Goal: Book appointment/travel/reservation

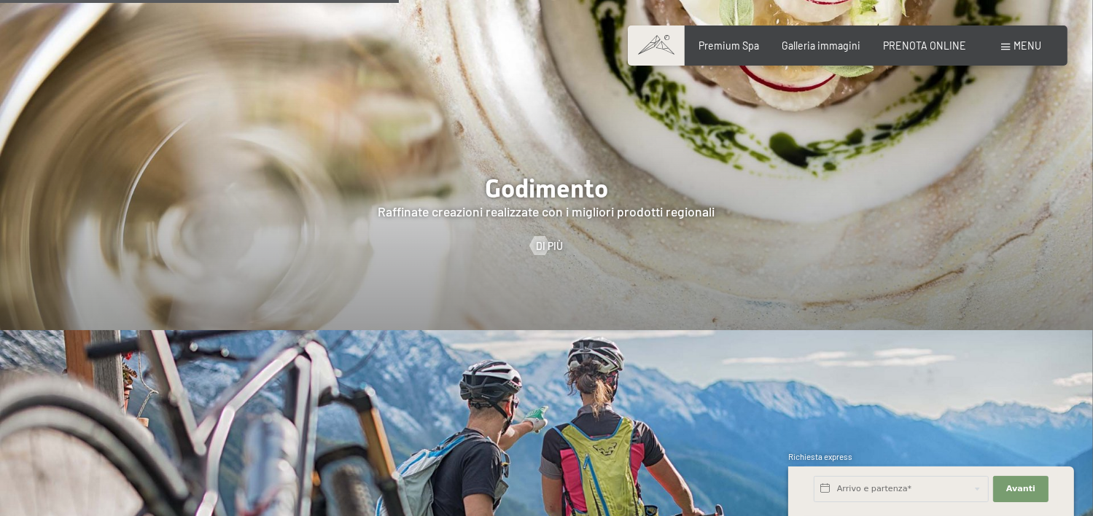
scroll to position [2624, 0]
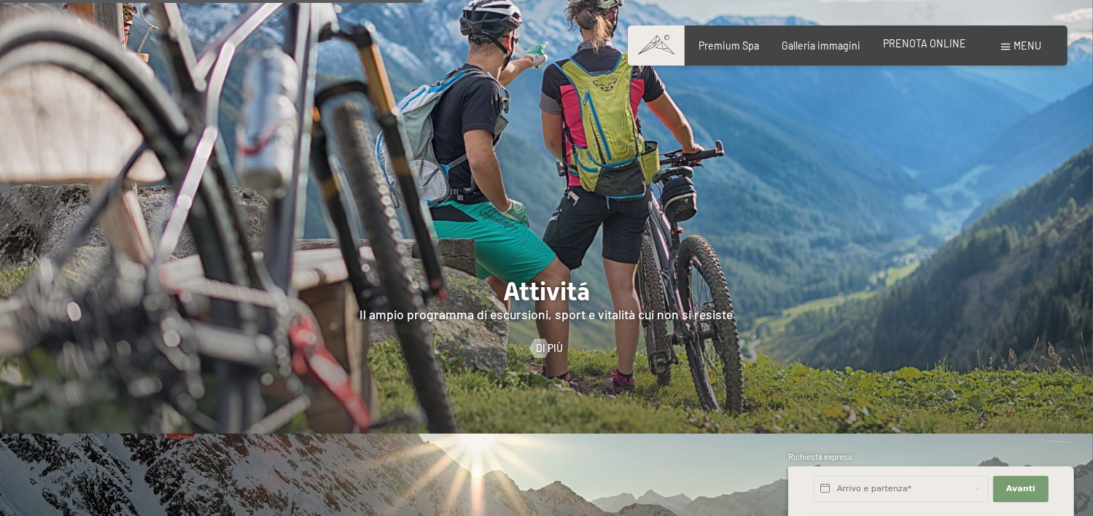
click at [913, 42] on span "PRENOTA ONLINE" at bounding box center [924, 43] width 83 height 12
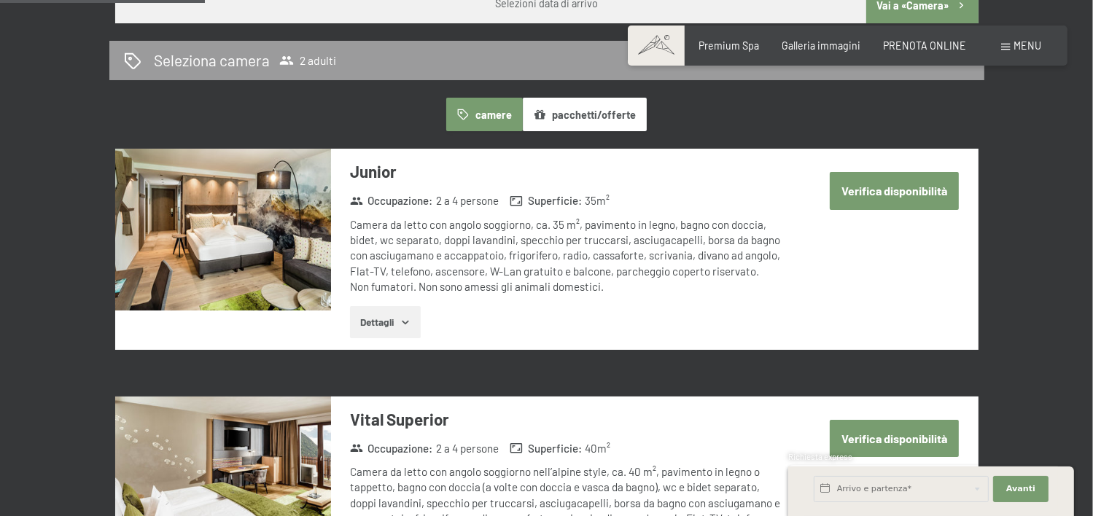
scroll to position [942, 0]
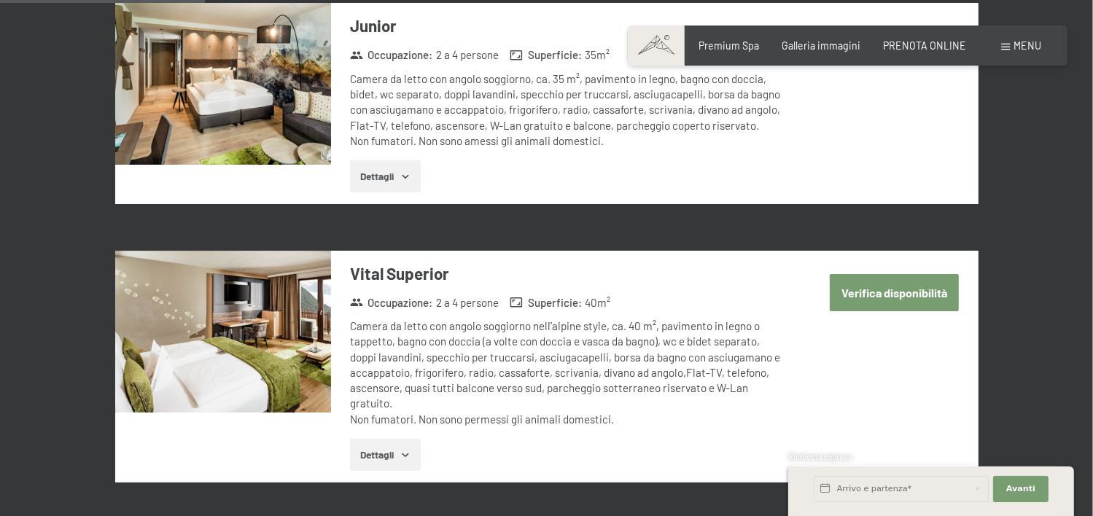
click at [876, 289] on button "Verifica disponibilità" at bounding box center [893, 292] width 129 height 37
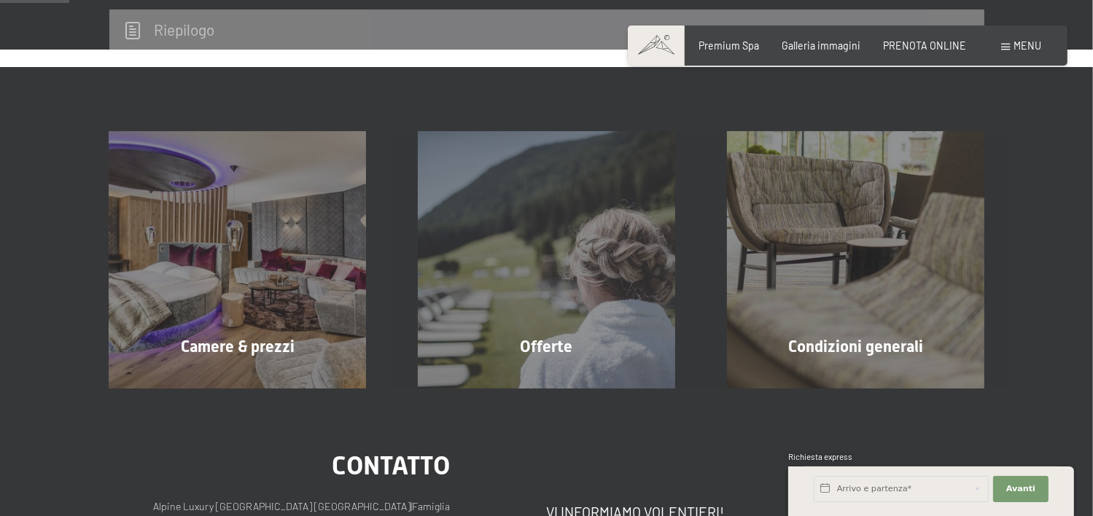
scroll to position [316, 0]
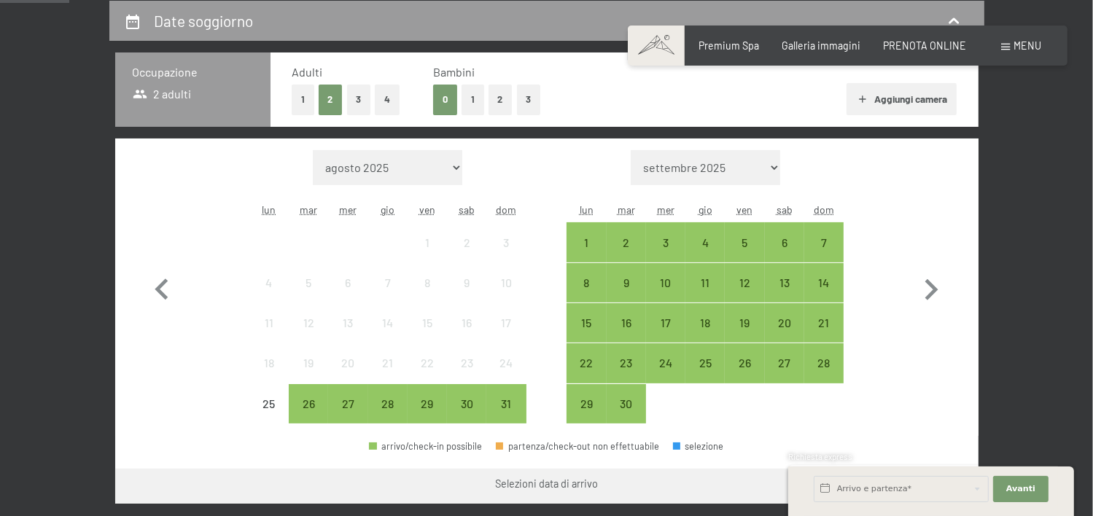
click at [300, 98] on button "1" at bounding box center [303, 100] width 23 height 30
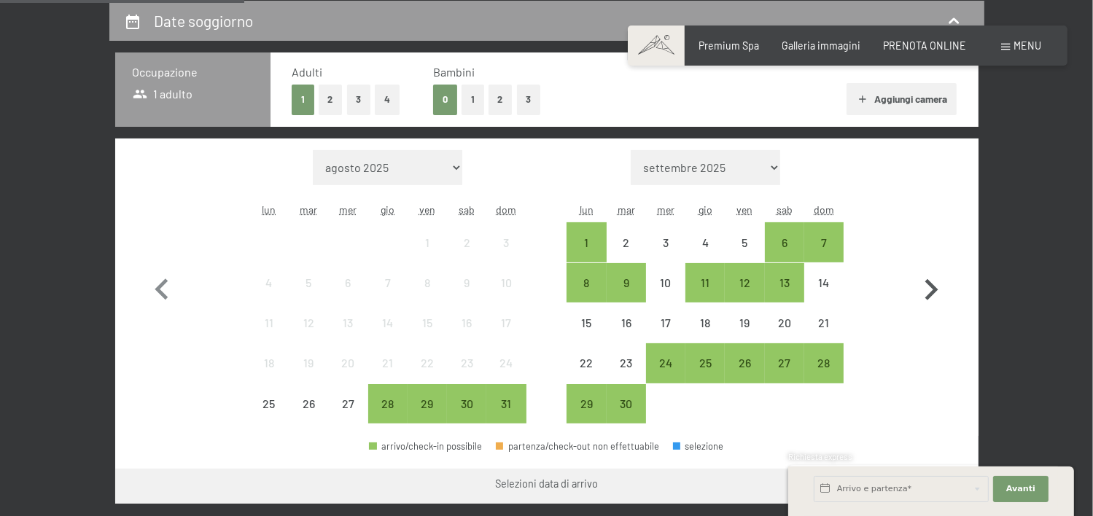
click at [933, 287] on icon "button" at bounding box center [931, 289] width 13 height 21
select select "2025-09-01"
select select "2025-10-01"
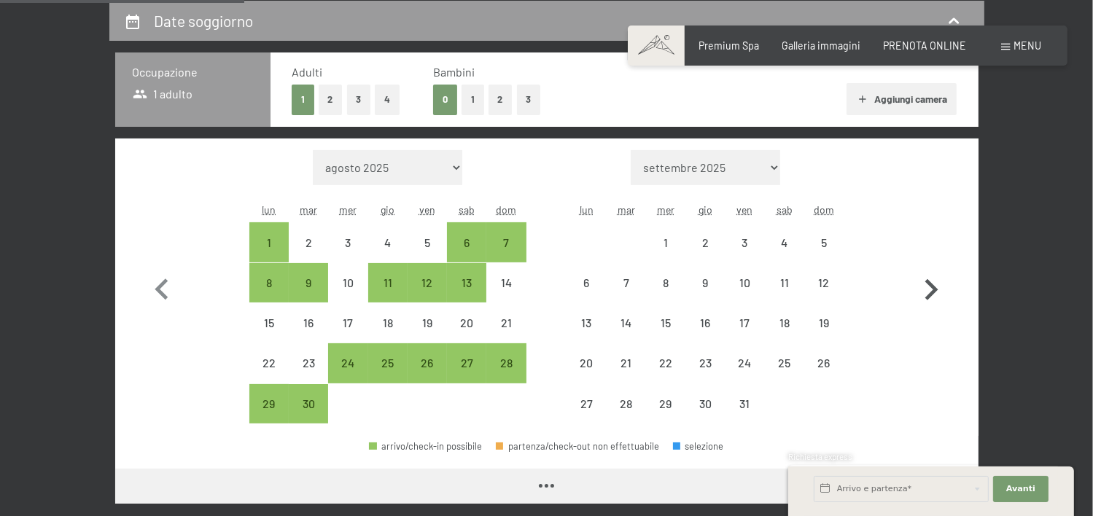
select select "2025-09-01"
select select "2025-10-01"
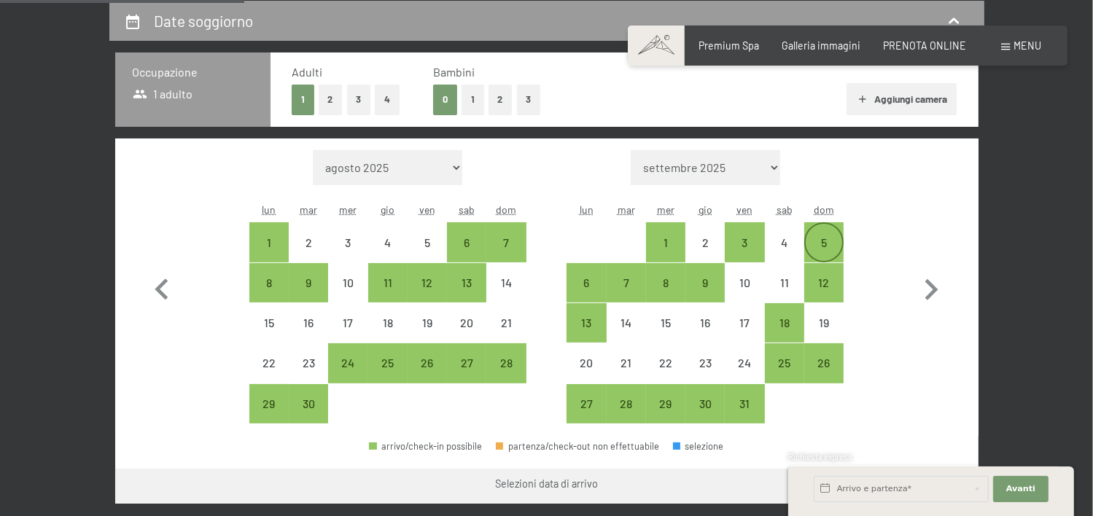
click at [821, 243] on div "5" at bounding box center [823, 255] width 36 height 36
select select "2025-09-01"
select select "2025-10-01"
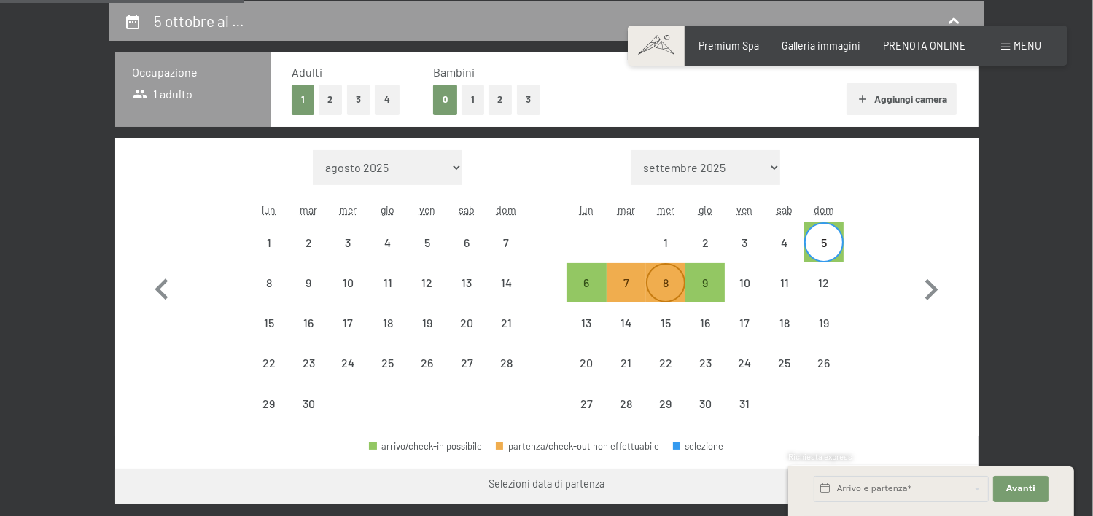
click at [662, 282] on div "8" at bounding box center [665, 295] width 36 height 36
select select "2025-09-01"
select select "2025-10-01"
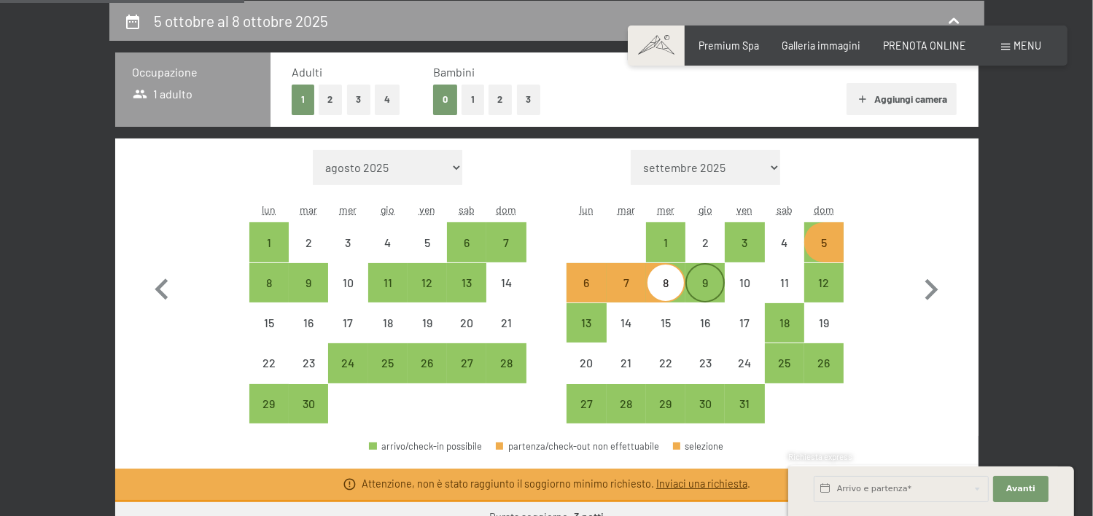
click at [710, 281] on div "9" at bounding box center [705, 295] width 36 height 36
select select "2025-09-01"
select select "2025-10-01"
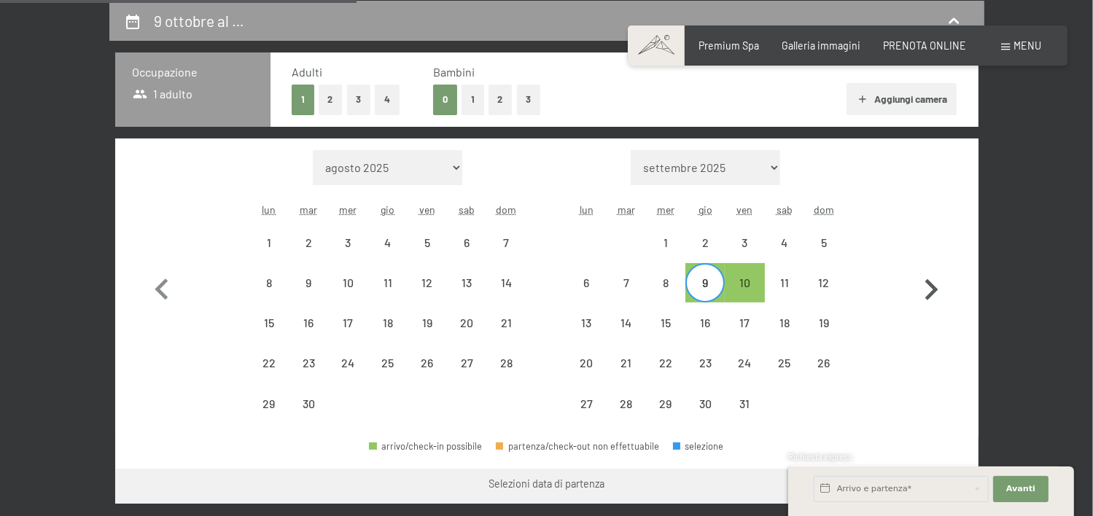
scroll to position [461, 0]
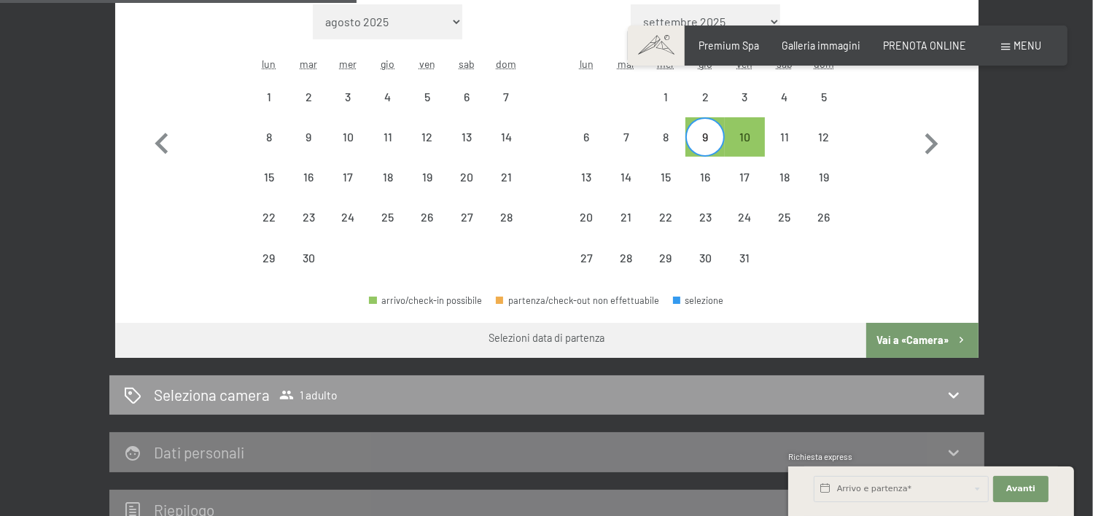
click at [923, 337] on button "Vai a «Camera»" at bounding box center [922, 340] width 112 height 35
select select "2025-09-01"
select select "2025-10-01"
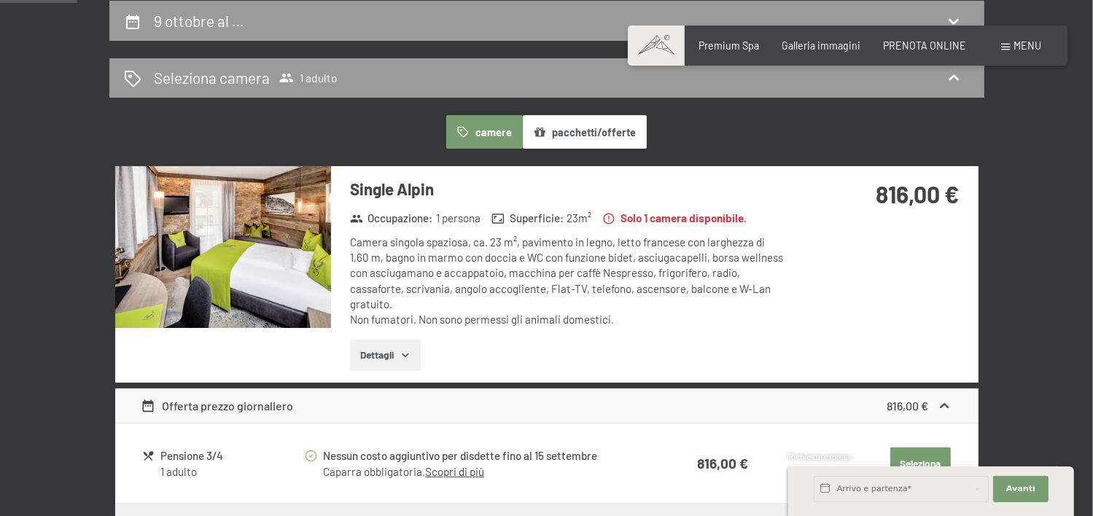
scroll to position [97, 0]
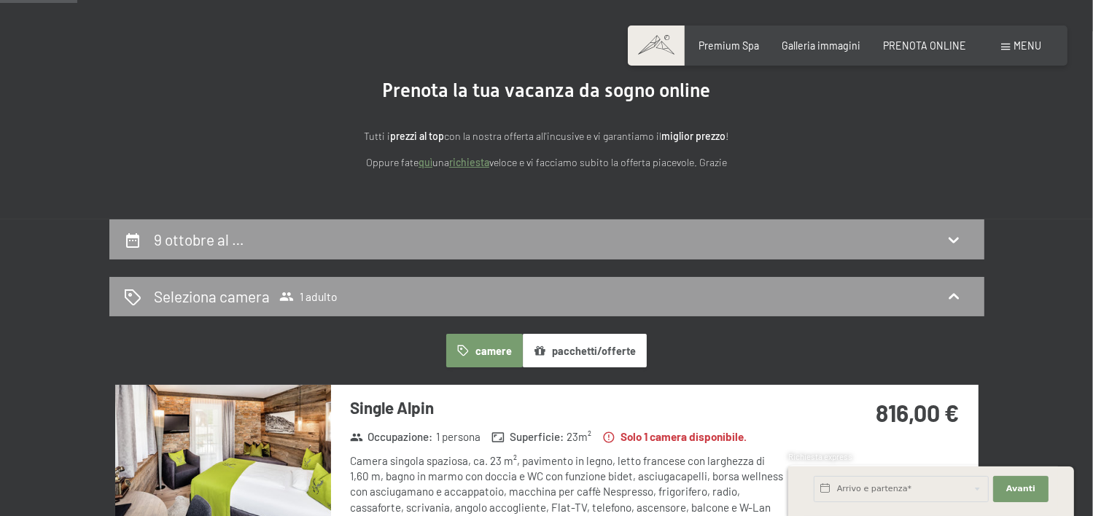
click at [496, 348] on button "camere" at bounding box center [484, 351] width 76 height 34
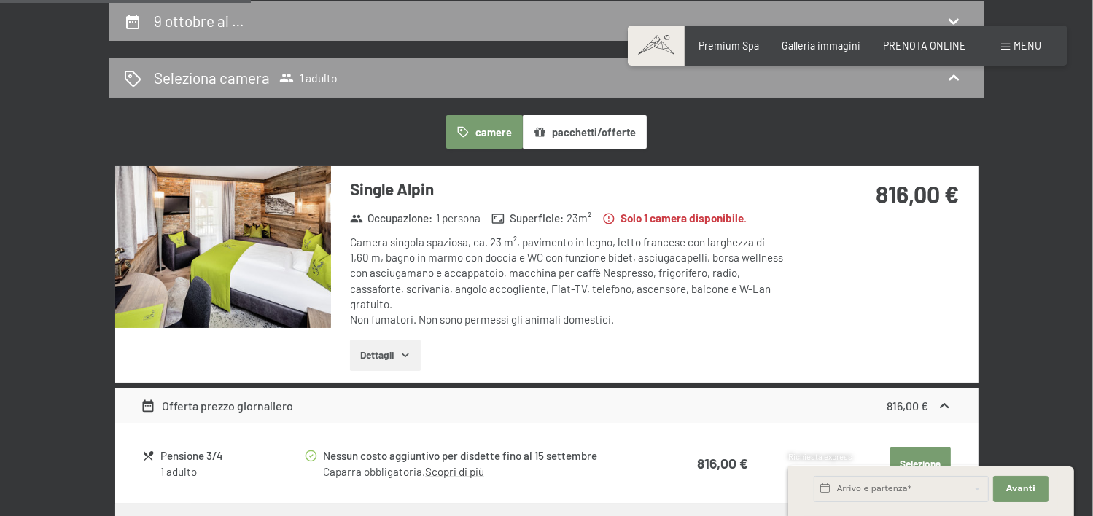
scroll to position [461, 0]
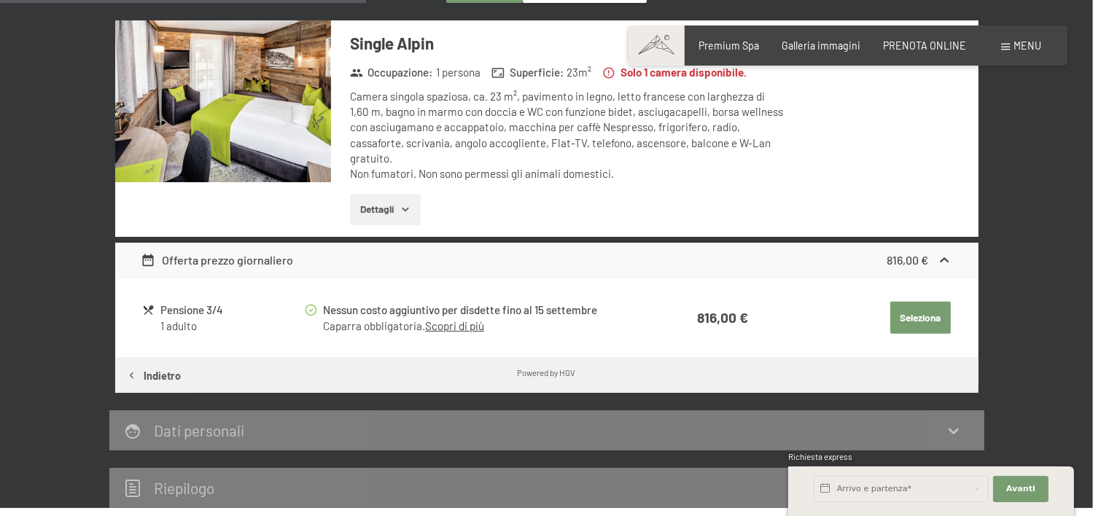
click at [922, 304] on button "Seleziona" at bounding box center [920, 318] width 60 height 32
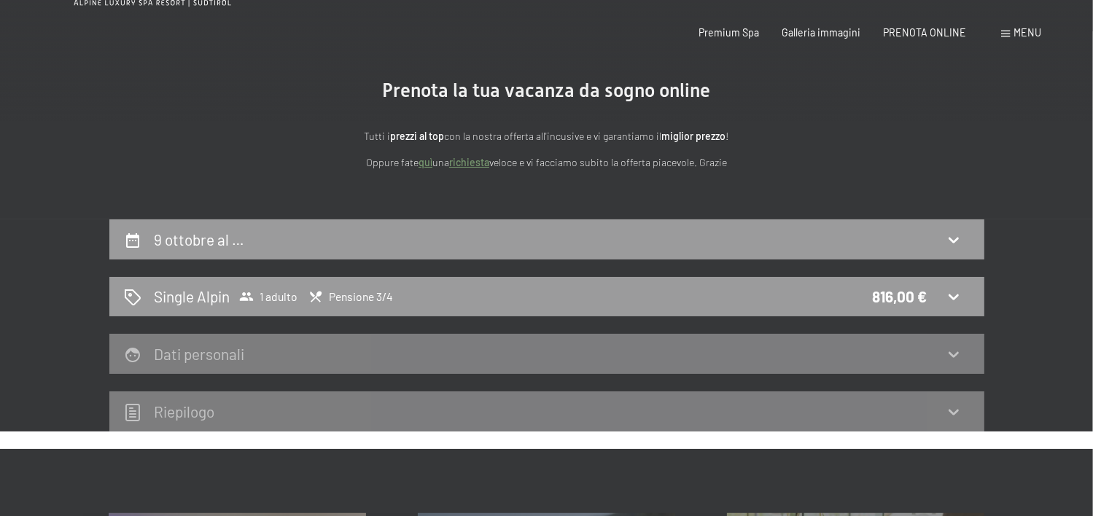
scroll to position [0, 0]
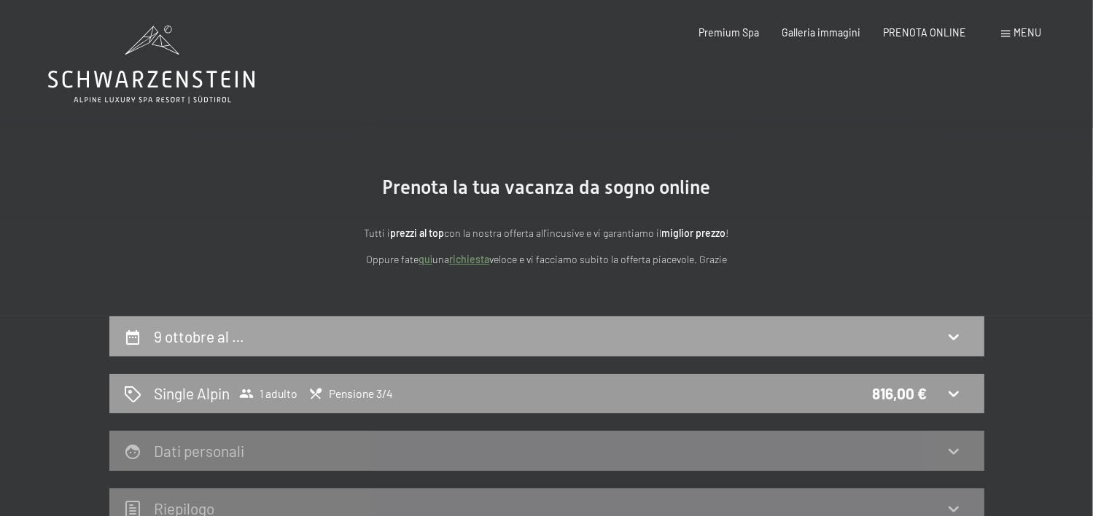
click at [199, 335] on h2 "9 ottobre al …" at bounding box center [199, 336] width 90 height 18
select select "2025-09-01"
select select "2025-10-01"
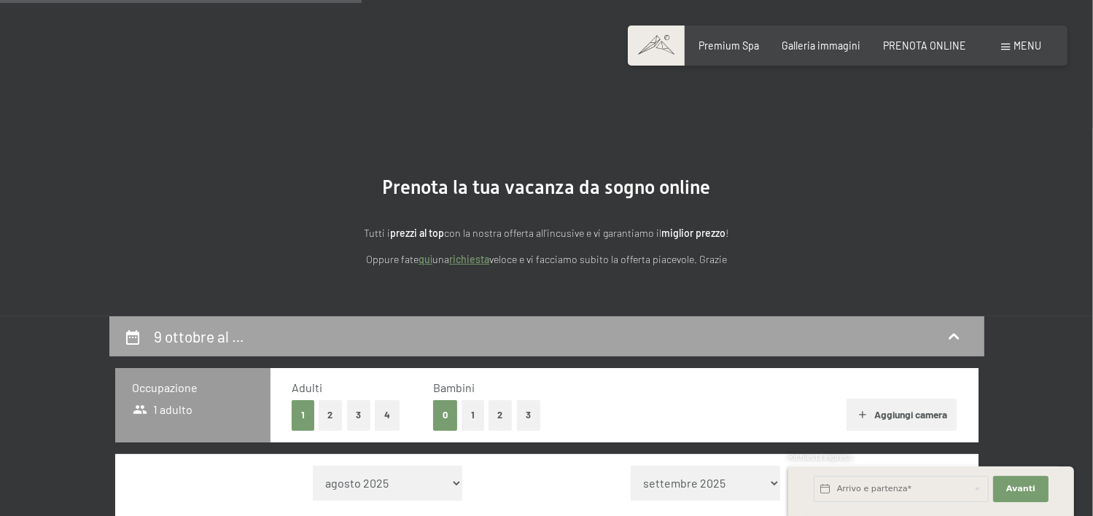
scroll to position [316, 0]
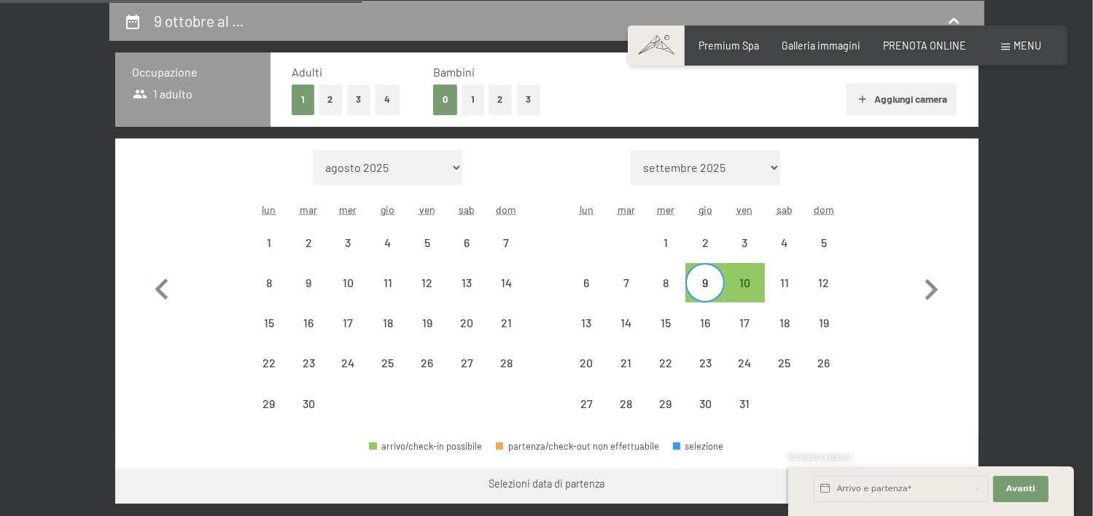
click at [329, 100] on button "2" at bounding box center [331, 100] width 24 height 30
select select "2025-09-01"
select select "2025-10-01"
select select "2025-09-01"
select select "2025-10-01"
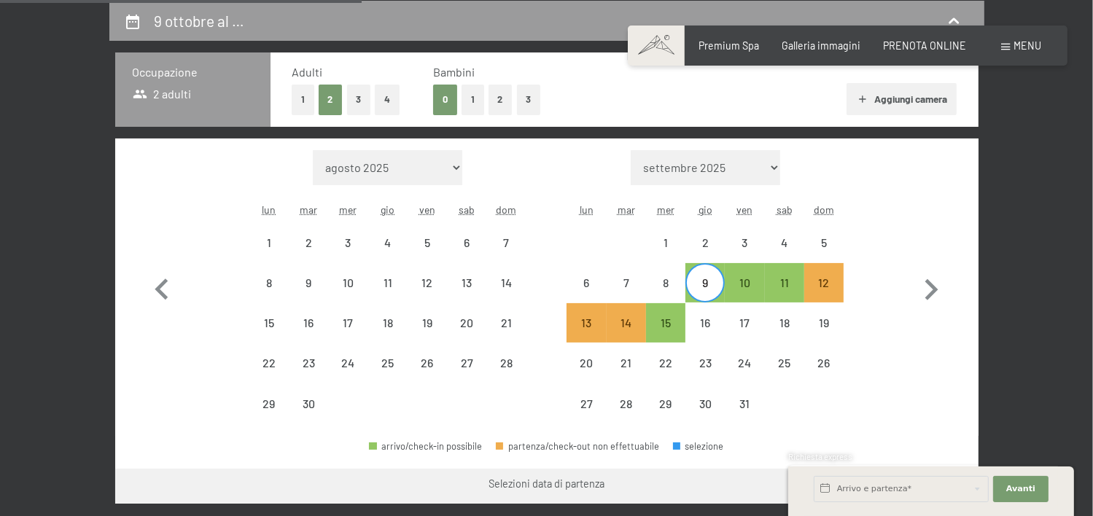
click at [300, 98] on button "1" at bounding box center [303, 100] width 23 height 30
select select "2025-09-01"
select select "2025-10-01"
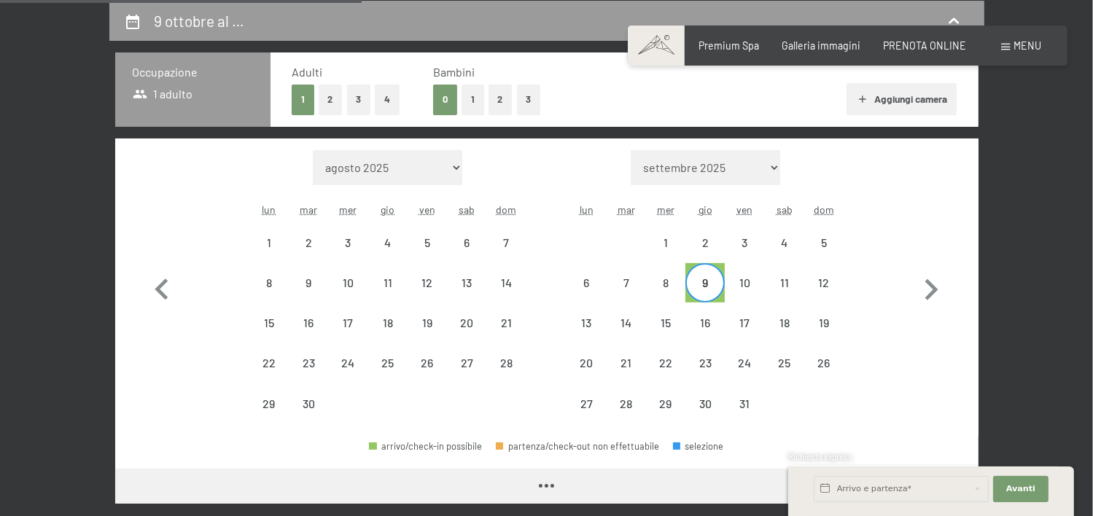
select select "2025-09-01"
select select "2025-10-01"
click at [907, 98] on button "Aggiungi camera" at bounding box center [901, 99] width 110 height 32
select select "2025-09-01"
select select "2025-10-01"
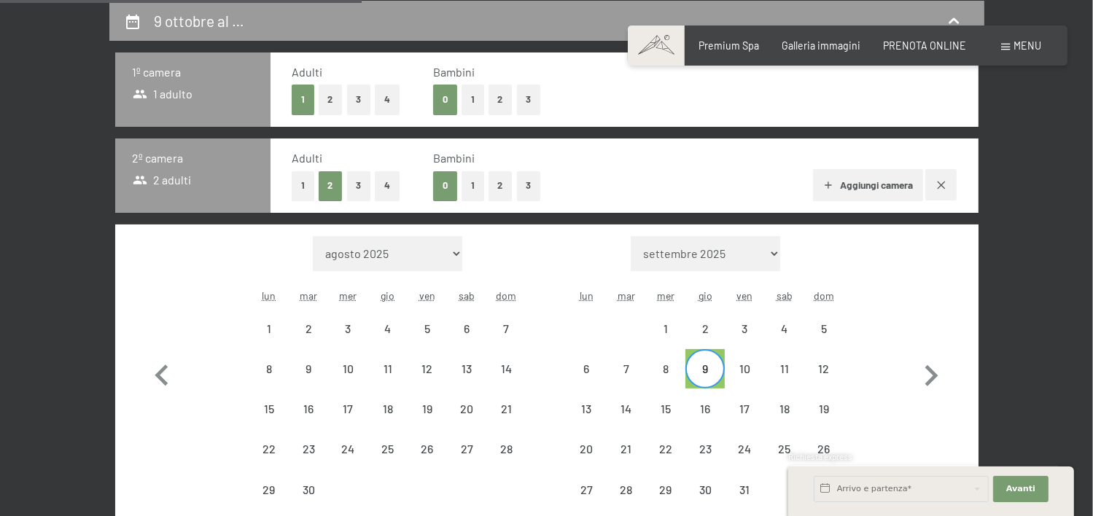
select select "2025-09-01"
select select "2025-10-01"
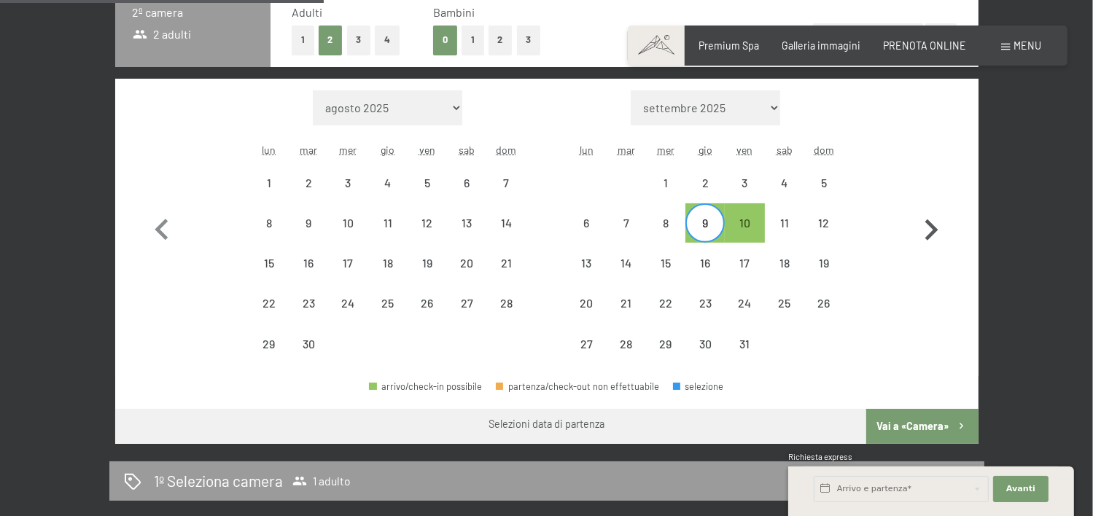
scroll to position [534, 0]
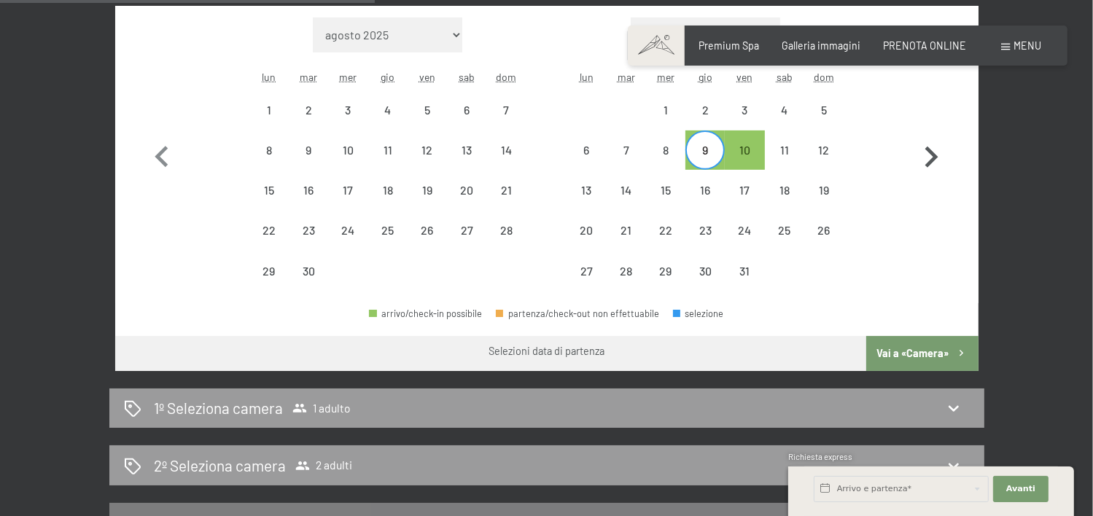
click at [935, 155] on icon "button" at bounding box center [931, 157] width 13 height 21
select select "2025-10-01"
select select "2025-11-01"
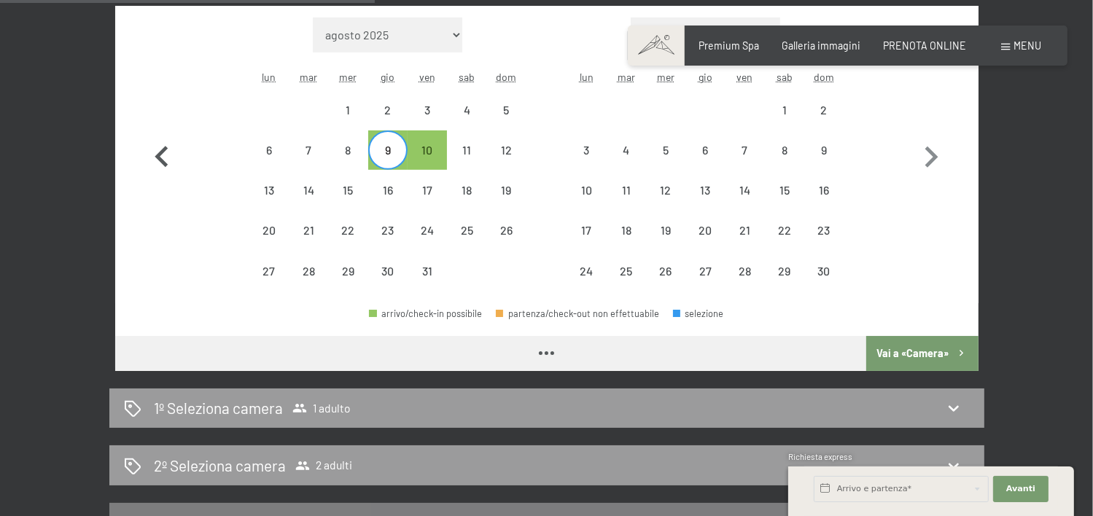
select select "2025-10-01"
select select "2025-11-01"
click at [159, 157] on icon "button" at bounding box center [161, 156] width 13 height 21
select select "2025-09-01"
select select "2025-10-01"
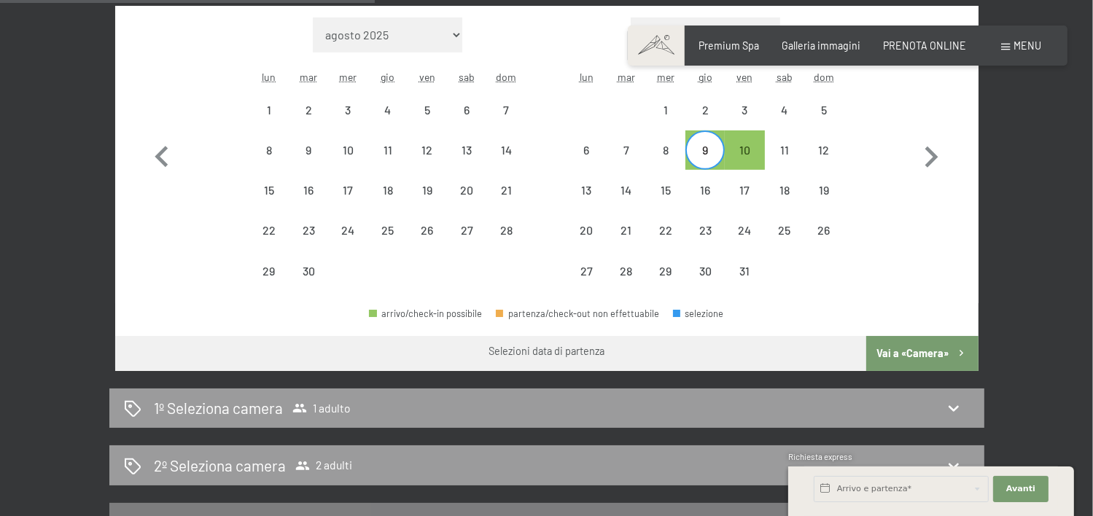
click at [700, 149] on div "9" at bounding box center [705, 162] width 36 height 36
select select "2025-09-01"
select select "2025-10-01"
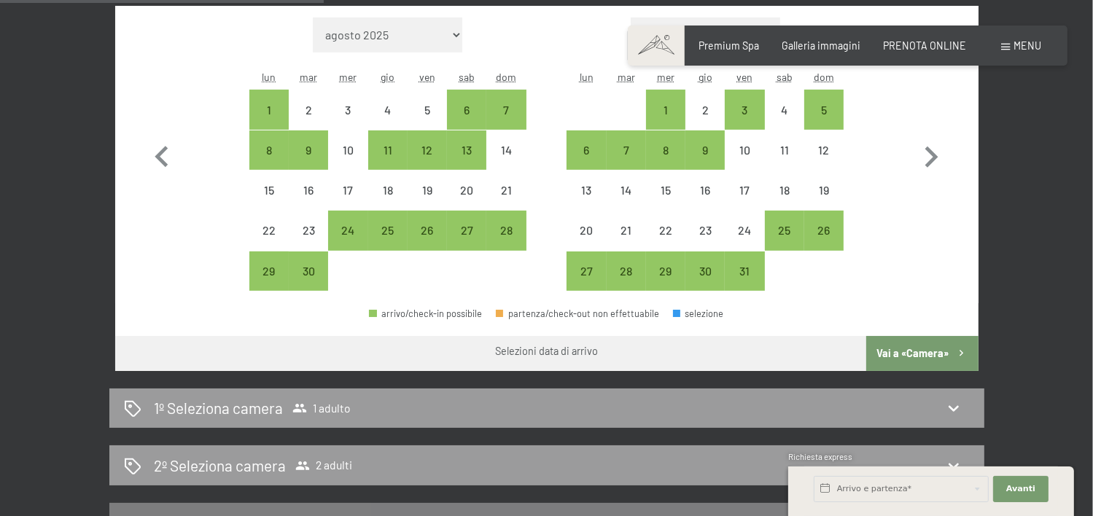
scroll to position [461, 0]
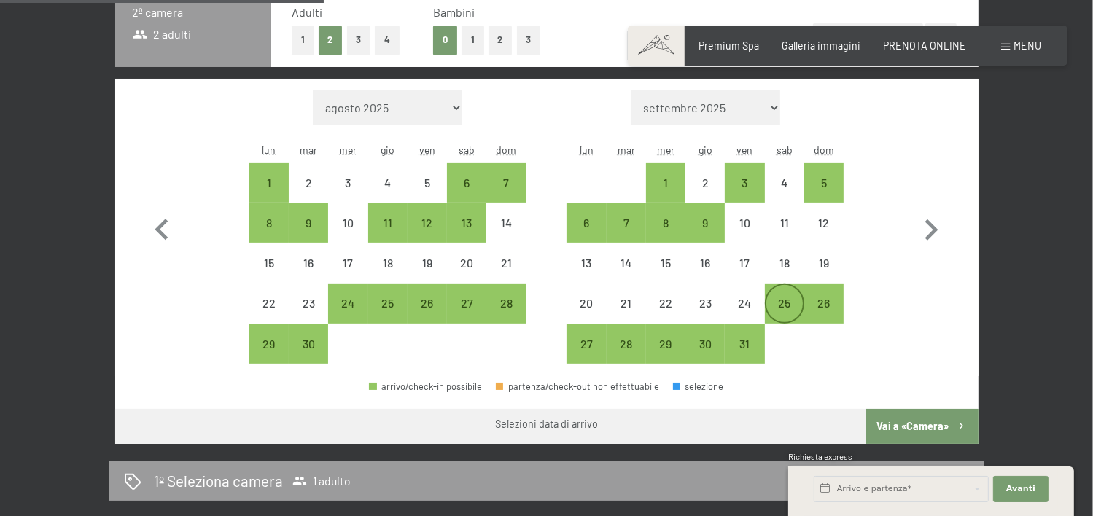
click at [784, 302] on div "25" at bounding box center [784, 315] width 36 height 36
select select "2025-09-01"
select select "2025-10-01"
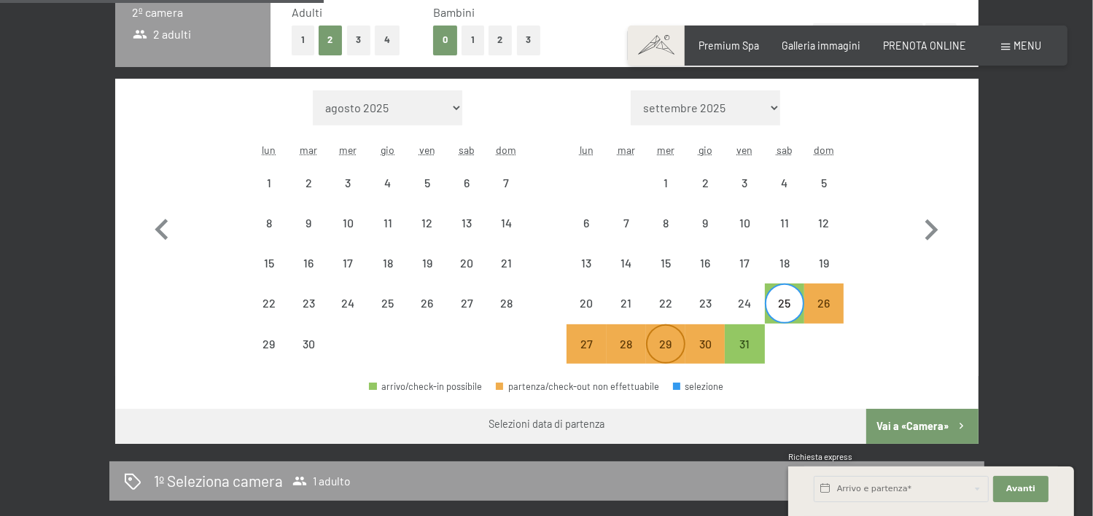
click at [666, 345] on div "29" at bounding box center [665, 356] width 36 height 36
select select "2025-09-01"
select select "2025-10-01"
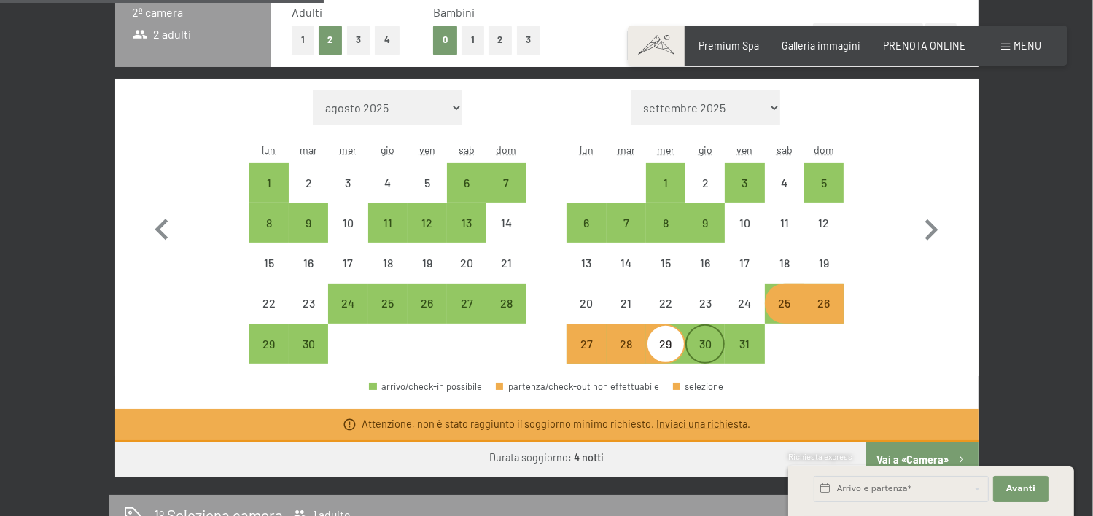
click at [704, 348] on div "30" at bounding box center [705, 356] width 36 height 36
select select "2025-09-01"
select select "2025-10-01"
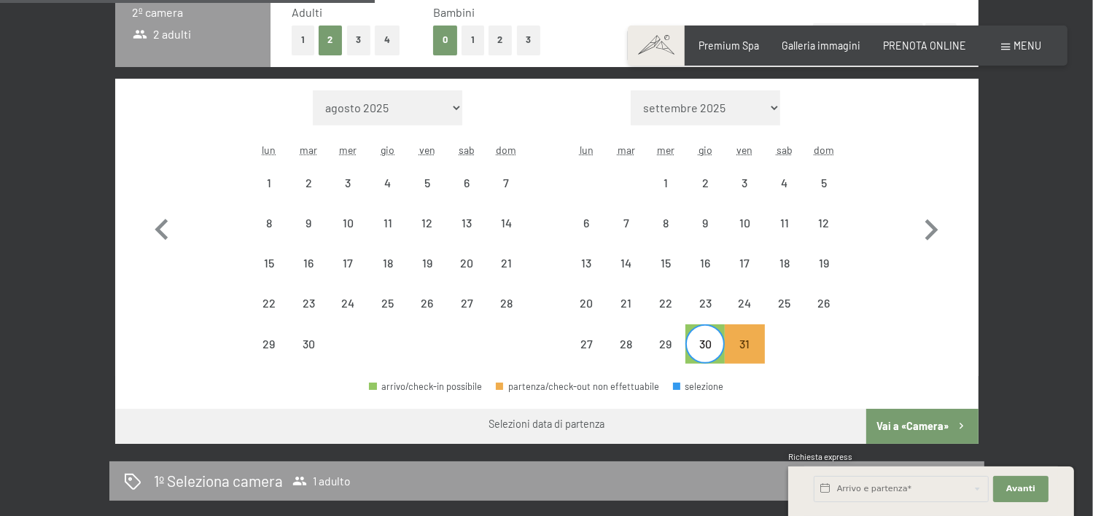
scroll to position [534, 0]
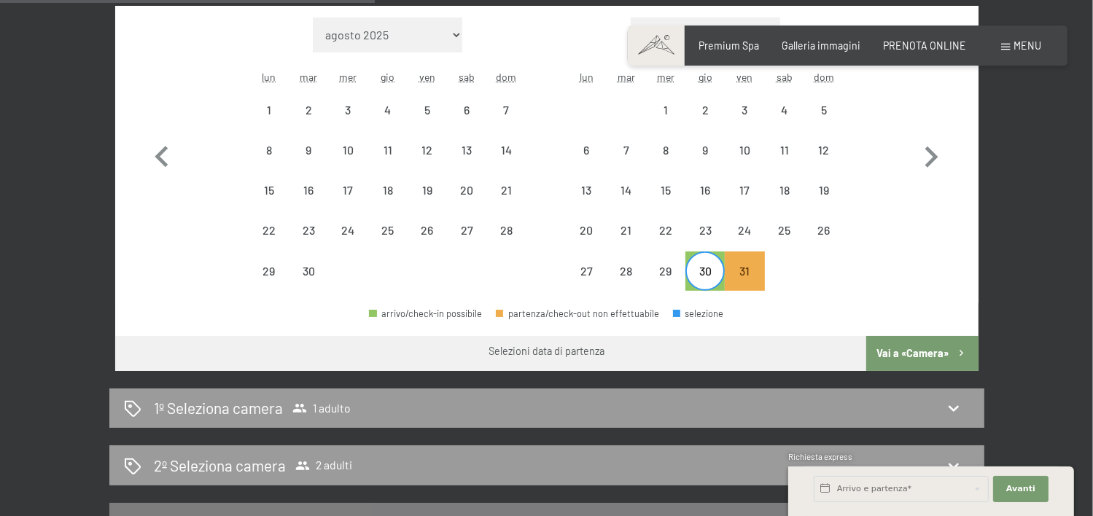
click at [903, 350] on button "Vai a «Camera»" at bounding box center [922, 353] width 112 height 35
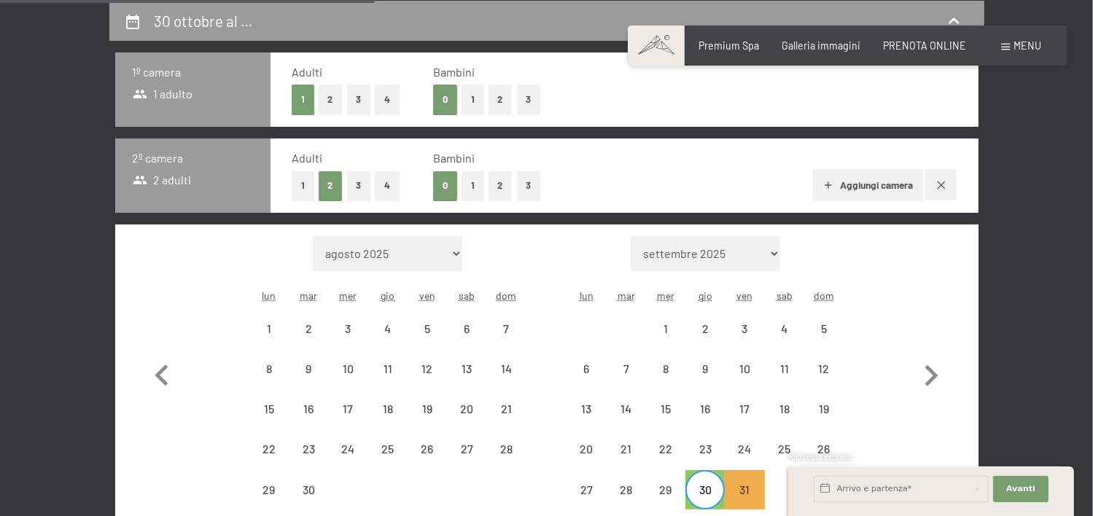
select select "2025-09-01"
select select "2025-10-01"
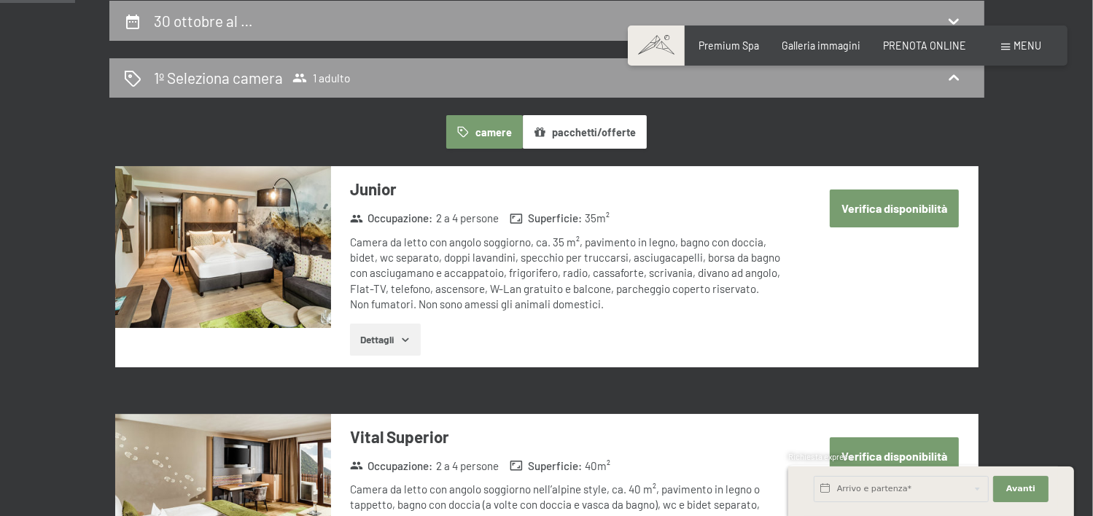
click at [896, 211] on button "Verifica disponibilità" at bounding box center [893, 208] width 129 height 37
select select "2025-09-01"
select select "2025-10-01"
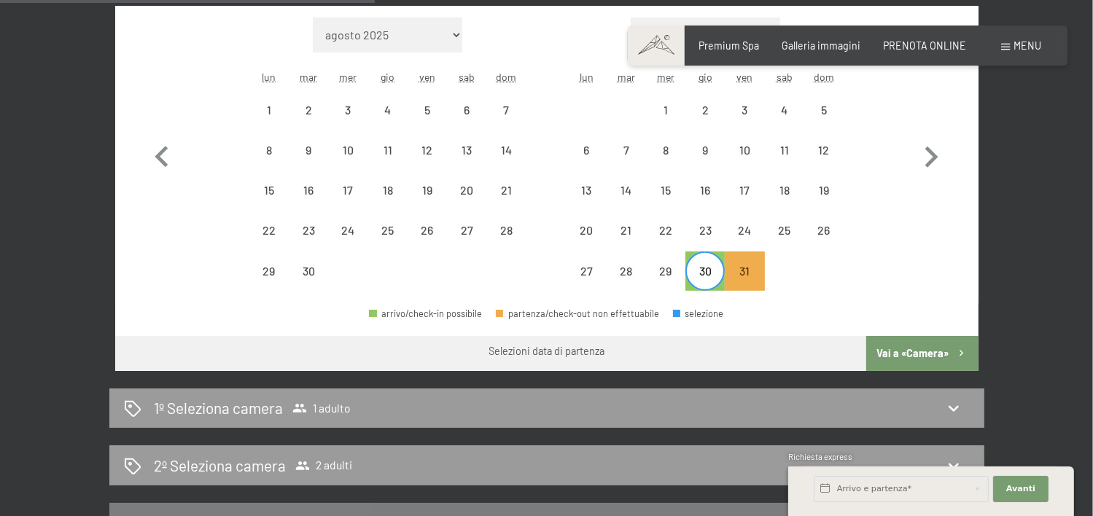
scroll to position [680, 0]
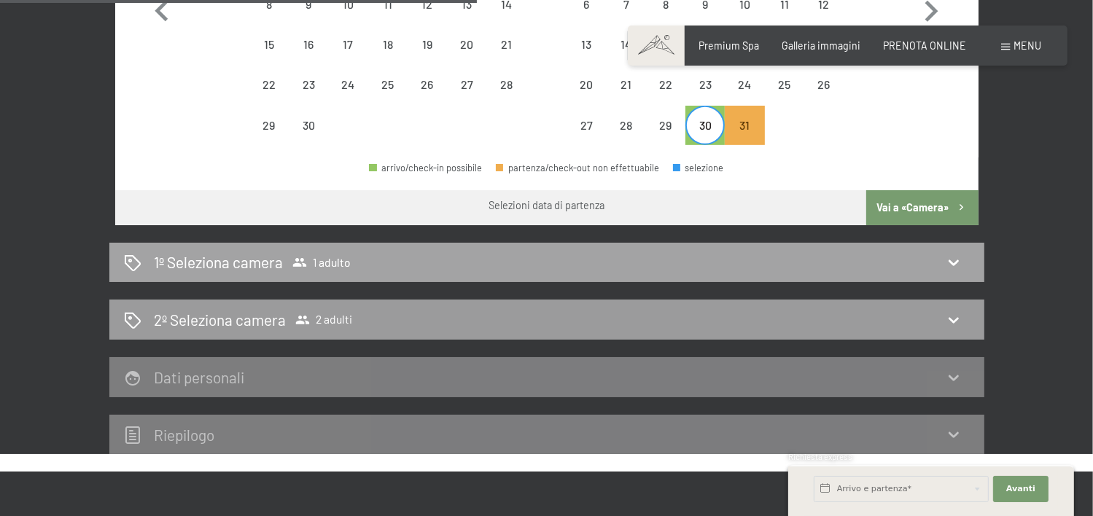
click at [945, 265] on icon at bounding box center [953, 262] width 17 height 17
select select "2025-09-01"
select select "2025-10-01"
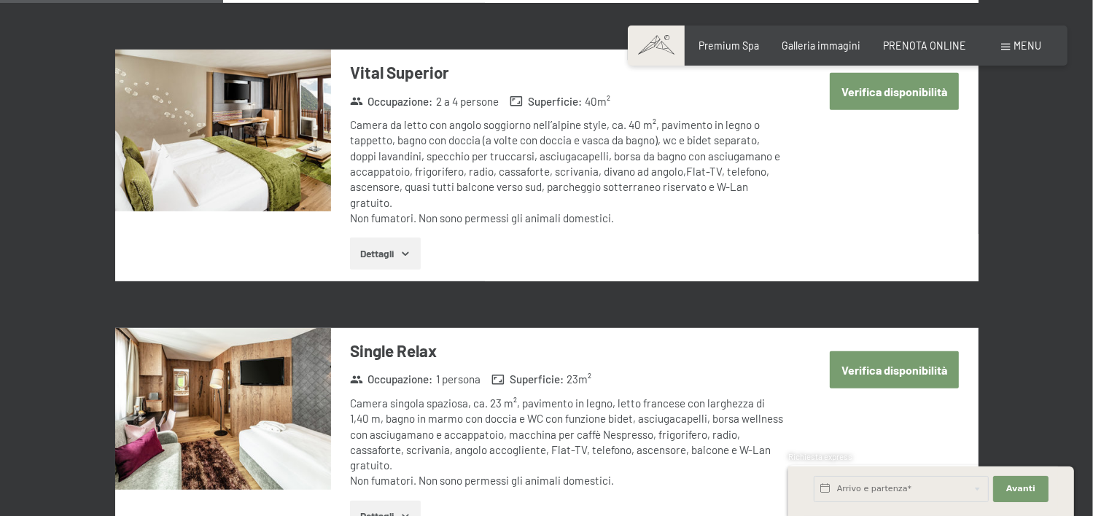
scroll to position [316, 0]
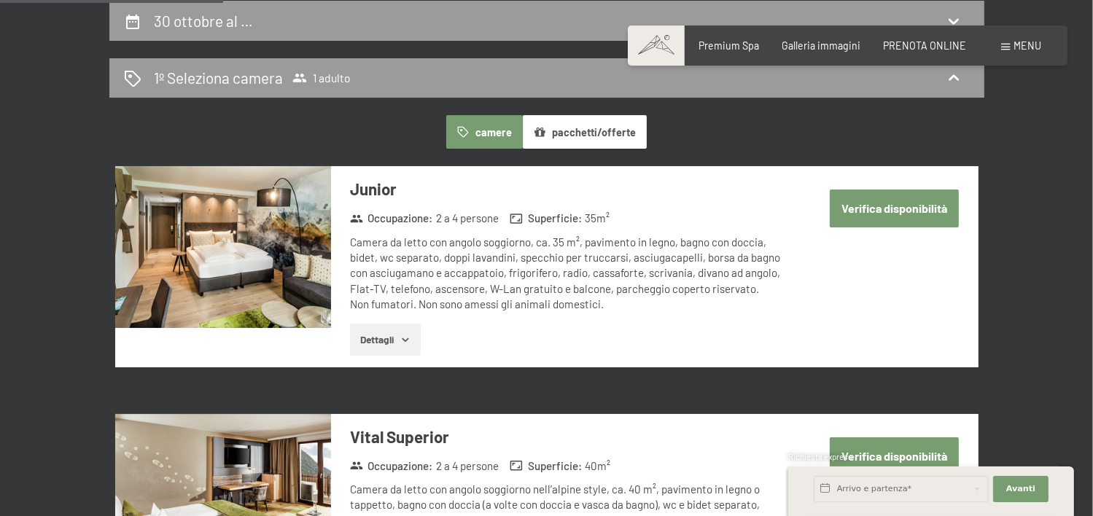
click at [885, 216] on button "Verifica disponibilità" at bounding box center [893, 208] width 129 height 37
select select "2025-09-01"
select select "2025-10-01"
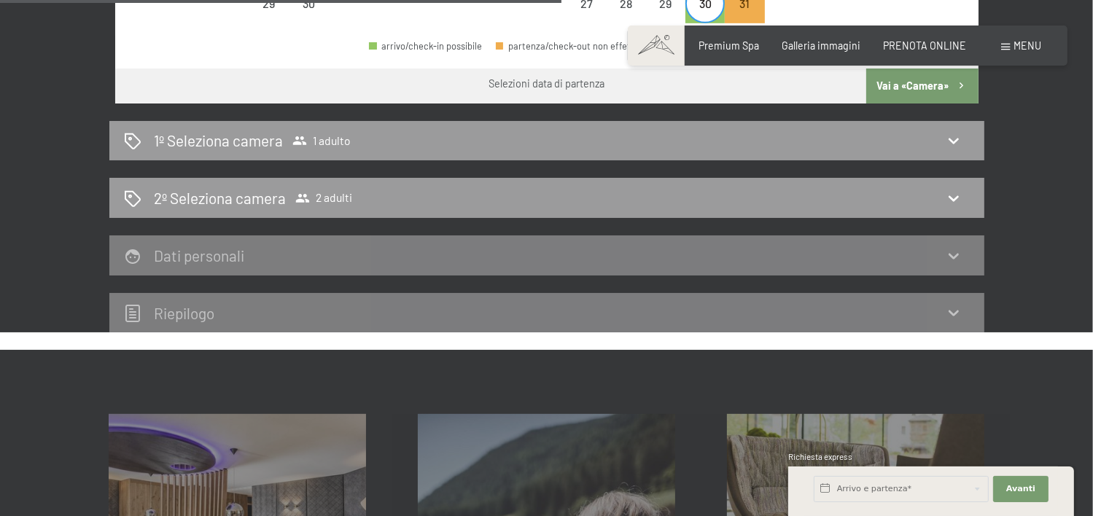
scroll to position [729, 0]
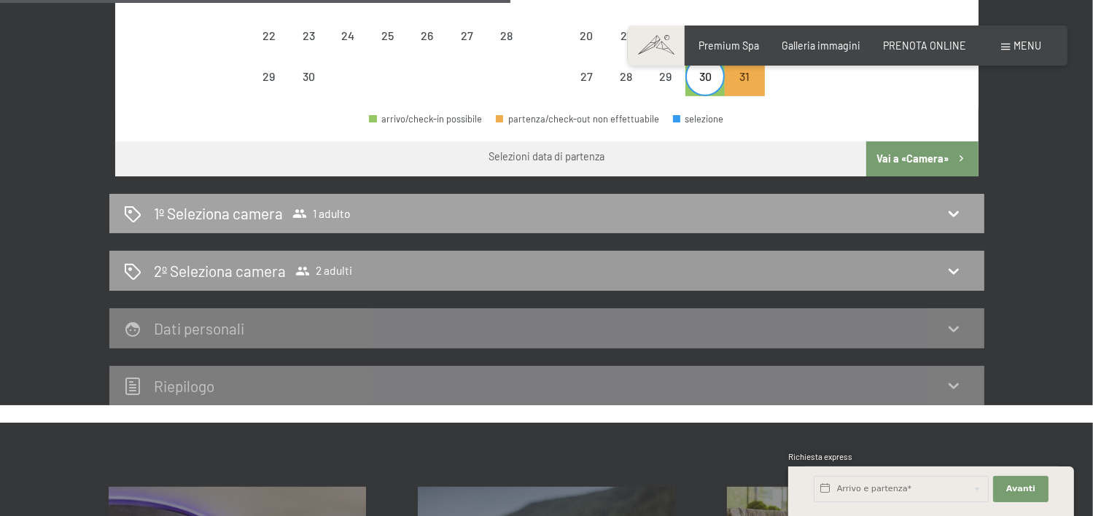
click at [950, 213] on icon at bounding box center [953, 214] width 10 height 6
select select "2025-09-01"
select select "2025-10-01"
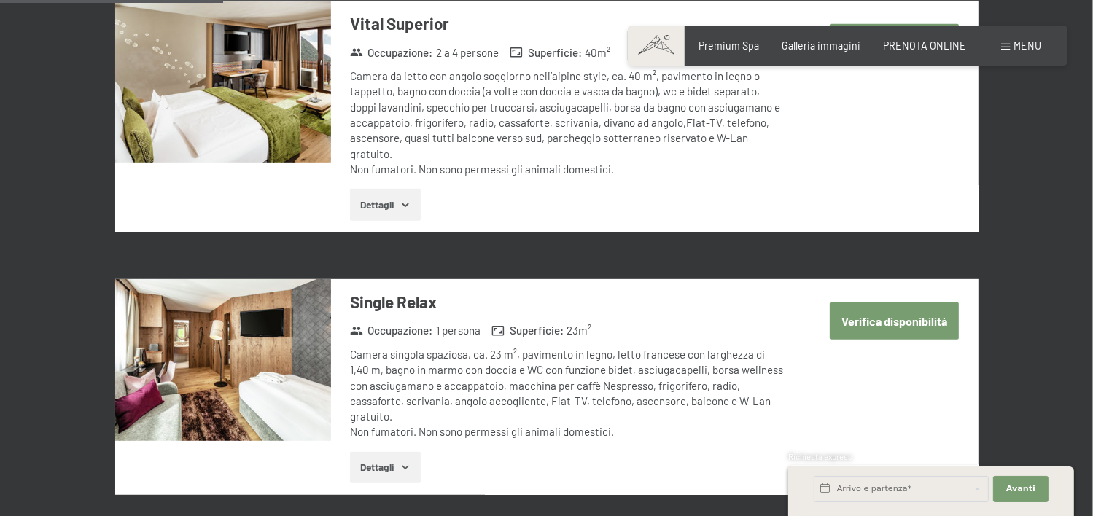
scroll to position [316, 0]
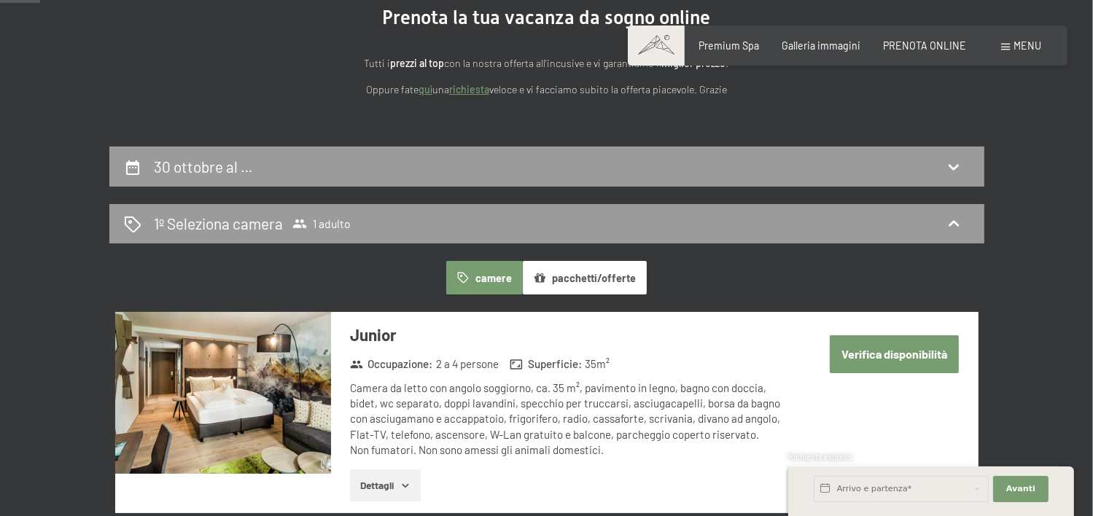
click at [863, 355] on button "Verifica disponibilità" at bounding box center [893, 353] width 129 height 37
select select "2025-09-01"
select select "2025-10-01"
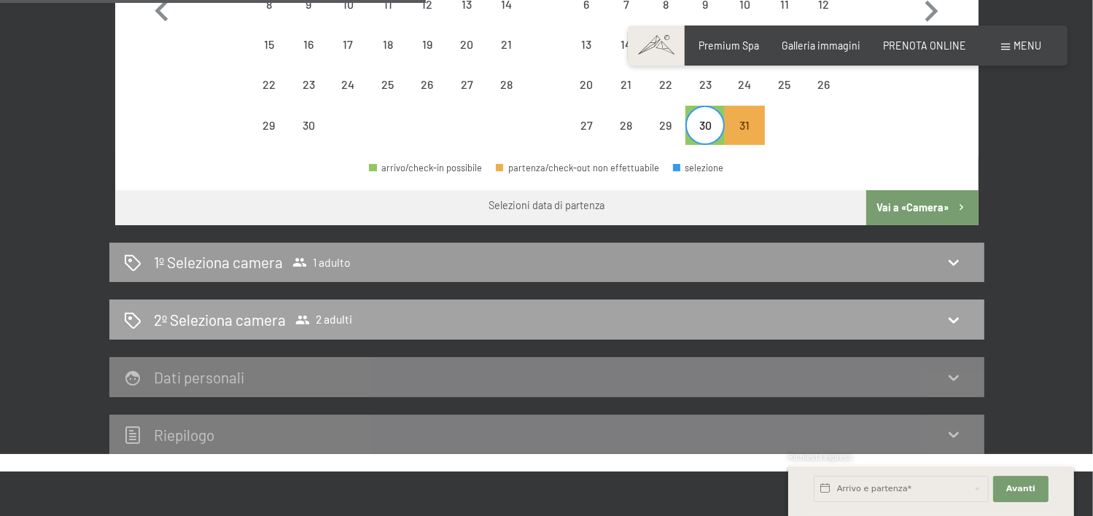
scroll to position [607, 0]
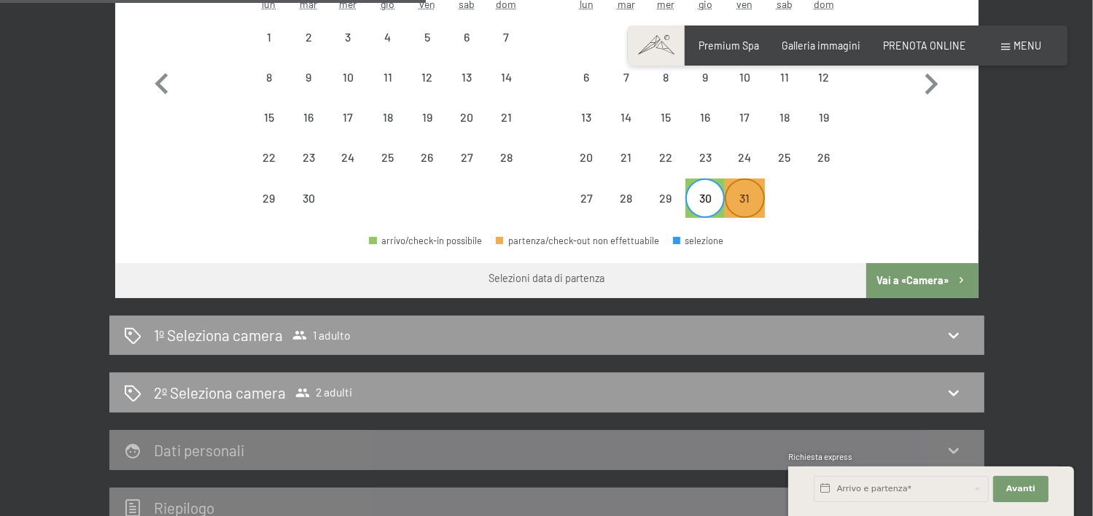
click at [749, 197] on div "31" at bounding box center [744, 210] width 36 height 36
select select "2025-09-01"
select select "2025-10-01"
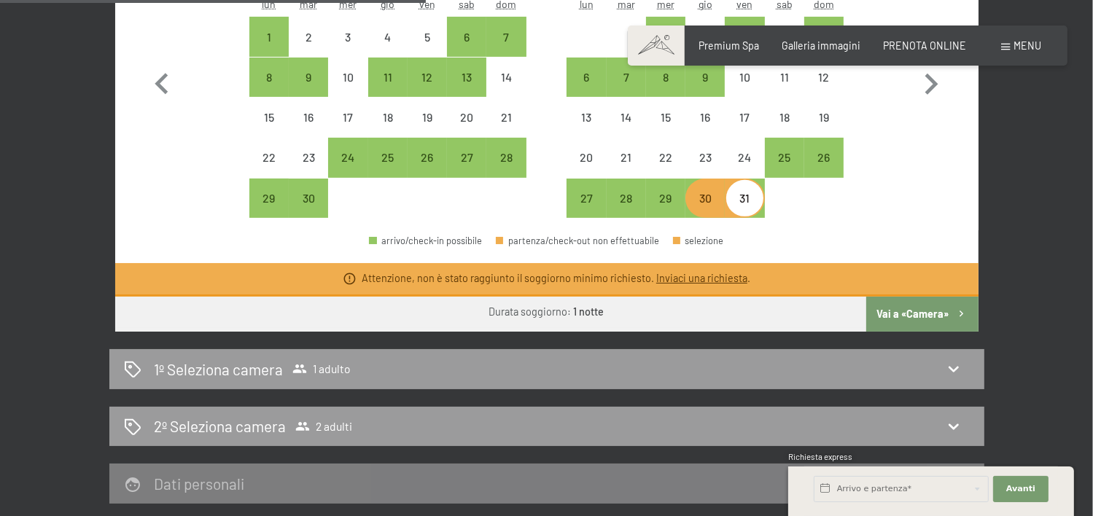
click at [706, 203] on div "30" at bounding box center [705, 210] width 36 height 36
select select "2025-09-01"
select select "2025-10-01"
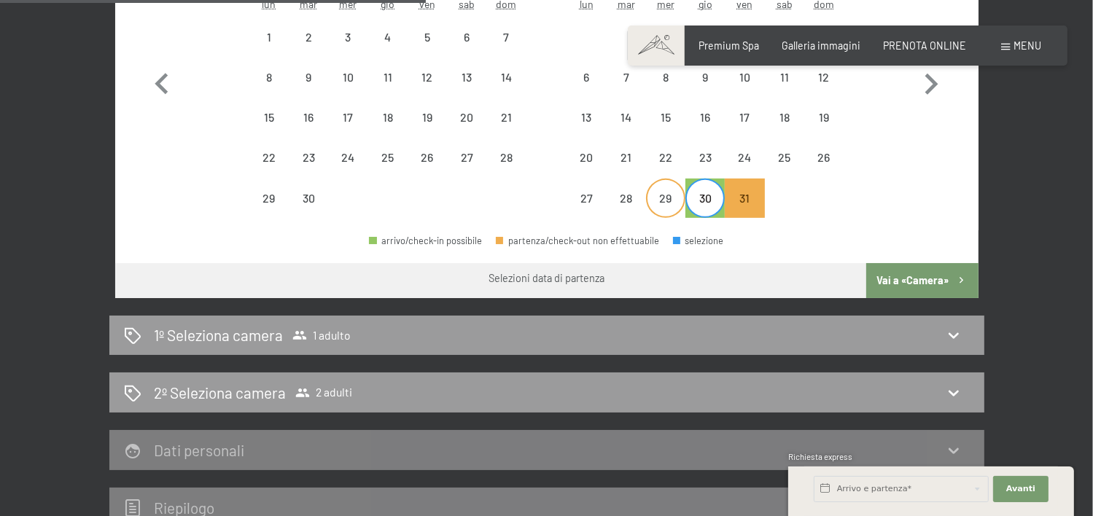
click at [668, 203] on div "29" at bounding box center [665, 210] width 36 height 36
select select "2025-09-01"
select select "2025-10-01"
click at [713, 203] on div "30" at bounding box center [705, 210] width 36 height 36
select select "2025-09-01"
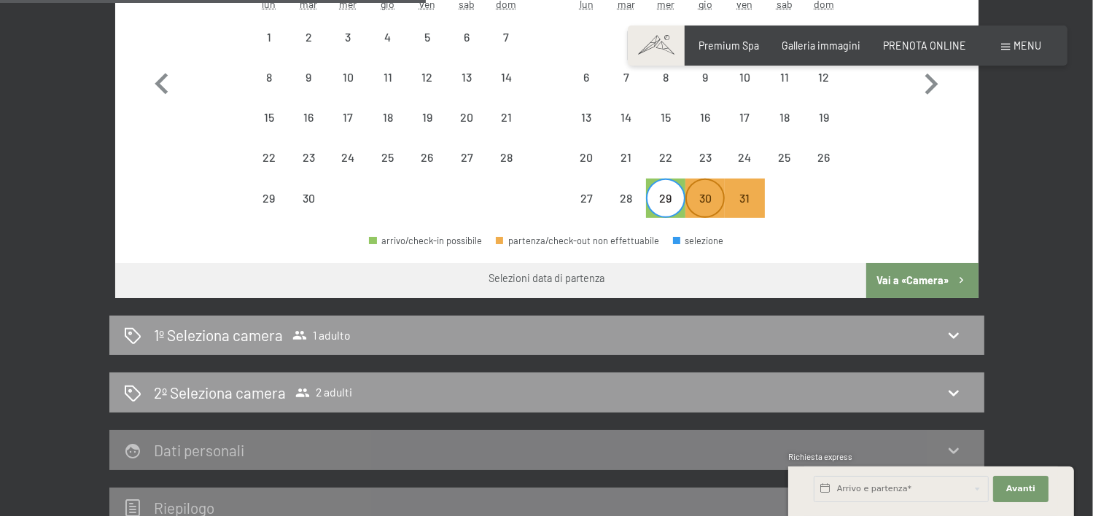
select select "2025-10-01"
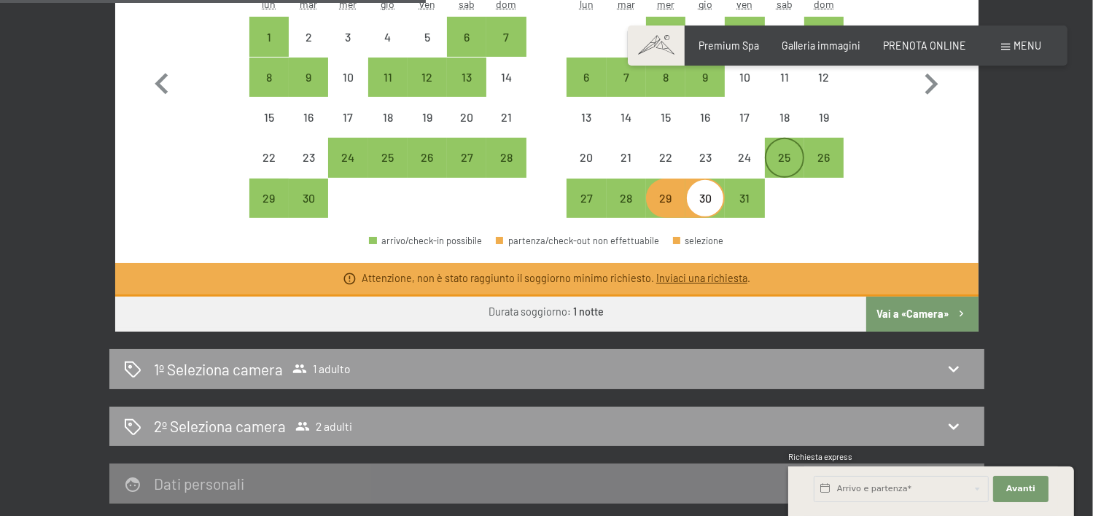
click at [785, 158] on div "25" at bounding box center [784, 170] width 36 height 36
select select "2025-09-01"
select select "2025-10-01"
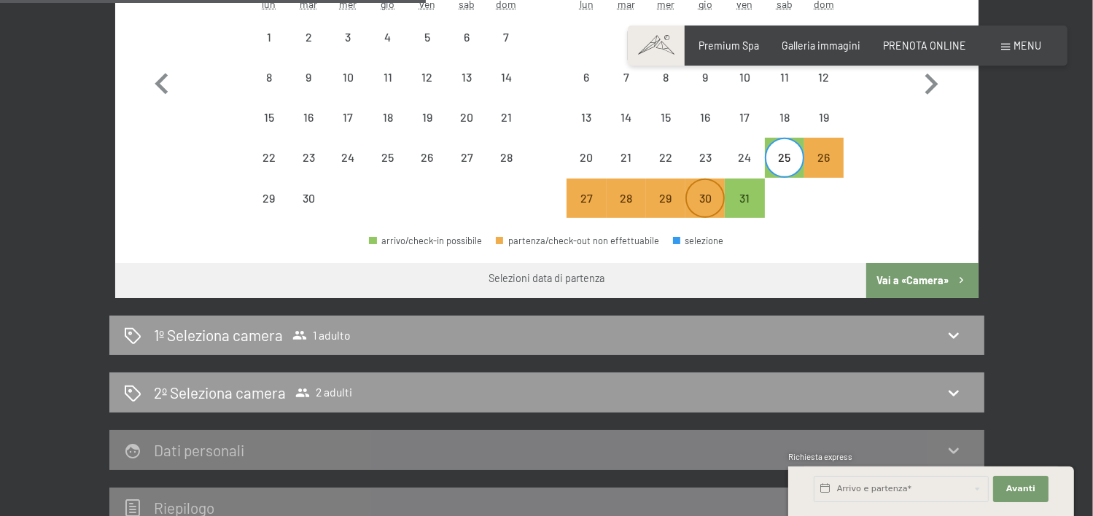
click at [698, 200] on div "30" at bounding box center [705, 210] width 36 height 36
select select "2025-09-01"
select select "2025-10-01"
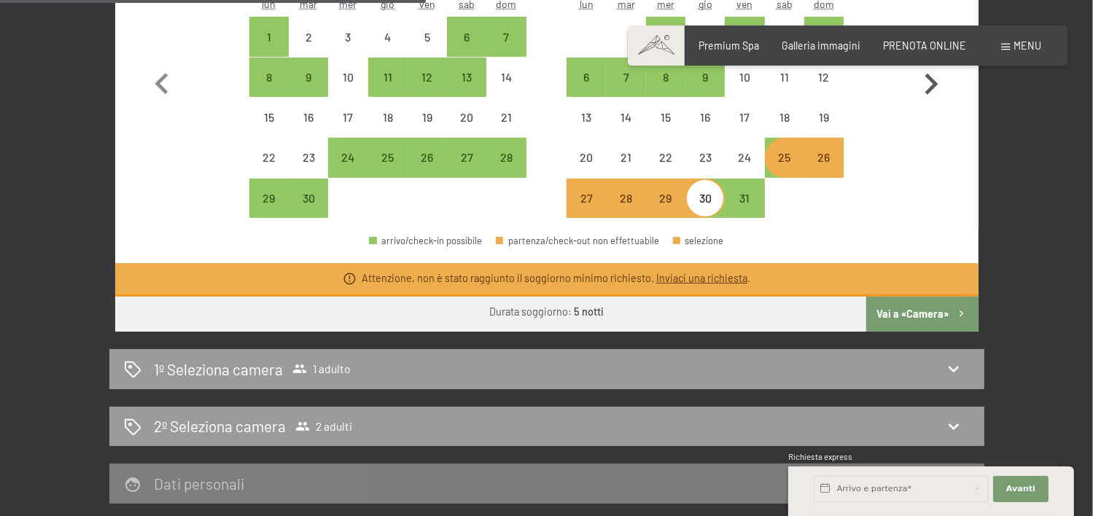
click at [920, 87] on icon "button" at bounding box center [931, 84] width 42 height 42
select select "2025-10-01"
select select "2025-11-01"
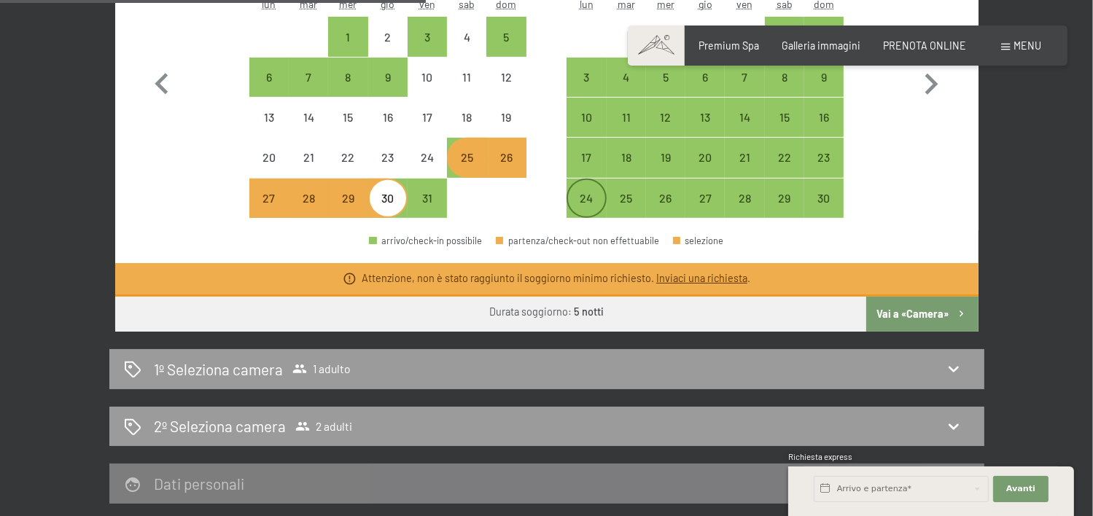
scroll to position [461, 0]
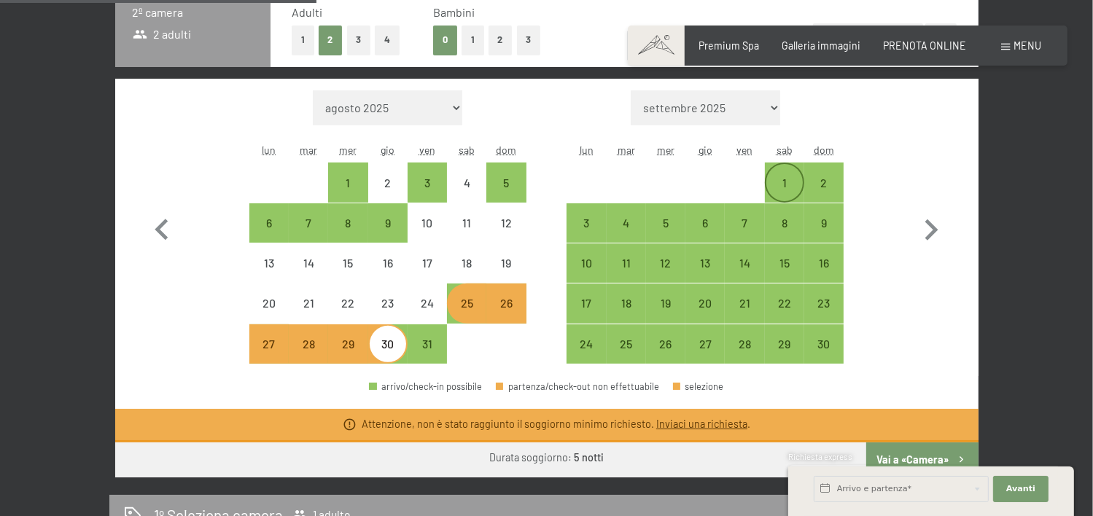
click at [786, 184] on div "1" at bounding box center [784, 195] width 36 height 36
select select "2025-10-01"
select select "2025-11-01"
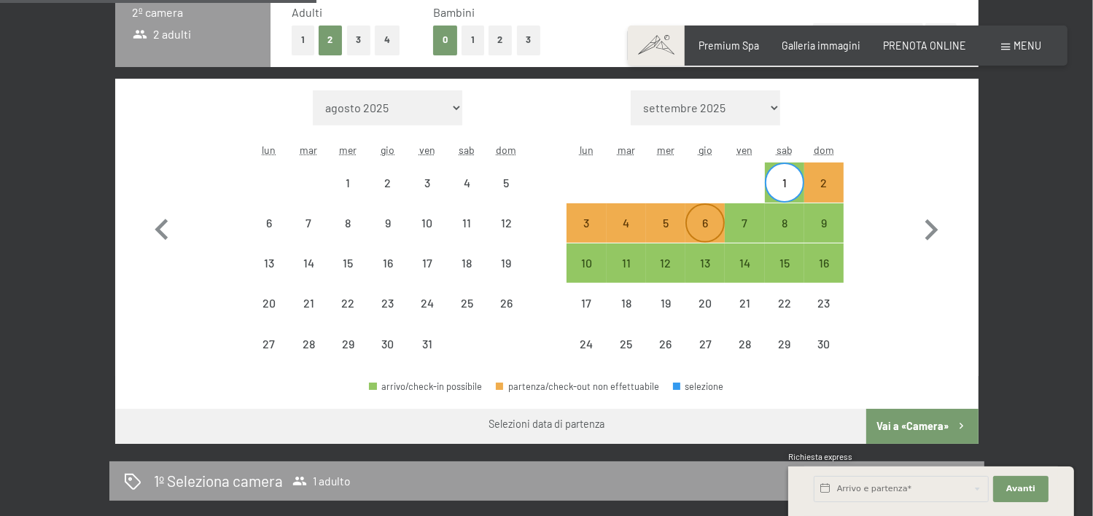
click at [703, 228] on div "6" at bounding box center [705, 235] width 36 height 36
select select "2025-10-01"
select select "2025-11-01"
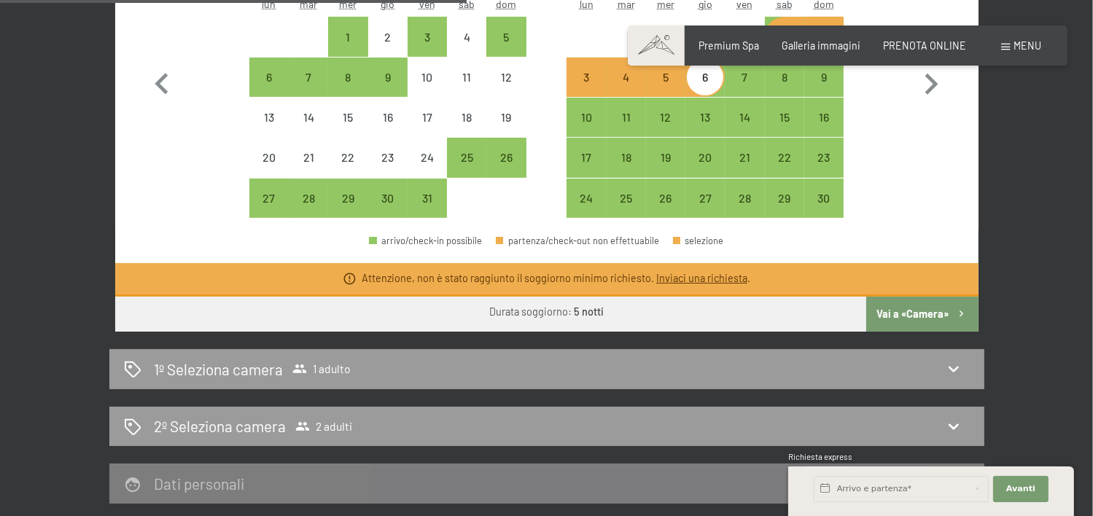
scroll to position [753, 0]
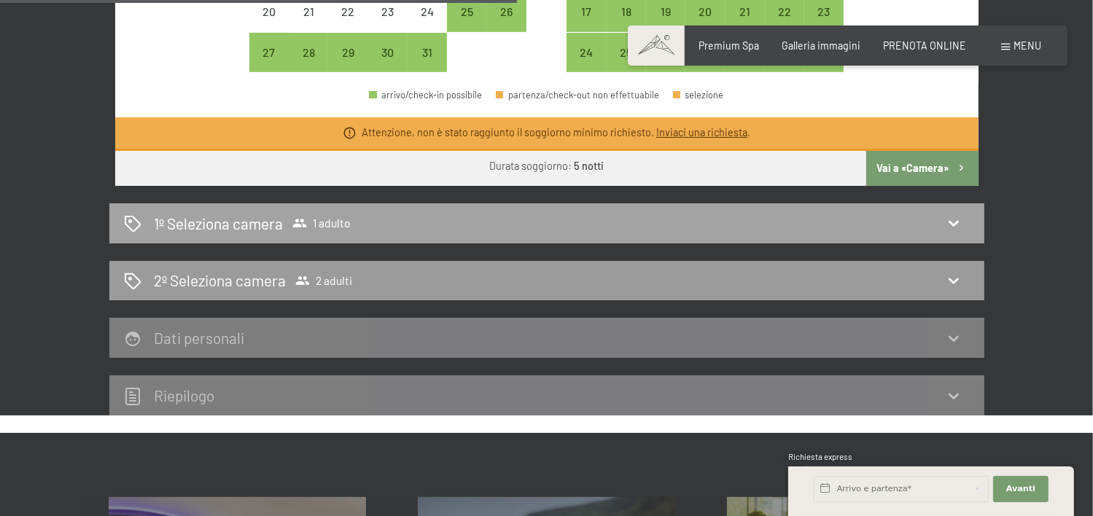
click at [938, 235] on div "1º Seleziona camera 1 adulto" at bounding box center [546, 223] width 875 height 40
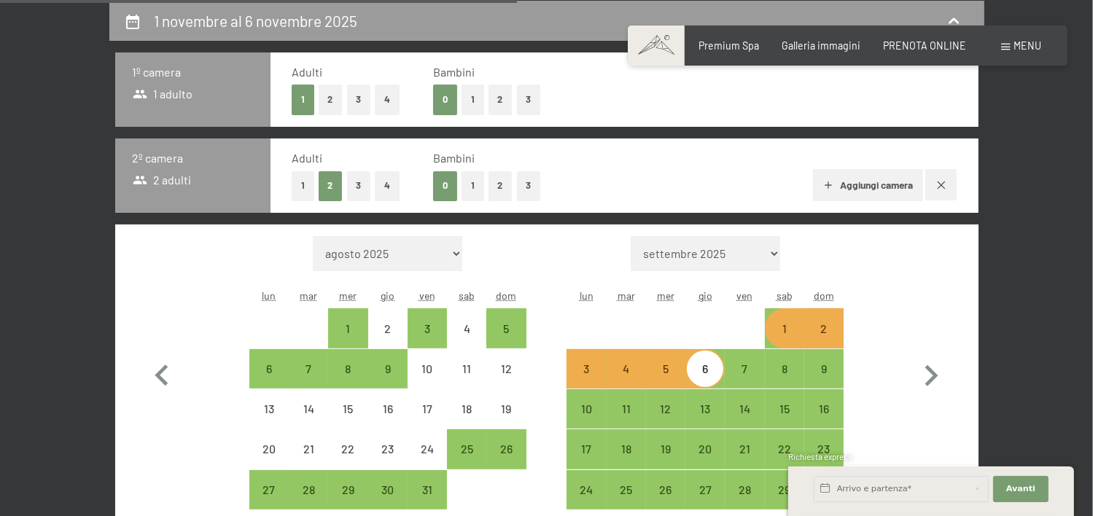
select select "2025-10-01"
select select "2025-11-01"
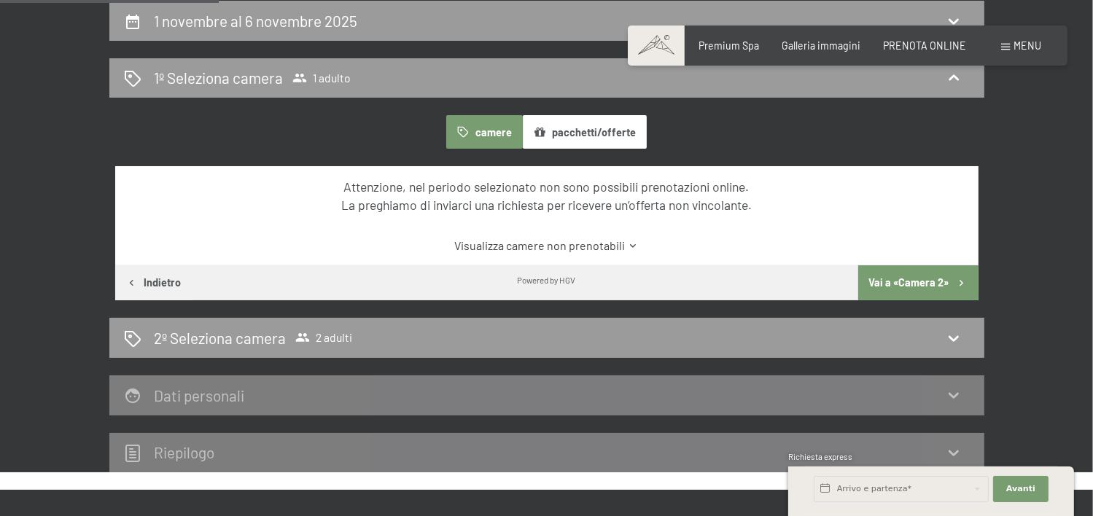
scroll to position [461, 0]
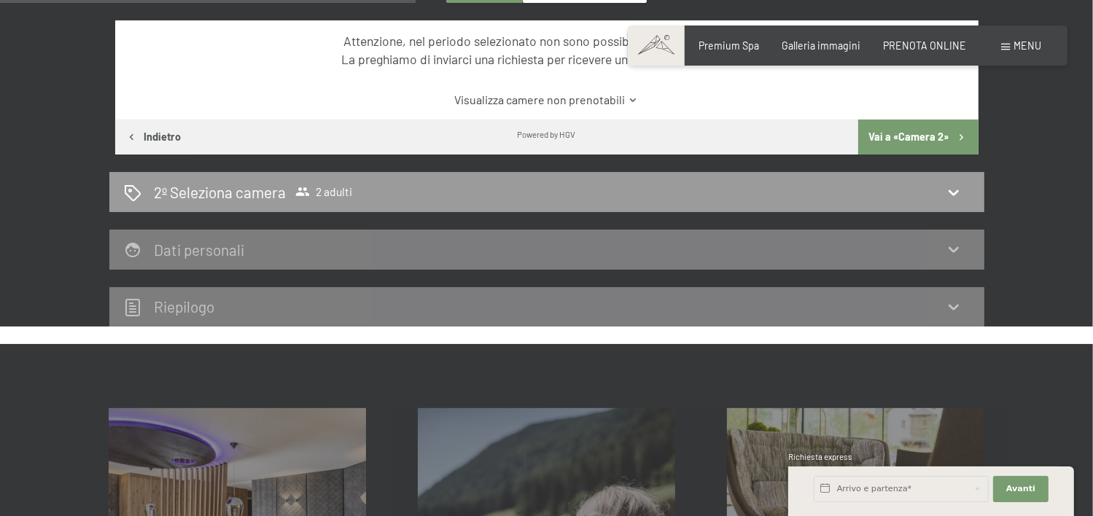
click at [944, 138] on button "Vai a «Camera 2»" at bounding box center [918, 137] width 120 height 35
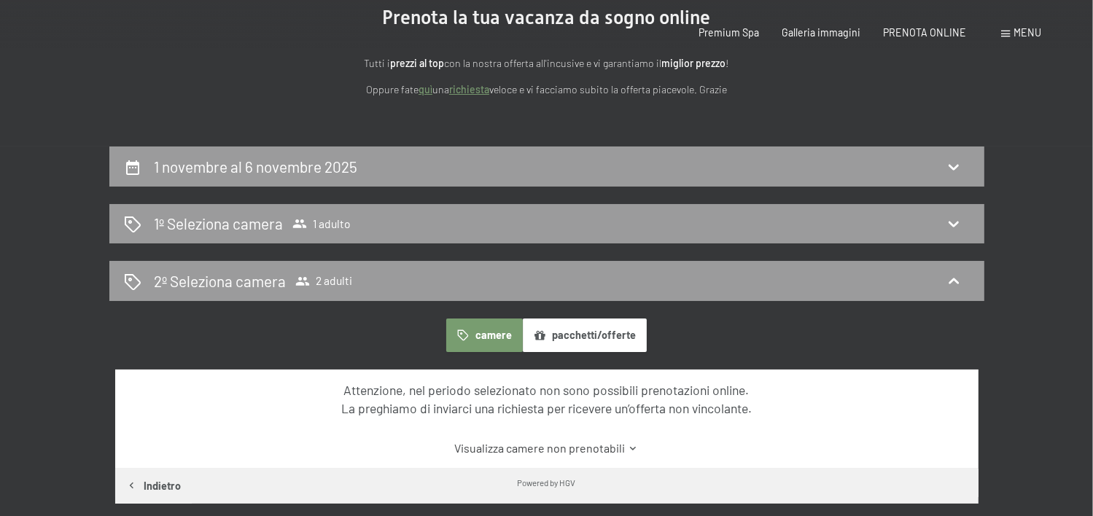
scroll to position [0, 0]
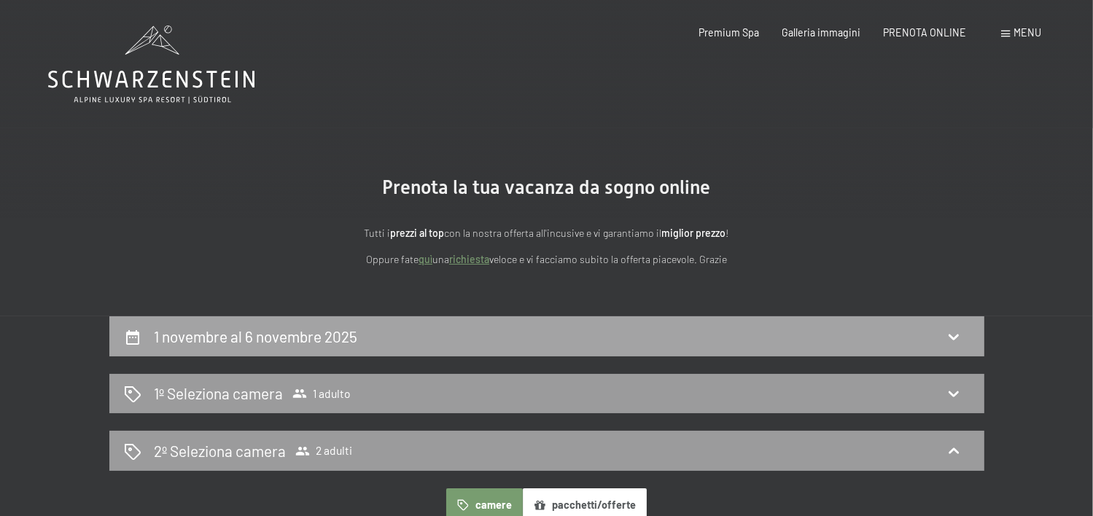
click at [354, 343] on h2 "1 novembre al 6 novembre 2025" at bounding box center [255, 336] width 203 height 18
select select "2025-10-01"
select select "2025-11-01"
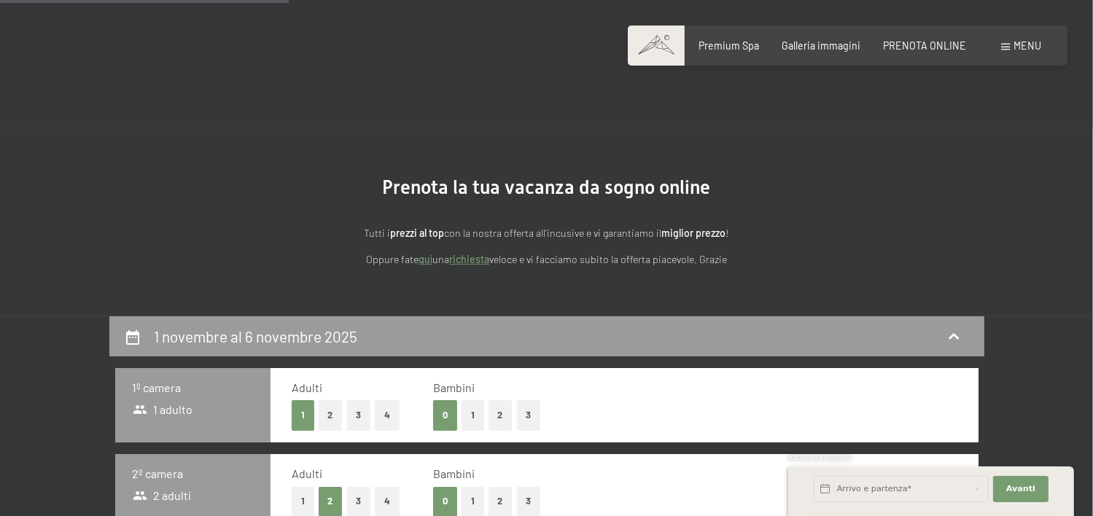
scroll to position [316, 0]
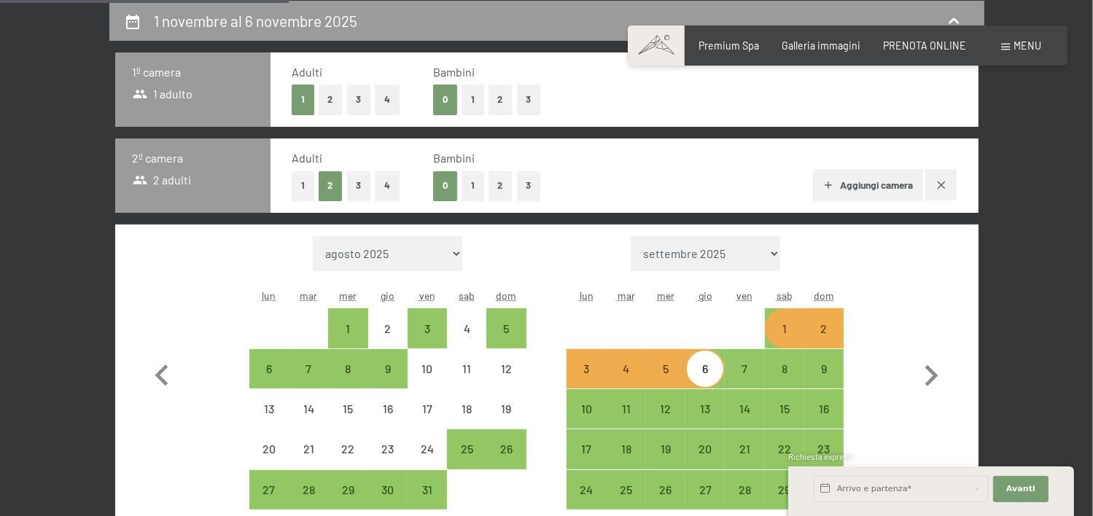
click at [664, 371] on div "5" at bounding box center [665, 381] width 36 height 36
select select "2025-10-01"
select select "2025-11-01"
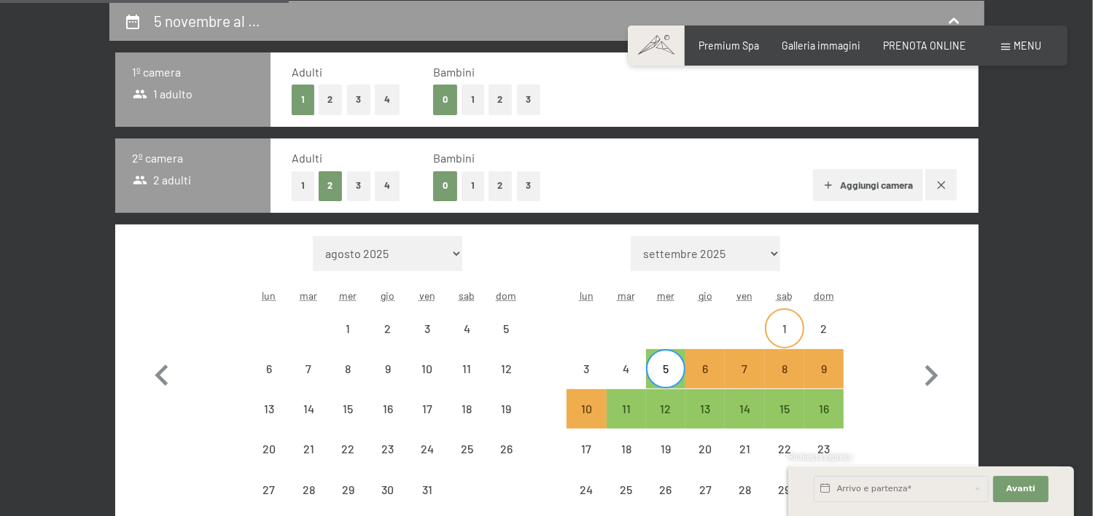
click at [782, 327] on div "1" at bounding box center [784, 341] width 36 height 36
select select "2025-10-01"
select select "2025-11-01"
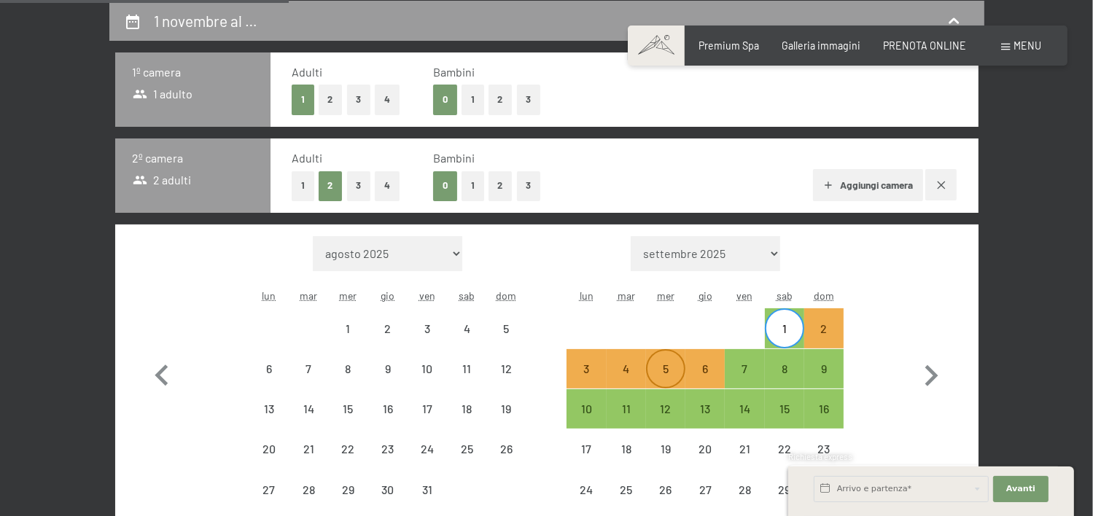
click at [674, 364] on div "5" at bounding box center [665, 381] width 36 height 36
select select "2025-10-01"
select select "2025-11-01"
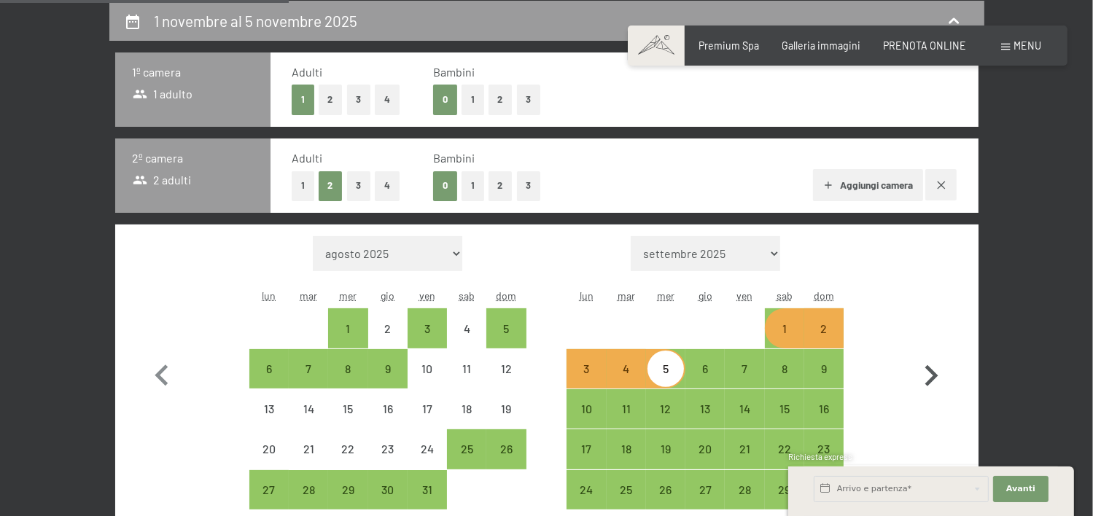
click at [929, 372] on icon "button" at bounding box center [931, 376] width 42 height 42
select select "2025-11-01"
select select "2025-12-01"
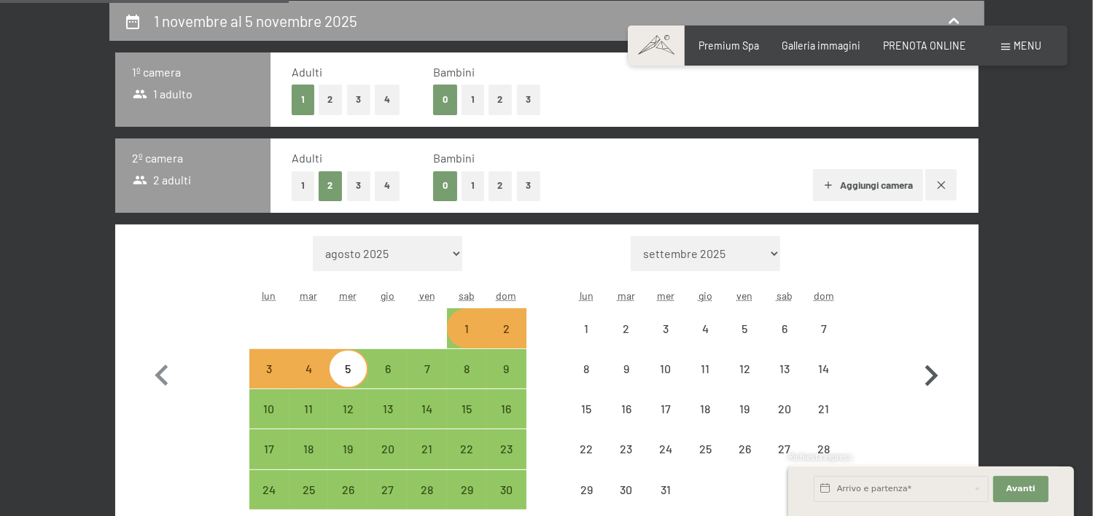
select select "2025-11-01"
select select "2025-12-01"
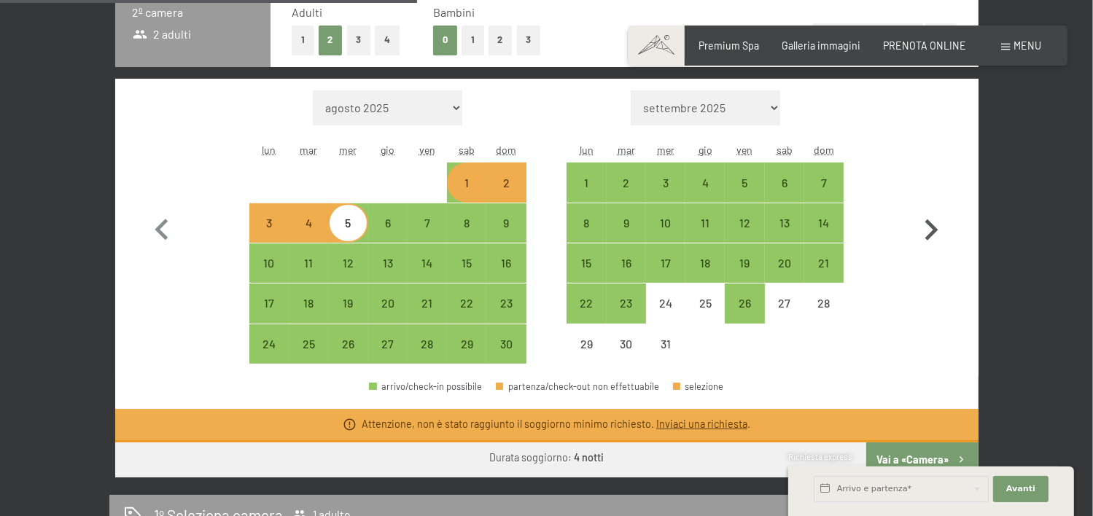
scroll to position [607, 0]
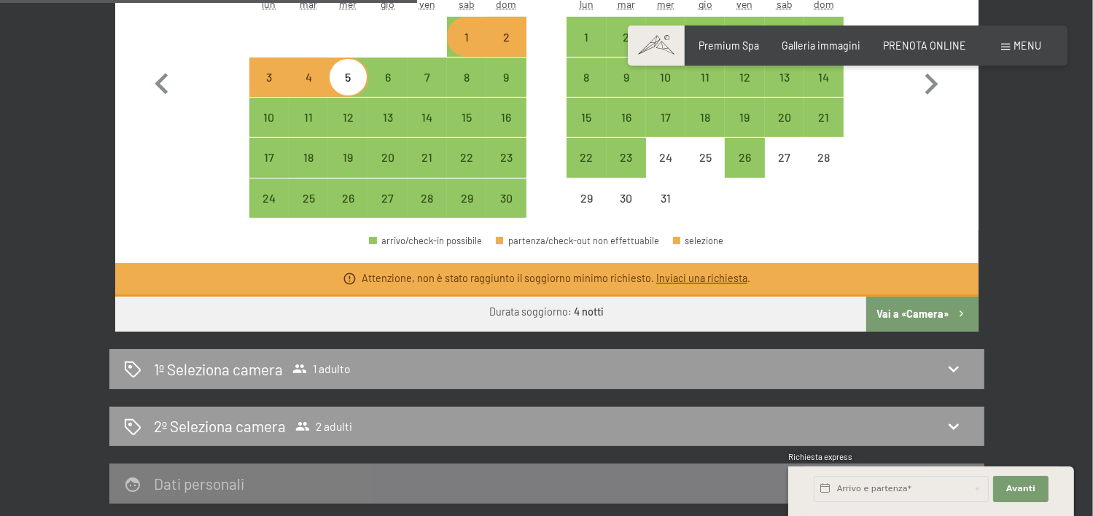
click at [676, 277] on link "Inviaci una richiesta" at bounding box center [701, 278] width 91 height 12
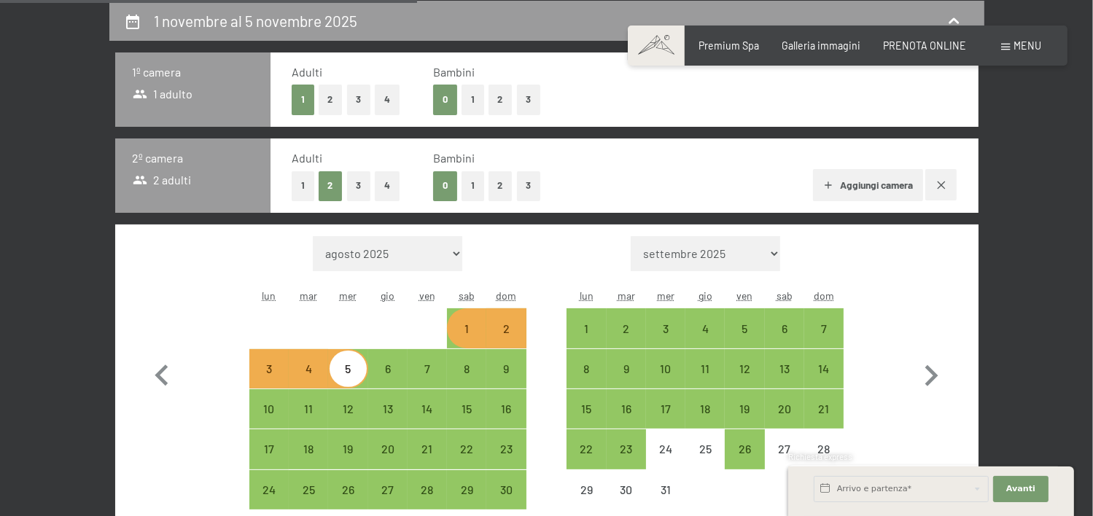
select select "2025-11-01"
select select "2025-12-01"
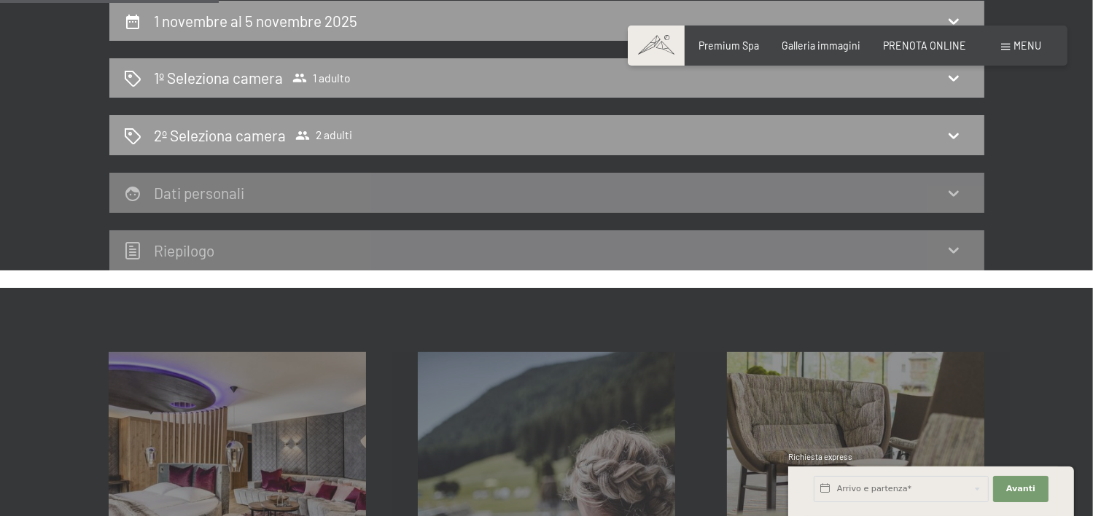
click at [234, 203] on div "Dati personali" at bounding box center [546, 193] width 875 height 40
click at [956, 192] on icon at bounding box center [953, 193] width 10 height 6
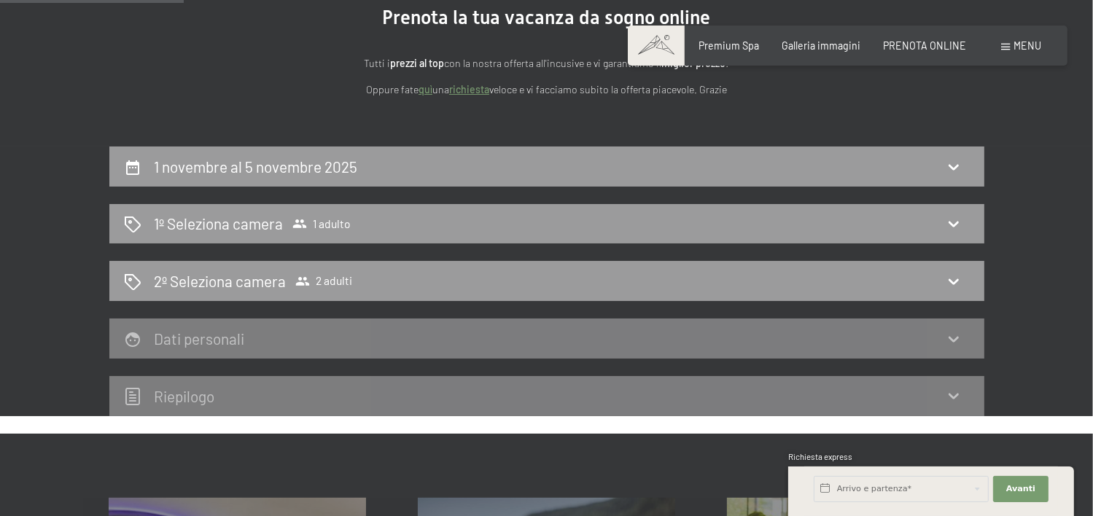
click at [426, 90] on link "quì" at bounding box center [425, 89] width 14 height 12
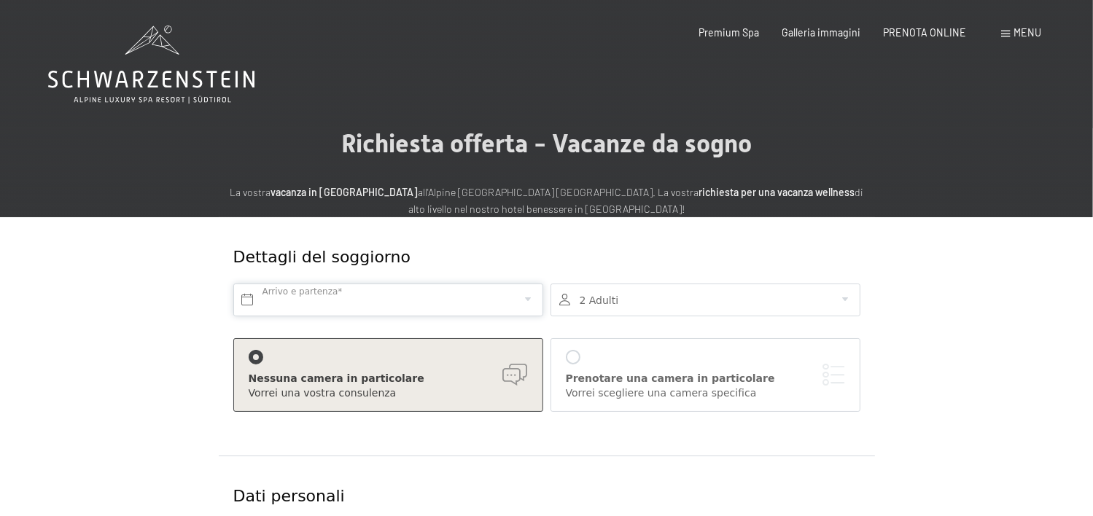
click at [395, 299] on input "text" at bounding box center [388, 300] width 310 height 33
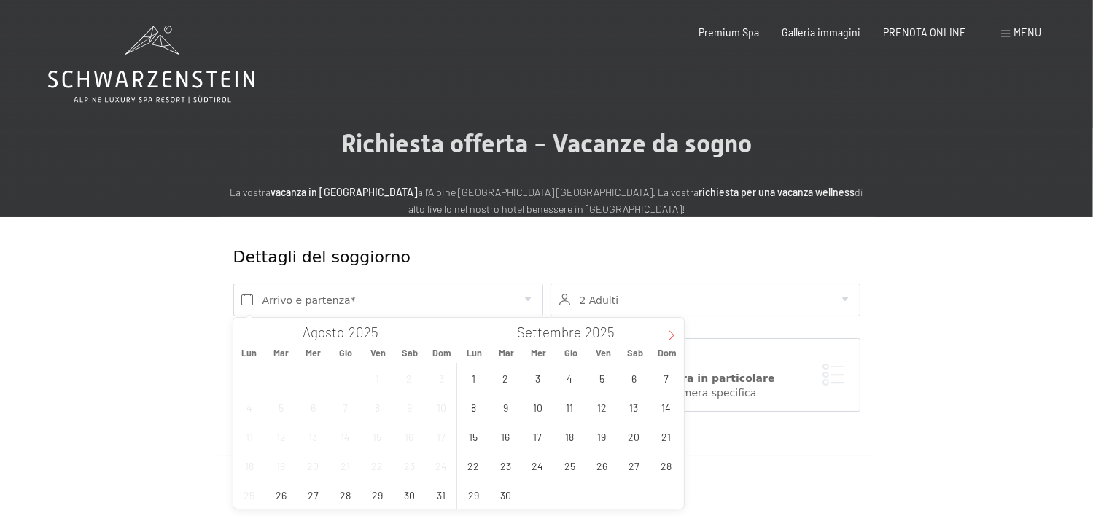
click at [668, 335] on icon at bounding box center [671, 335] width 10 height 10
click at [636, 381] on span "1" at bounding box center [634, 378] width 28 height 28
type input "Sab. 01/11/2025"
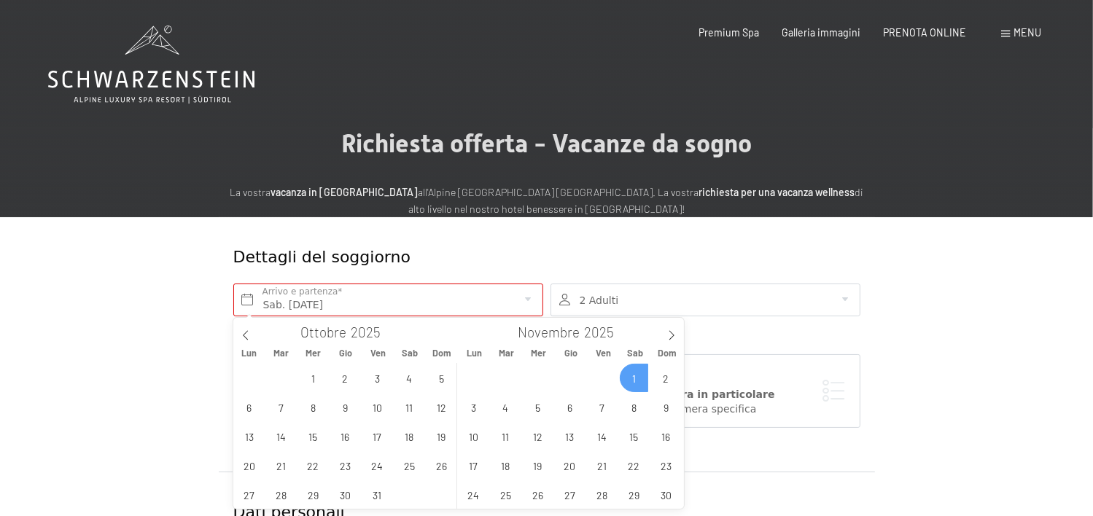
scroll to position [73, 0]
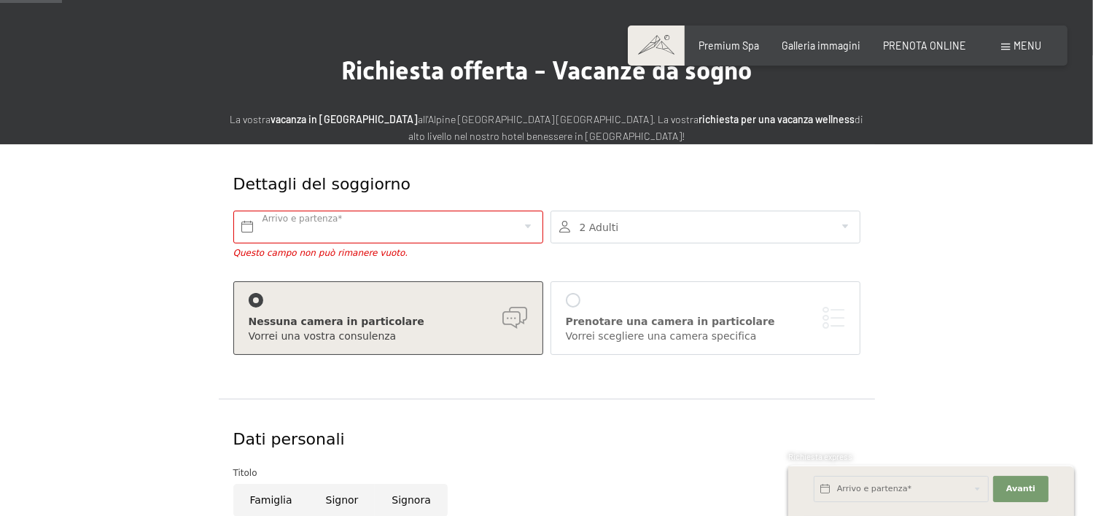
click at [619, 225] on div at bounding box center [705, 227] width 310 height 33
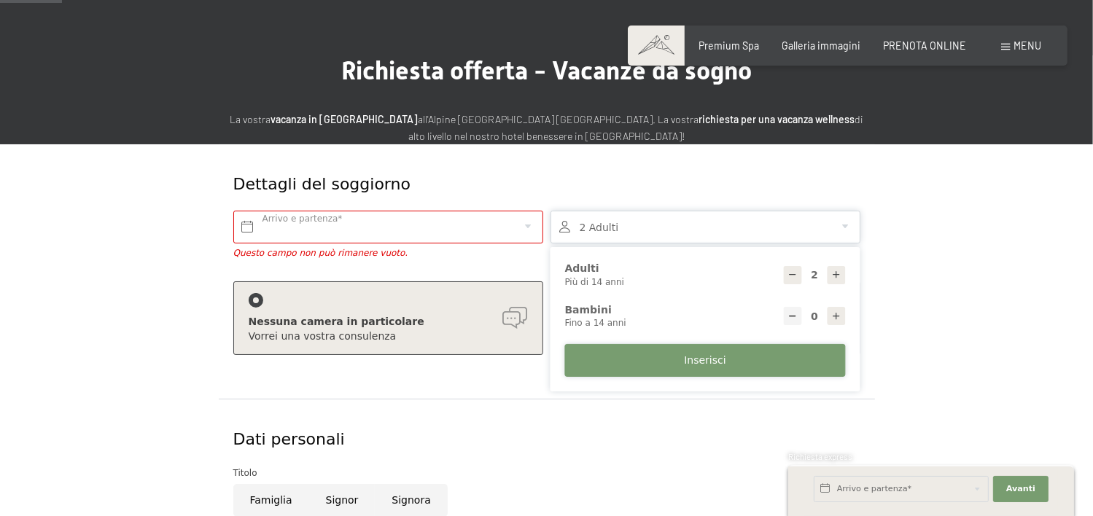
click at [695, 360] on span "Inserisci" at bounding box center [705, 361] width 42 height 15
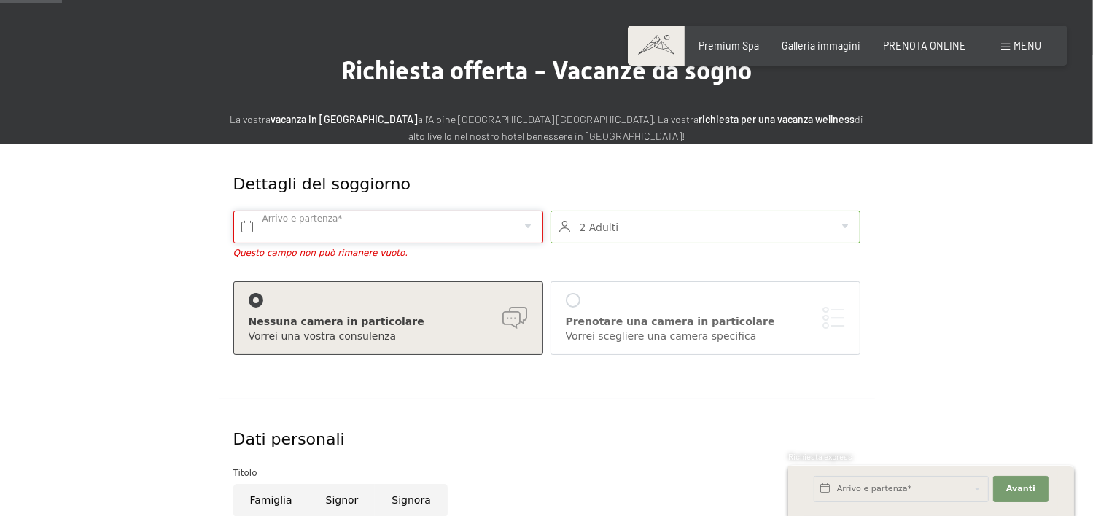
click at [406, 235] on input "text" at bounding box center [388, 227] width 310 height 33
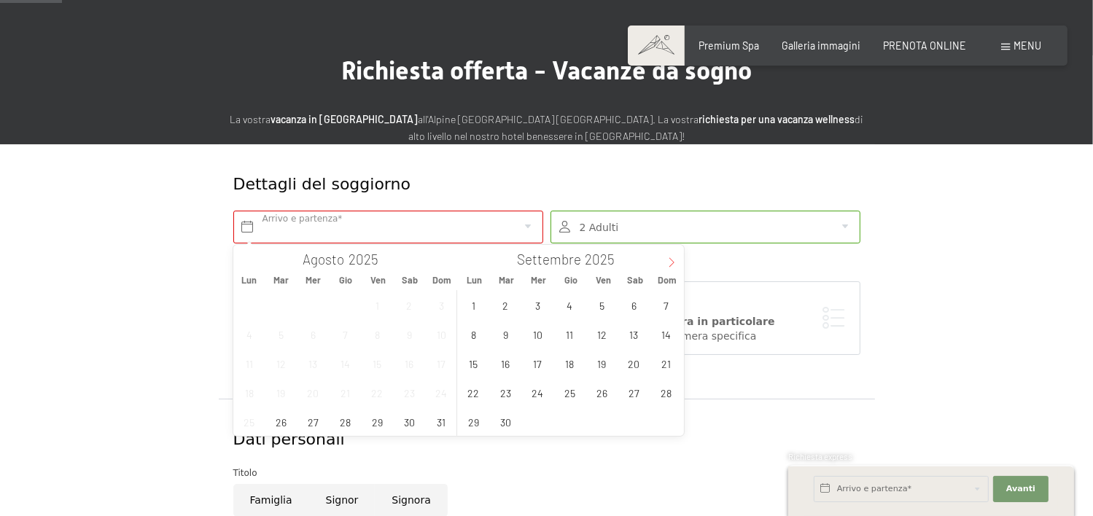
click at [669, 254] on span at bounding box center [671, 257] width 25 height 25
click at [669, 259] on icon at bounding box center [670, 261] width 5 height 9
click at [633, 303] on span "1" at bounding box center [634, 305] width 28 height 28
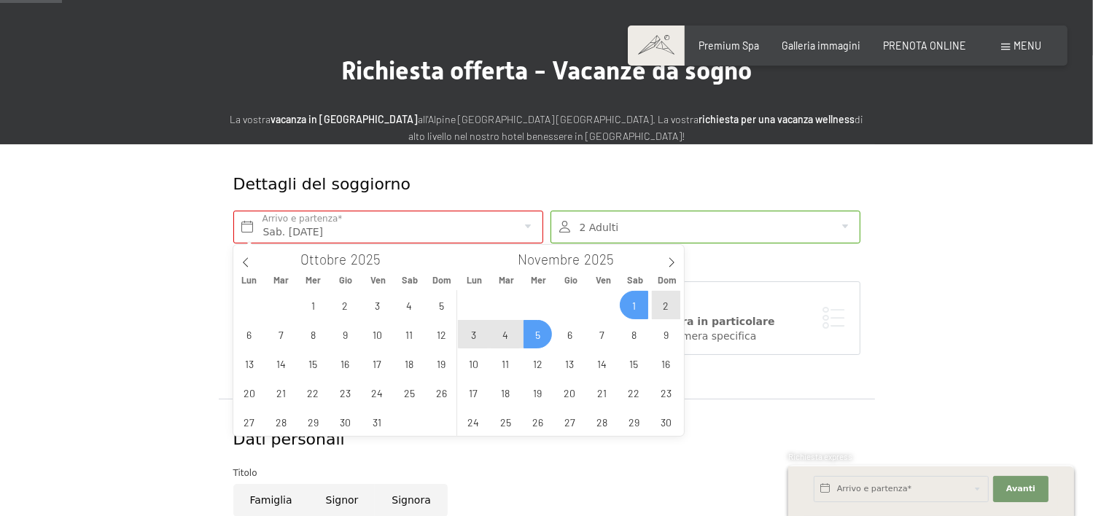
click at [543, 335] on span "5" at bounding box center [537, 334] width 28 height 28
type input "Sab. 01/11/2025 - Mer. 05/11/2025"
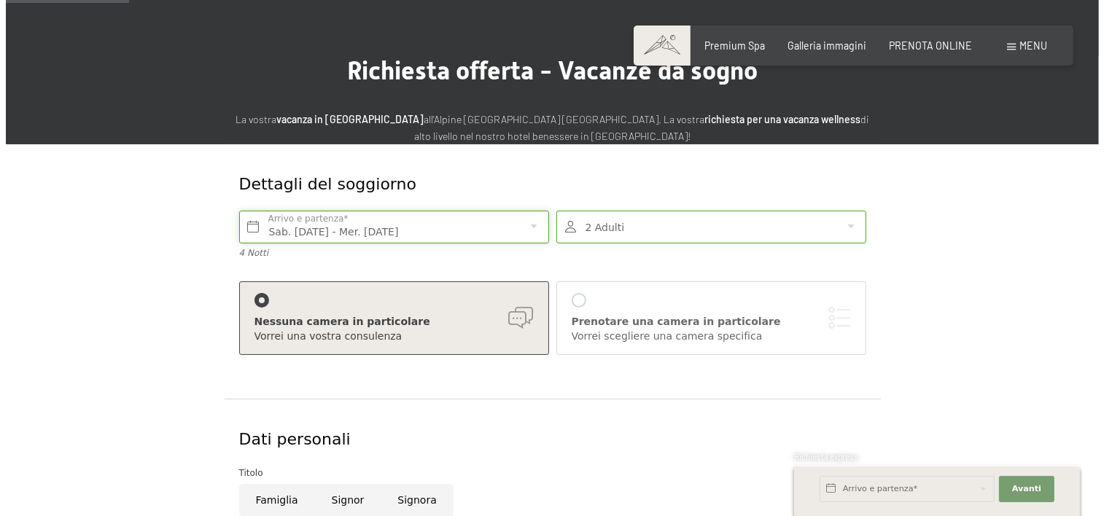
scroll to position [146, 0]
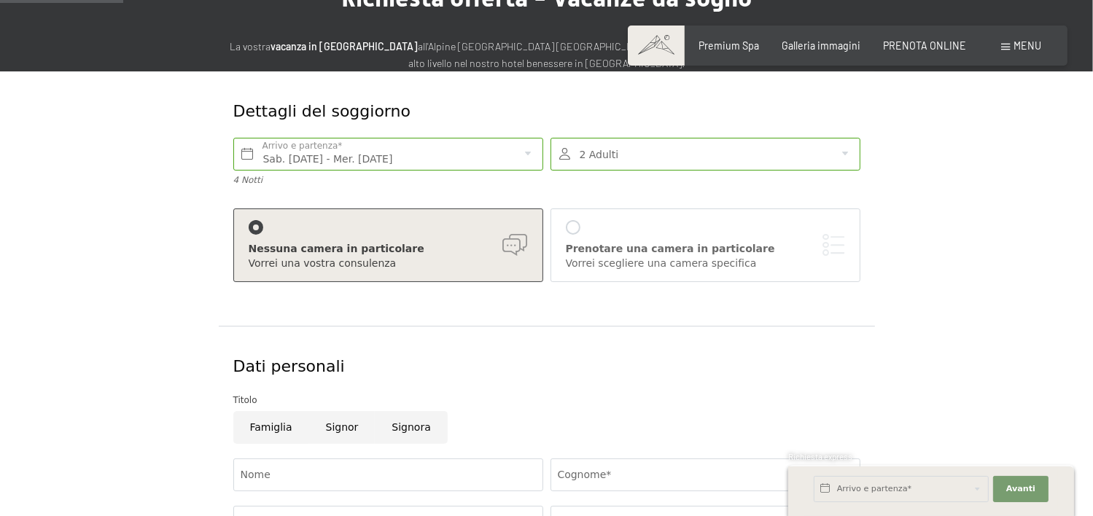
click at [584, 249] on div "Prenotare una camera in particolare" at bounding box center [705, 249] width 279 height 15
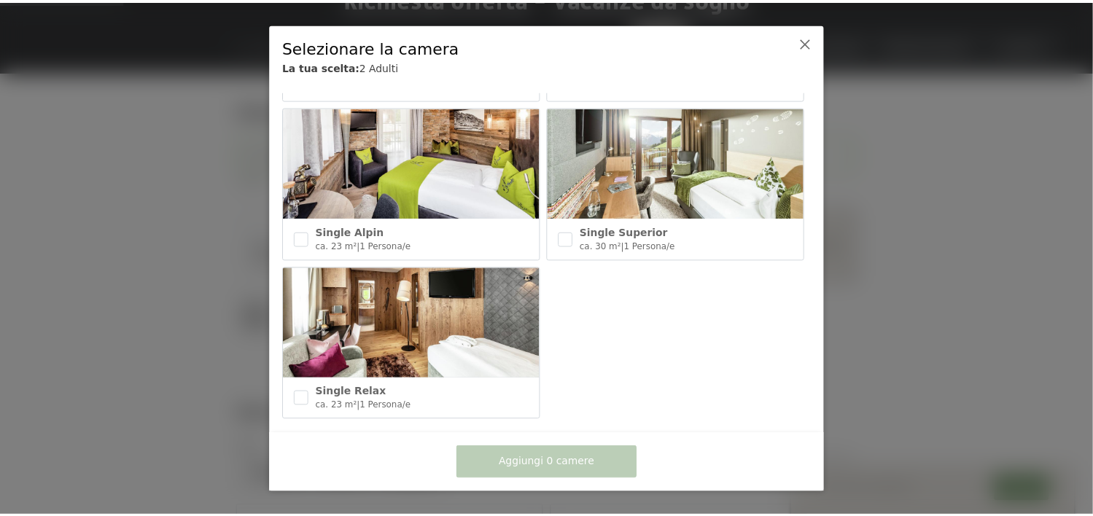
scroll to position [731, 0]
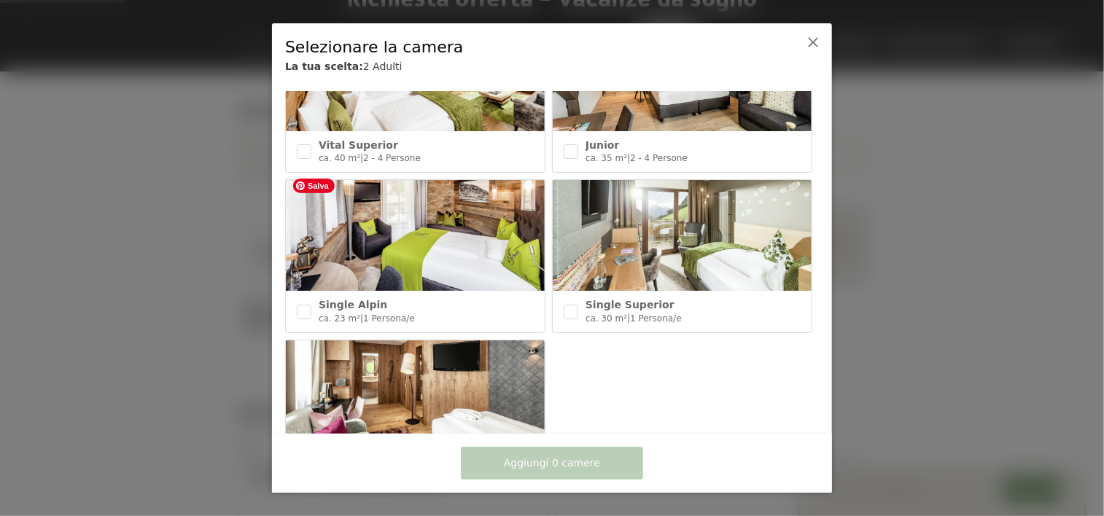
click at [429, 229] on img at bounding box center [415, 235] width 259 height 111
checkbox input "true"
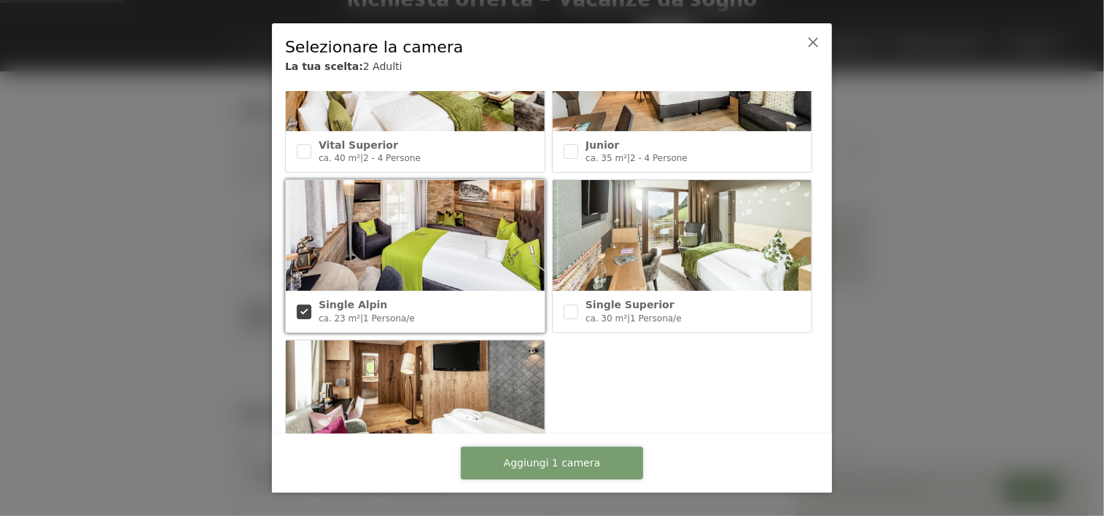
click at [520, 459] on span "Aggiungi 1 camera" at bounding box center [552, 463] width 96 height 15
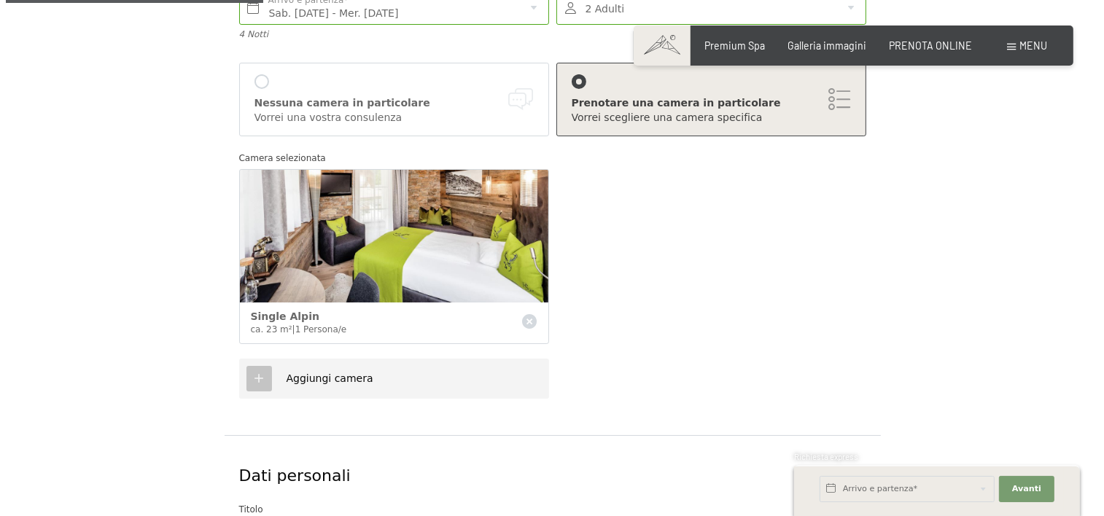
scroll to position [364, 0]
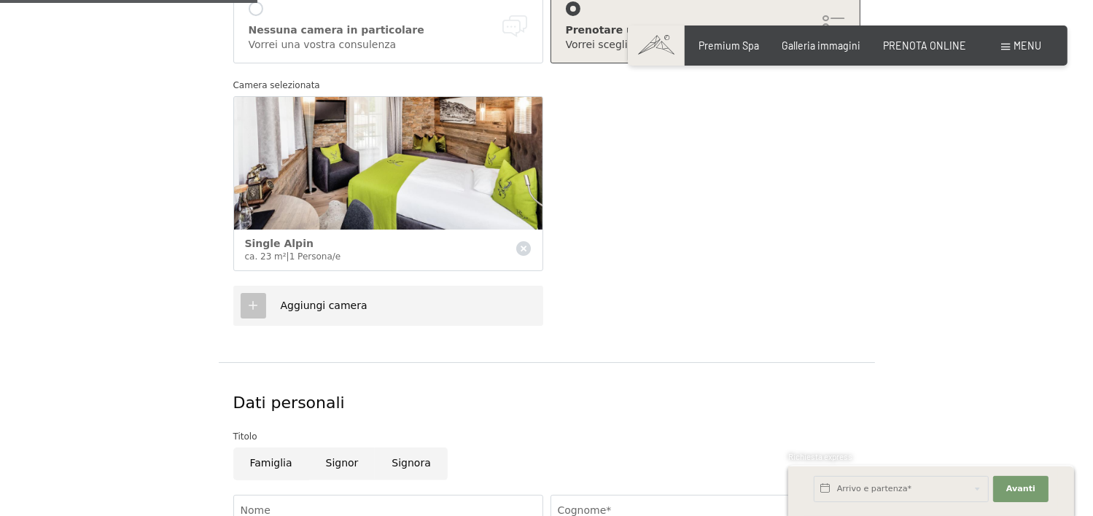
click at [251, 302] on icon at bounding box center [252, 305] width 13 height 13
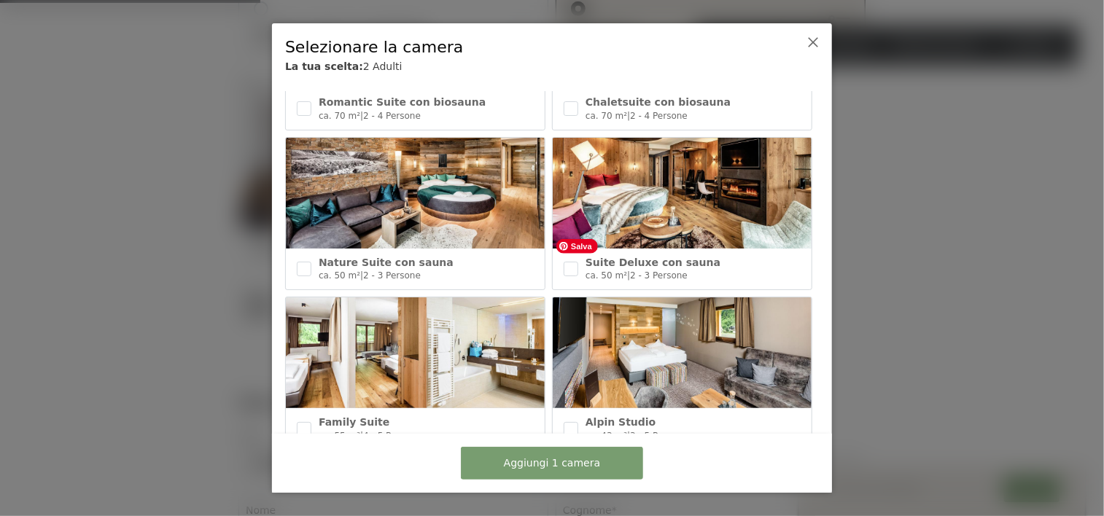
scroll to position [512, 0]
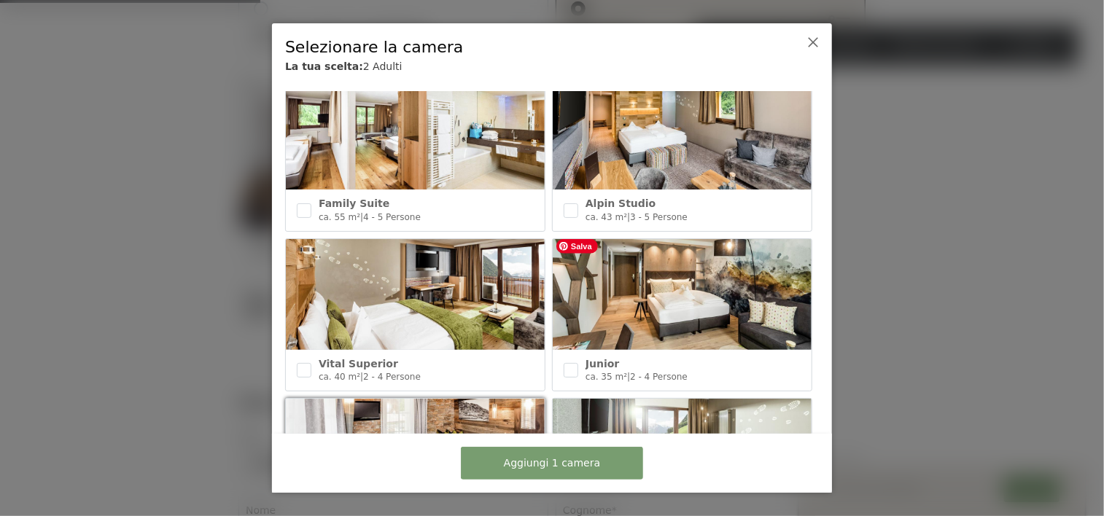
click at [645, 281] on img at bounding box center [682, 294] width 259 height 111
checkbox input "true"
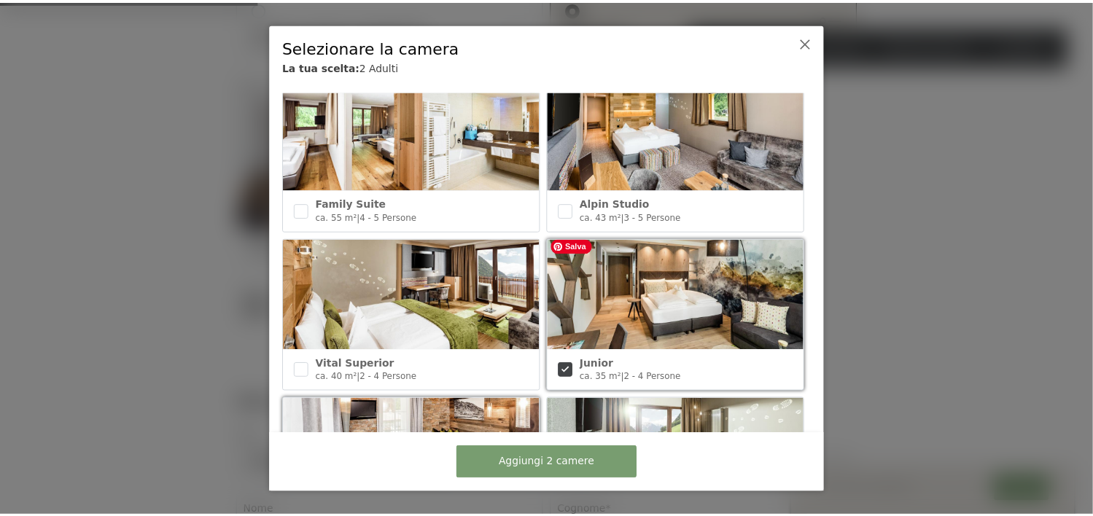
scroll to position [731, 0]
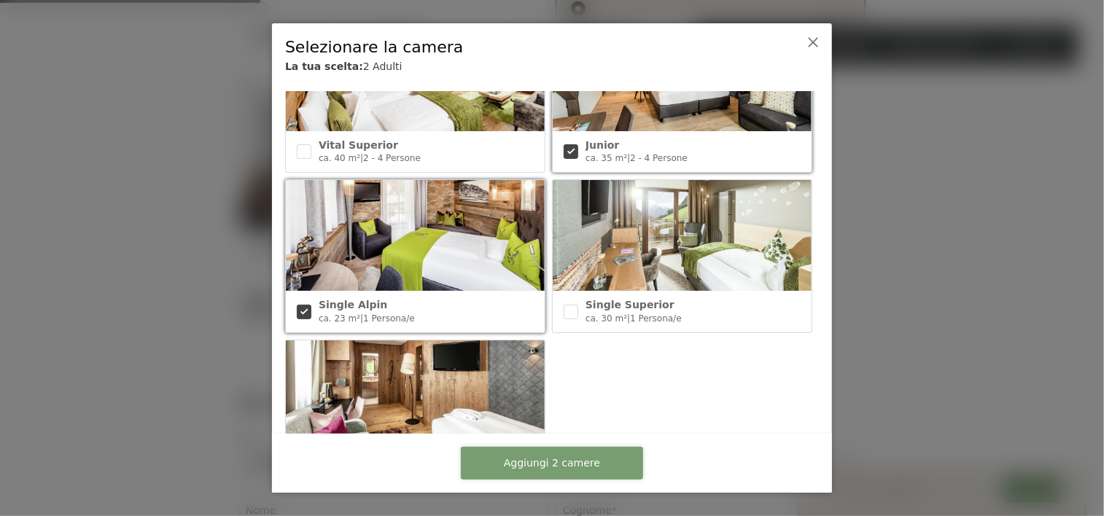
click at [560, 466] on span "Aggiungi 2 camere" at bounding box center [552, 463] width 96 height 15
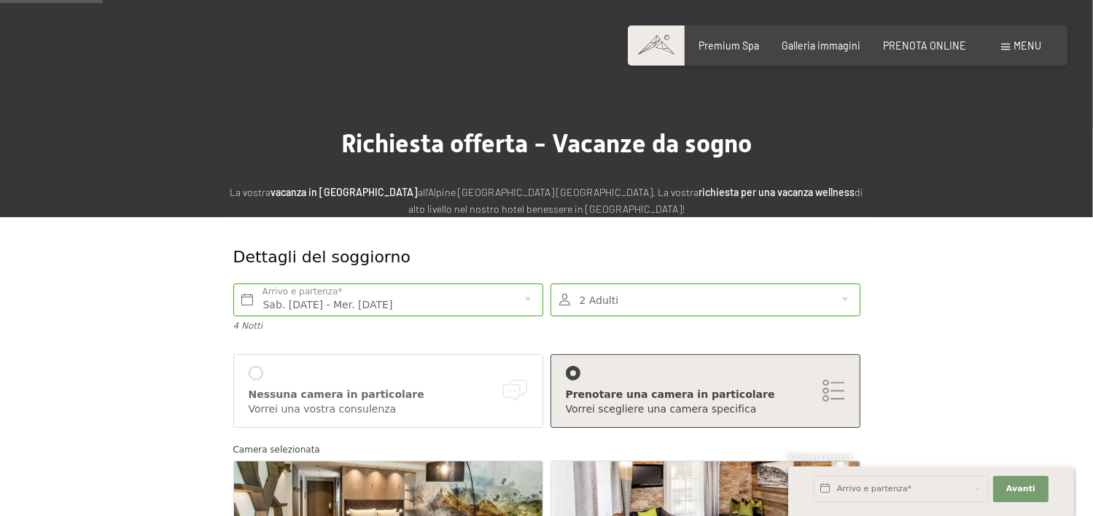
scroll to position [146, 0]
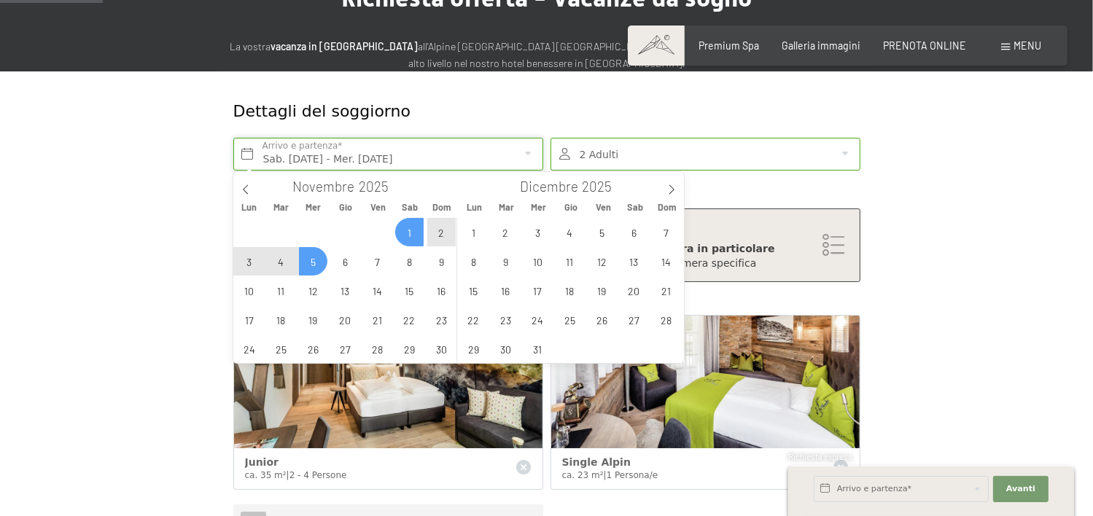
click at [353, 155] on input "Sab. 01/11/2025 - Mer. 05/11/2025" at bounding box center [388, 154] width 310 height 33
click at [354, 157] on input "Sab. 01/11/2025 - Mer. 05/11/2025" at bounding box center [388, 154] width 310 height 33
click at [656, 144] on div at bounding box center [705, 154] width 310 height 33
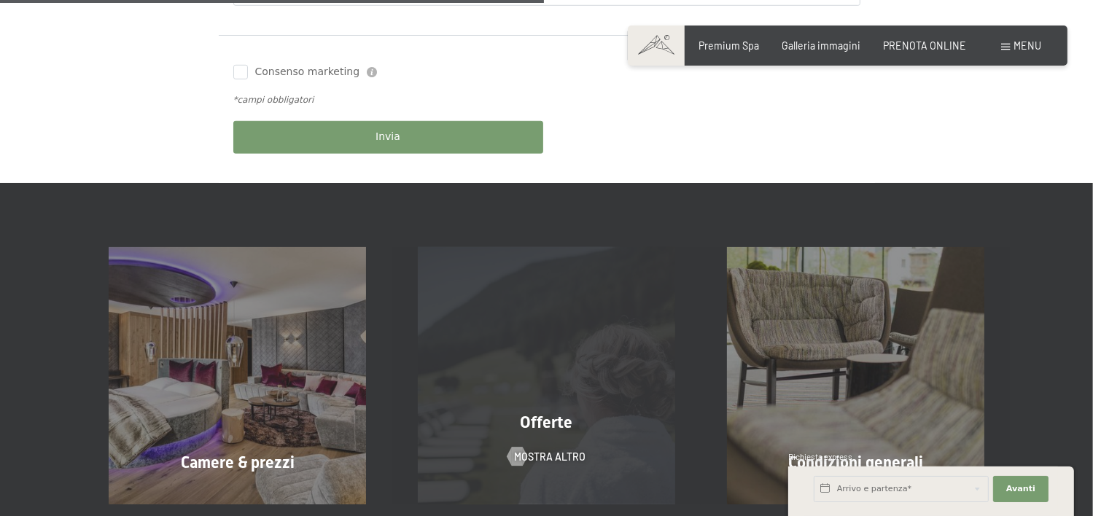
scroll to position [1166, 0]
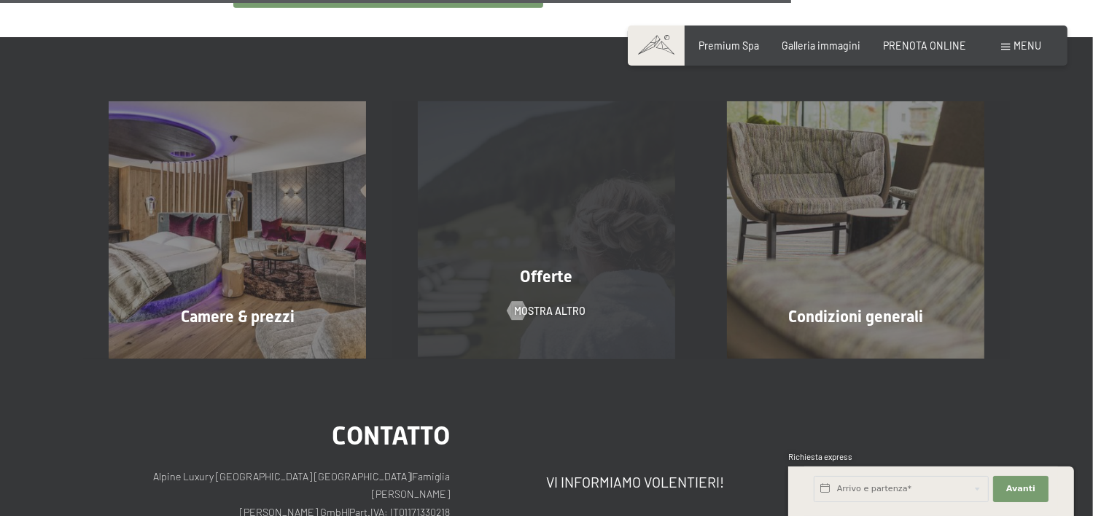
click at [502, 257] on div "Offerte mostra altro" at bounding box center [546, 229] width 309 height 257
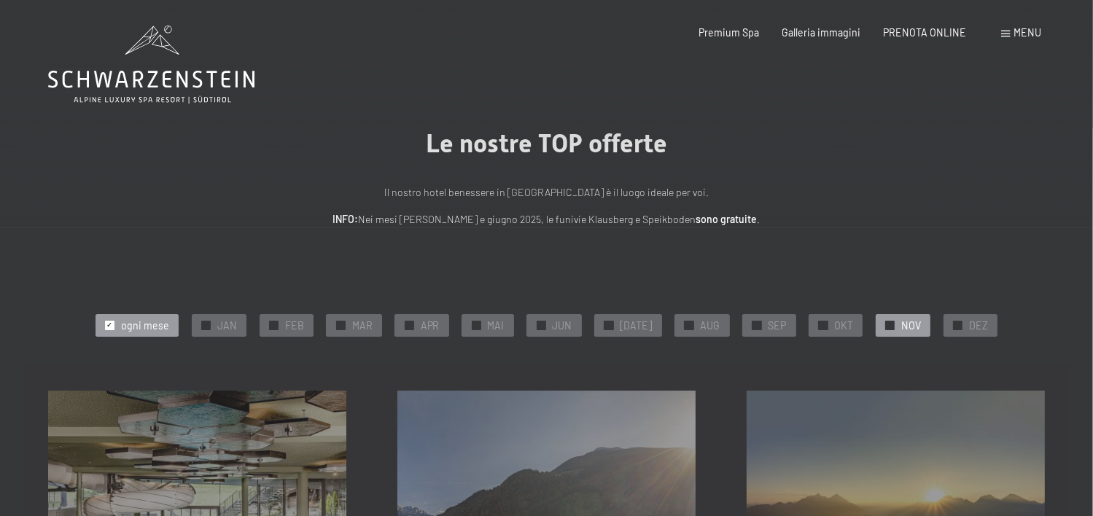
click at [901, 324] on span "NOV" at bounding box center [911, 326] width 20 height 15
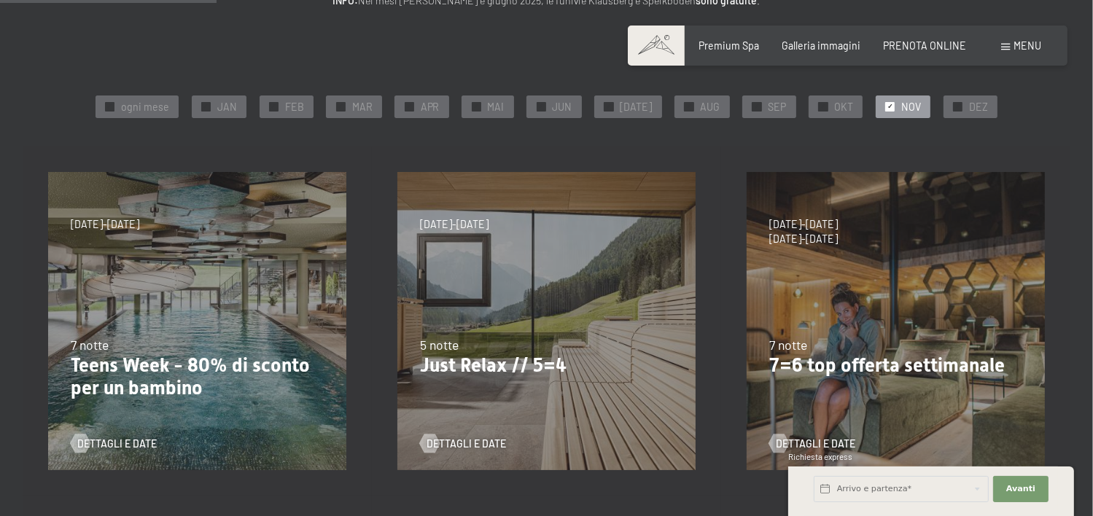
scroll to position [292, 0]
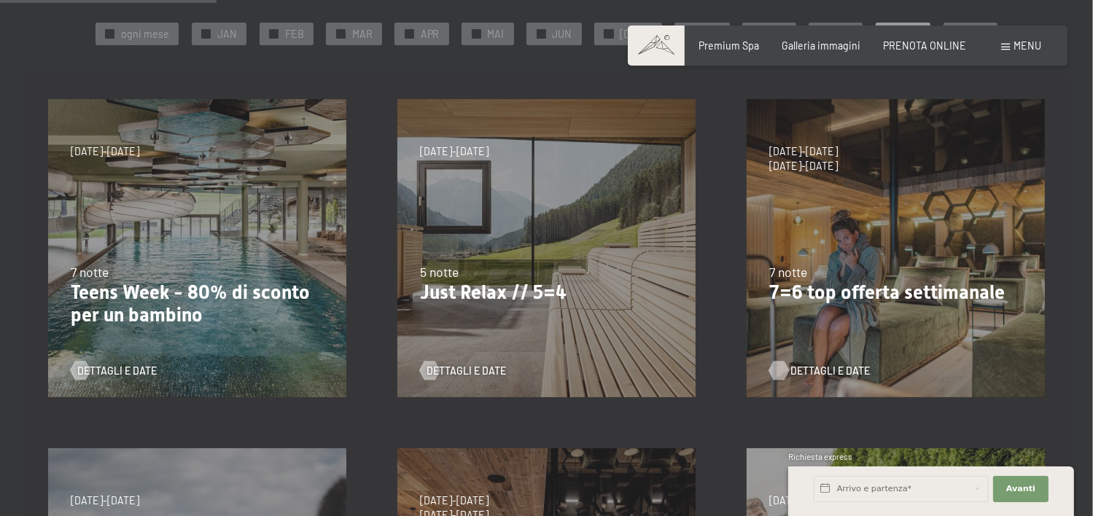
click at [822, 367] on span "Dettagli e Date" at bounding box center [829, 371] width 79 height 15
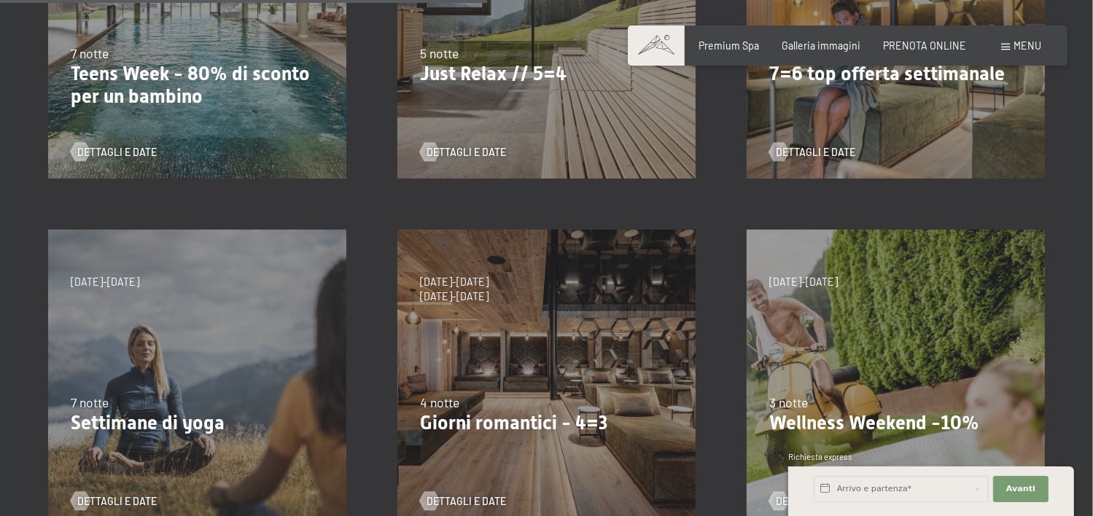
scroll to position [656, 0]
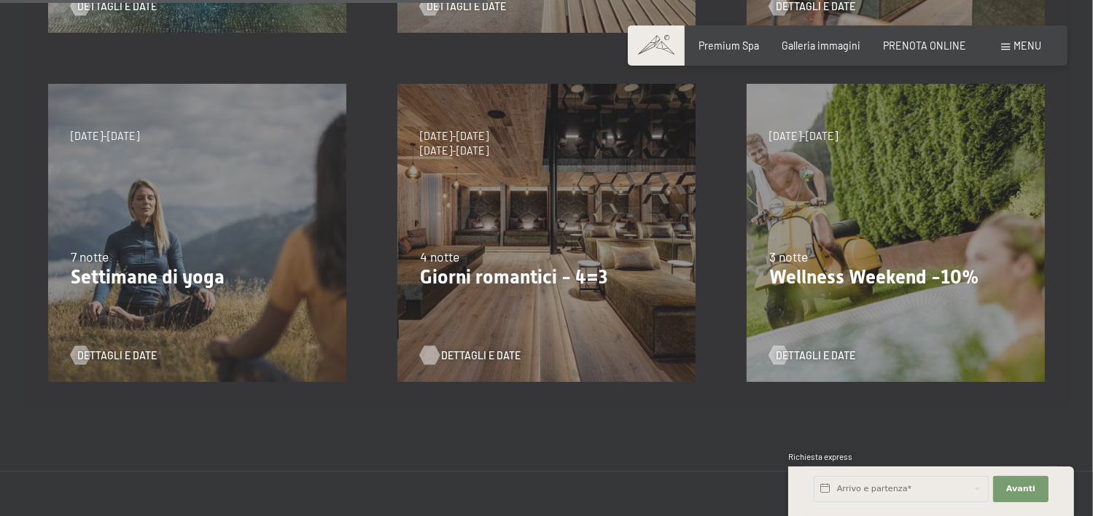
click at [484, 354] on span "Dettagli e Date" at bounding box center [480, 355] width 79 height 15
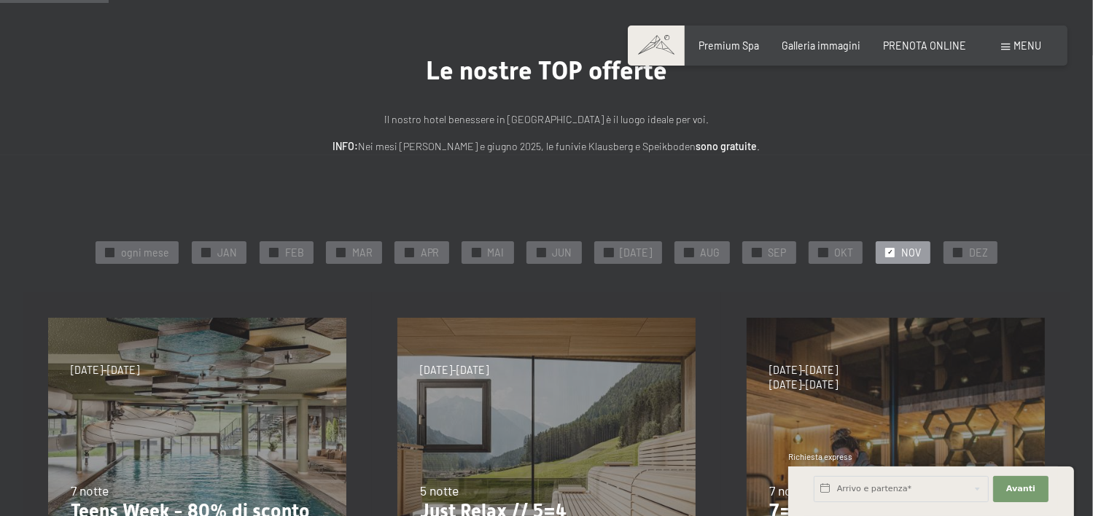
scroll to position [0, 0]
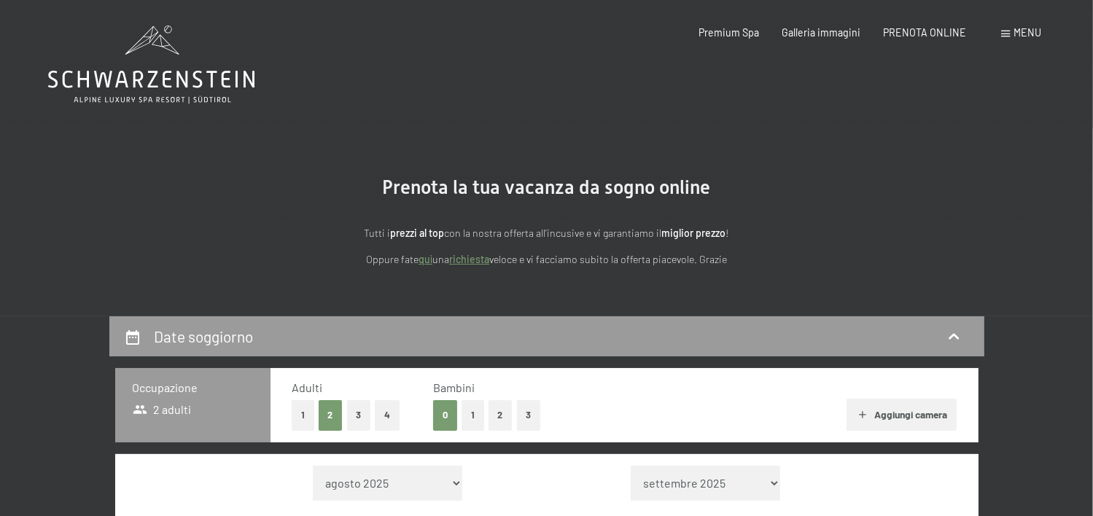
click at [428, 262] on link "quì" at bounding box center [425, 259] width 14 height 12
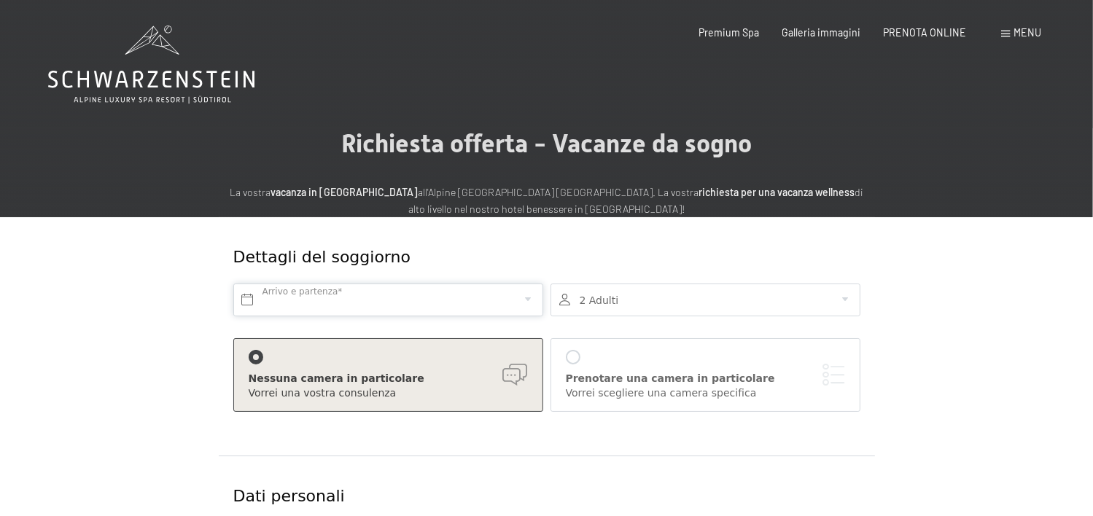
click at [337, 295] on input "text" at bounding box center [388, 300] width 310 height 33
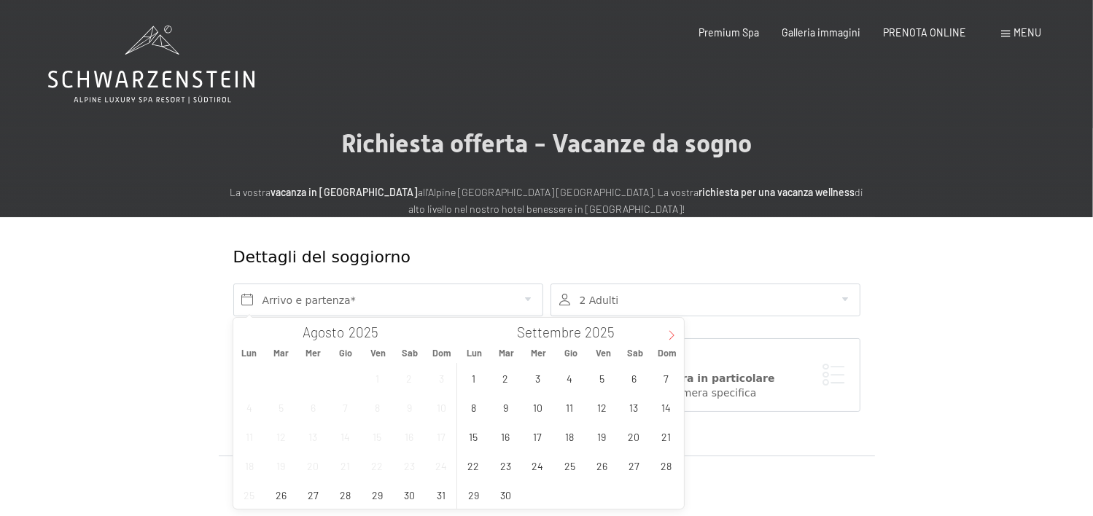
click at [668, 335] on icon at bounding box center [671, 335] width 10 height 10
click at [630, 380] on span "1" at bounding box center [634, 378] width 28 height 28
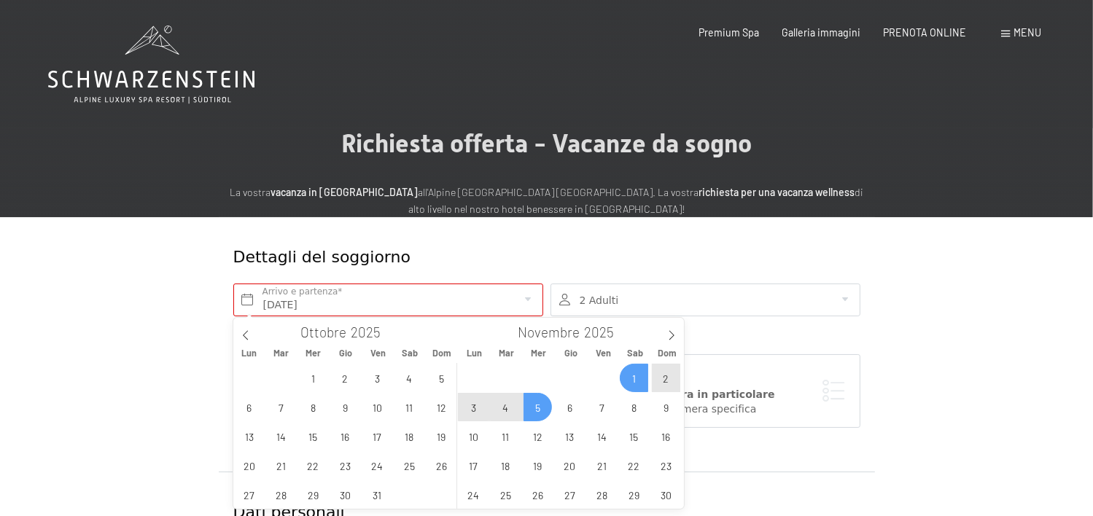
click at [538, 410] on span "5" at bounding box center [537, 407] width 28 height 28
type input "Sab. 01/11/2025 - Mer. 05/11/2025"
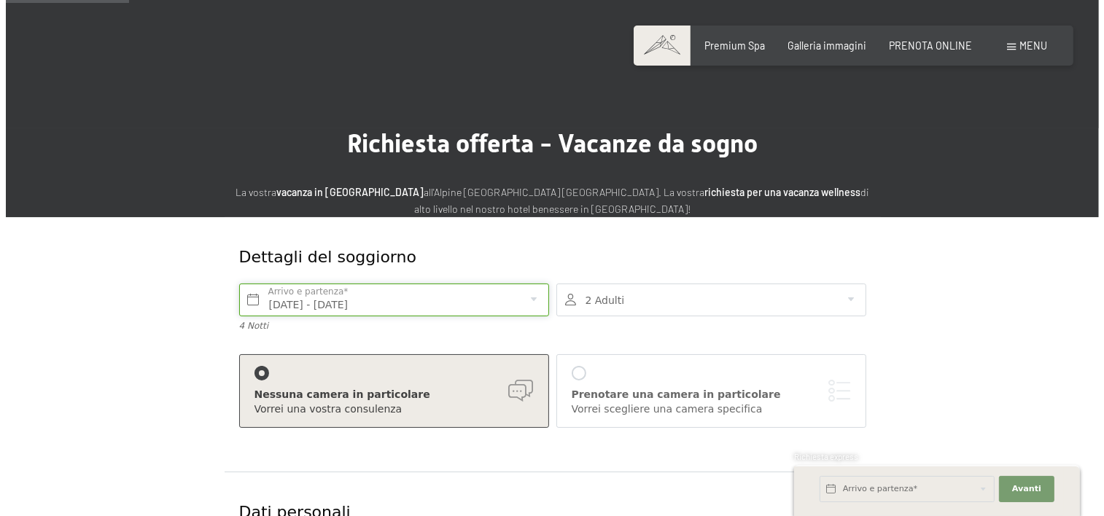
scroll to position [146, 0]
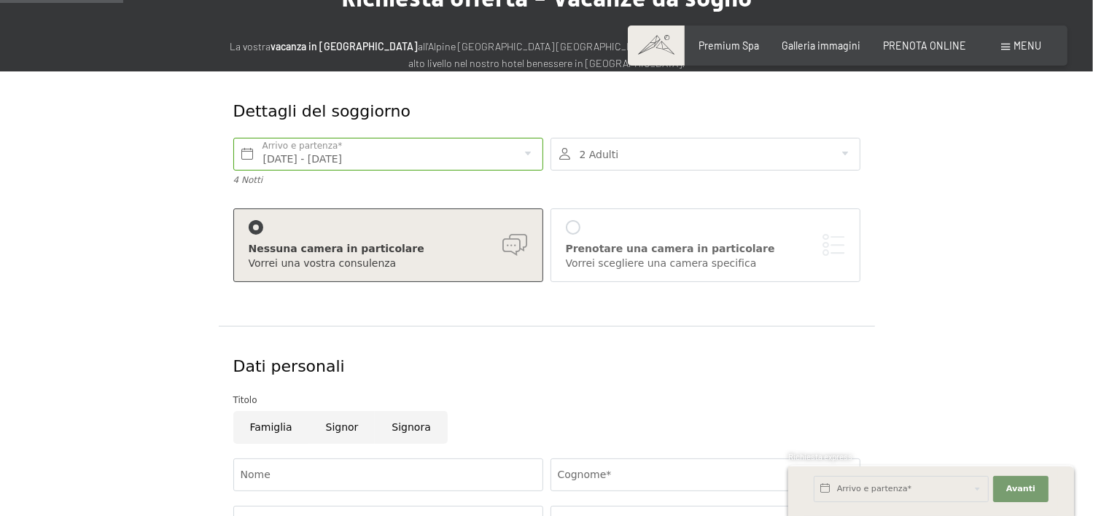
click at [612, 154] on div at bounding box center [705, 154] width 310 height 33
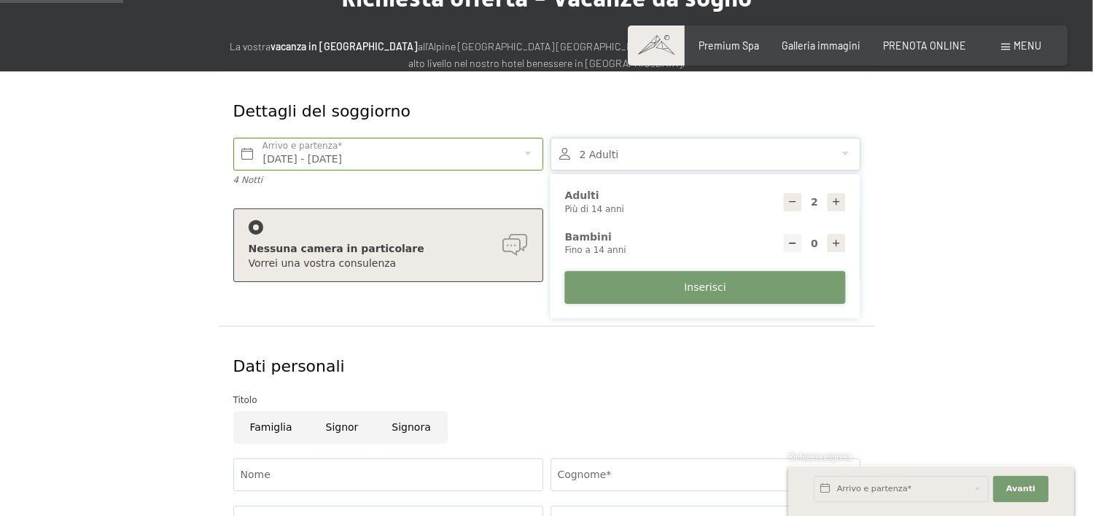
click at [703, 289] on span "Inserisci" at bounding box center [705, 288] width 42 height 15
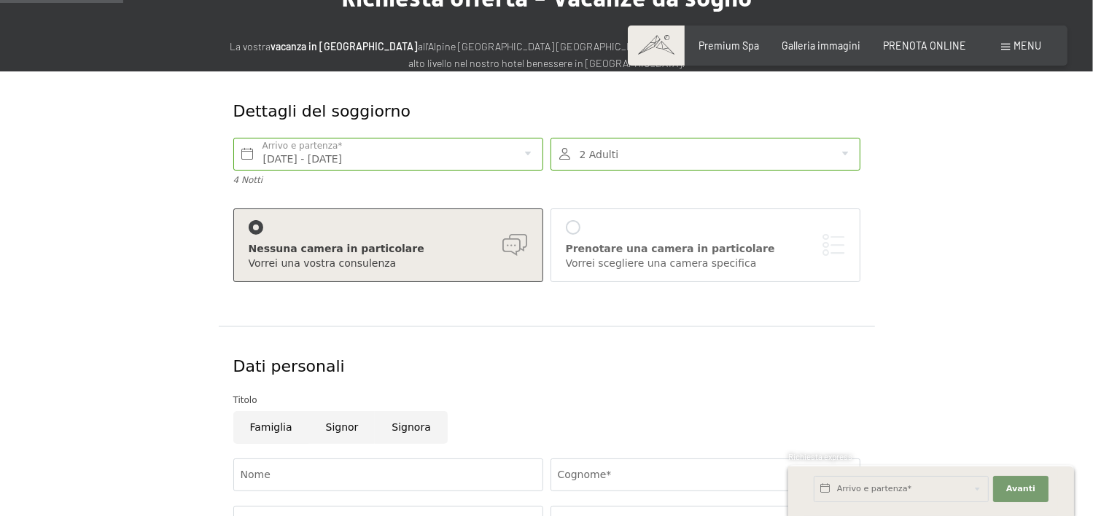
click at [571, 225] on div at bounding box center [573, 227] width 15 height 15
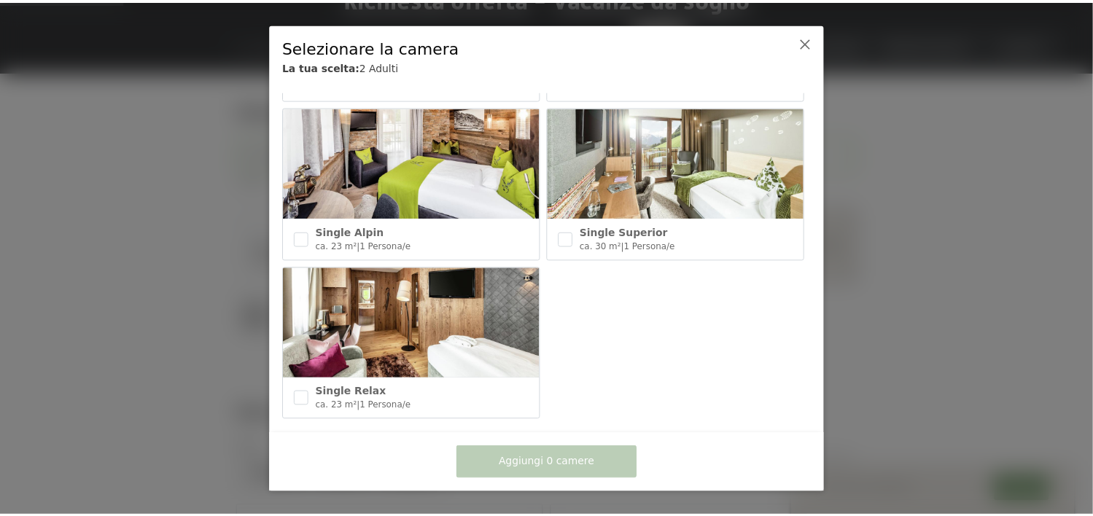
scroll to position [585, 0]
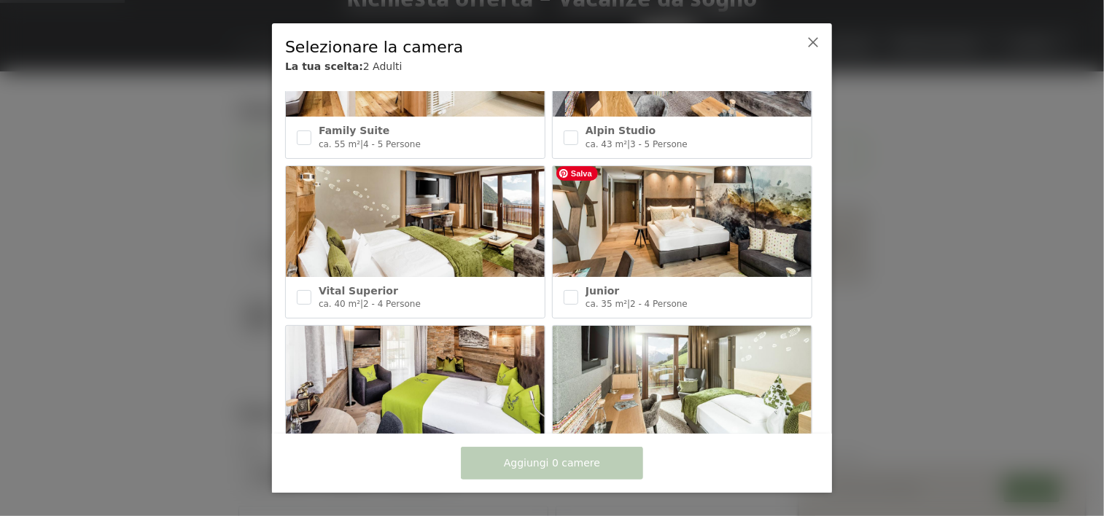
click at [668, 230] on img at bounding box center [682, 221] width 259 height 111
checkbox input "true"
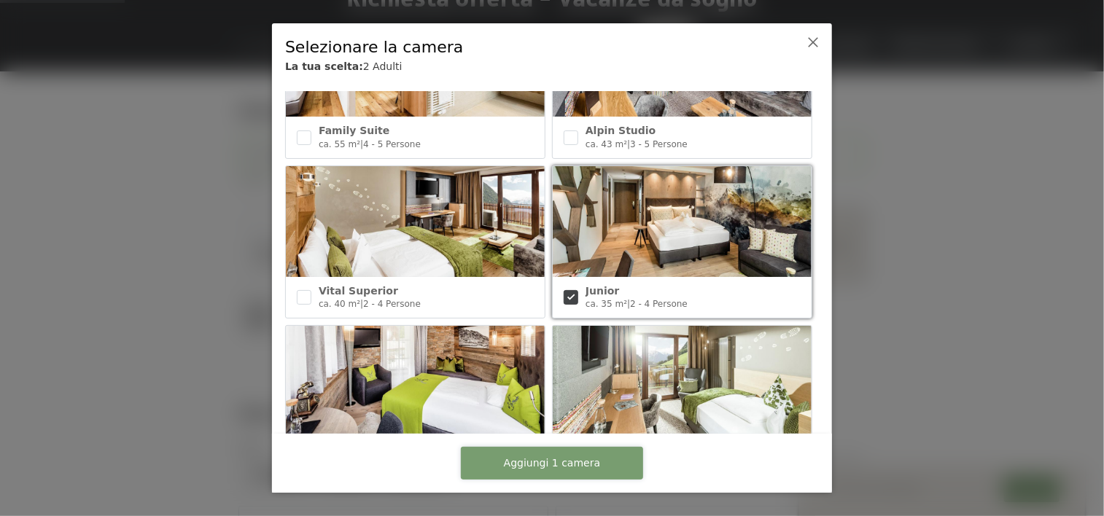
click at [539, 469] on span "Aggiungi 1 camera" at bounding box center [552, 463] width 96 height 15
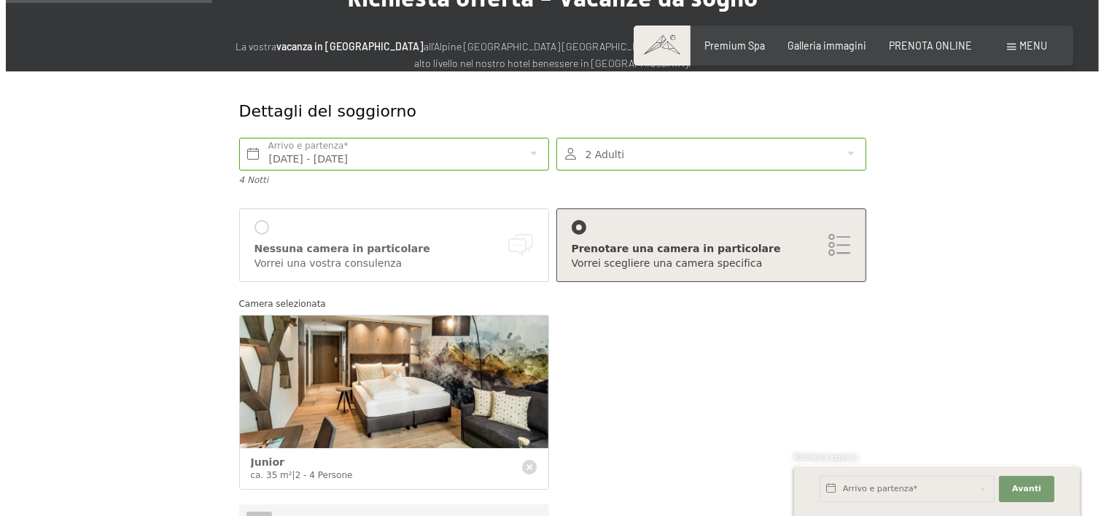
scroll to position [364, 0]
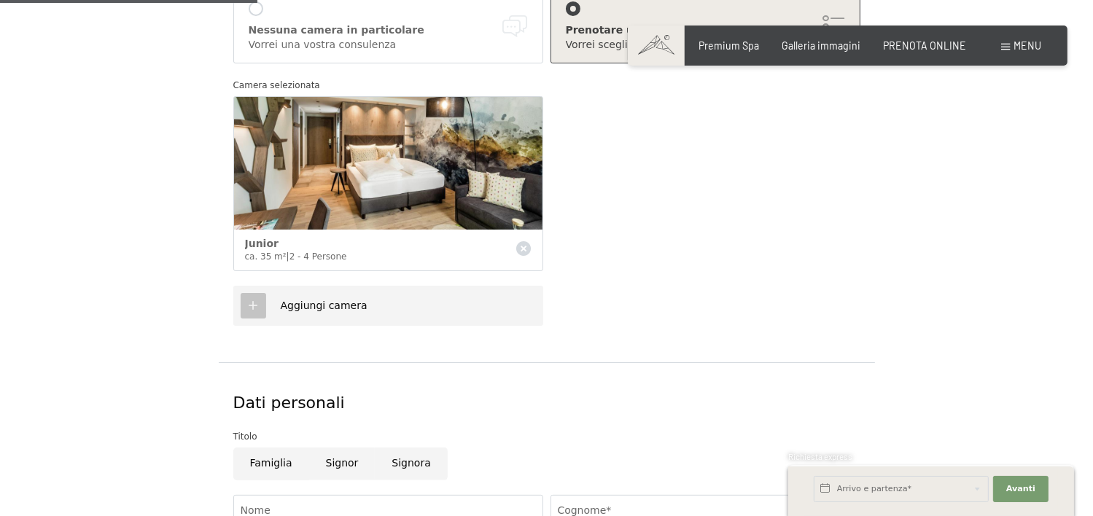
click at [252, 302] on icon at bounding box center [252, 305] width 13 height 13
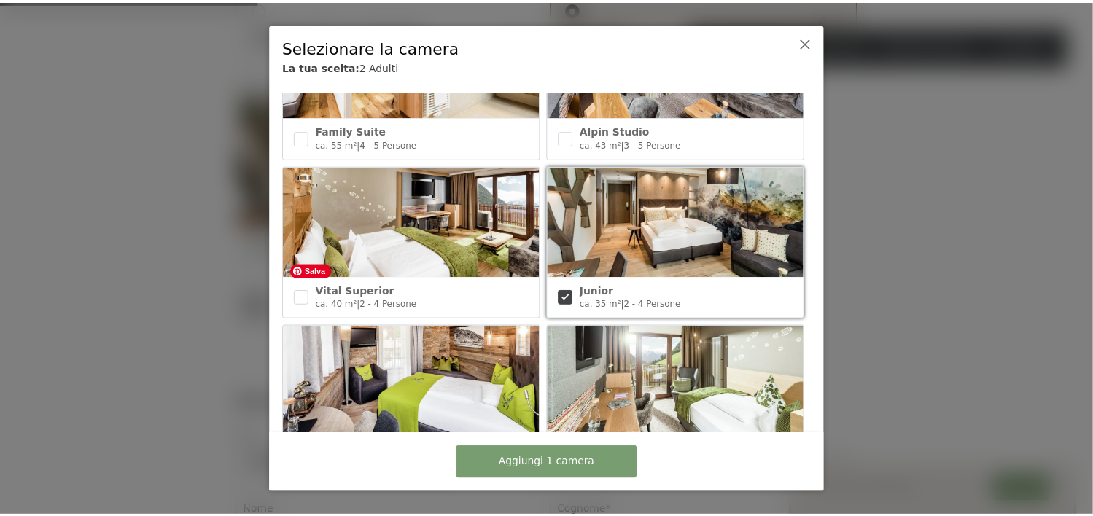
scroll to position [804, 0]
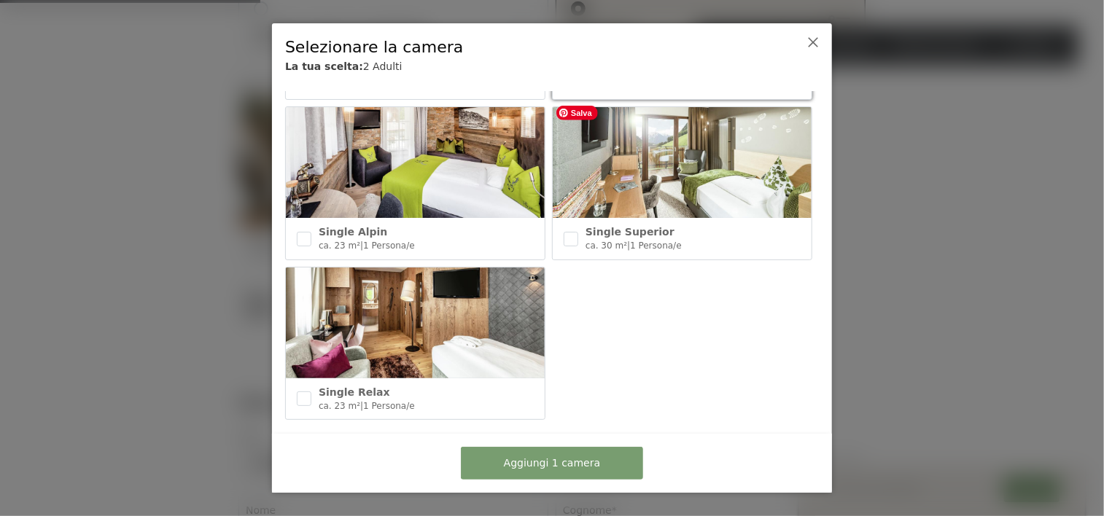
click at [651, 168] on img at bounding box center [682, 162] width 259 height 111
checkbox input "true"
click at [542, 464] on span "Aggiungi 2 camere" at bounding box center [552, 463] width 96 height 15
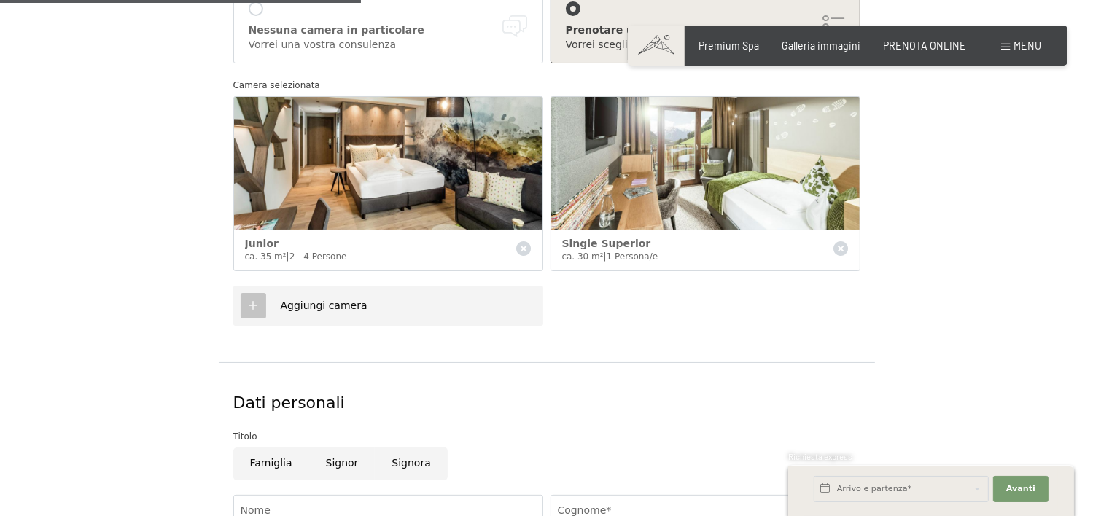
scroll to position [510, 0]
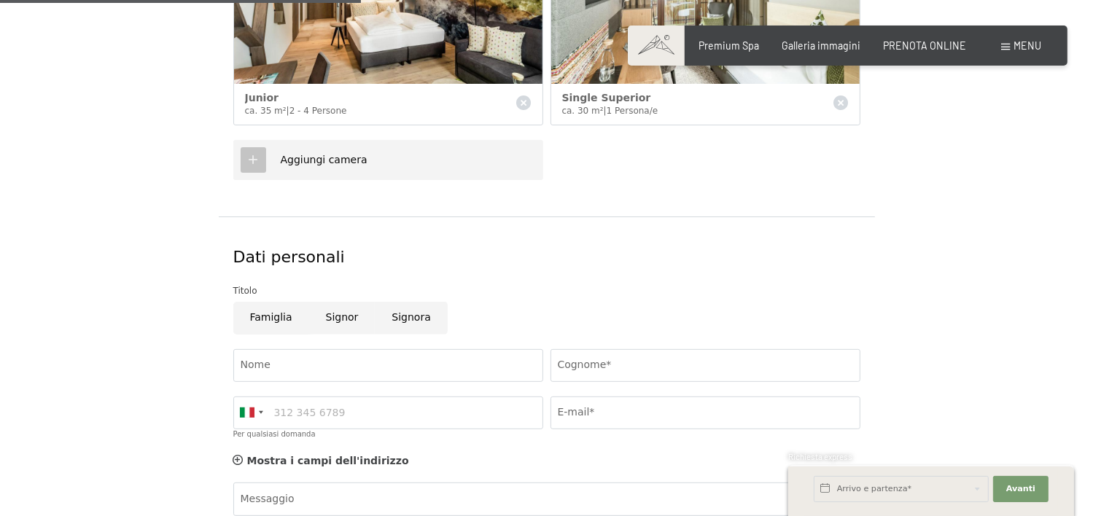
click at [268, 316] on input "Famiglia" at bounding box center [271, 318] width 76 height 33
radio input "true"
click at [300, 370] on input "Nome" at bounding box center [388, 365] width 310 height 33
type input "ANNA"
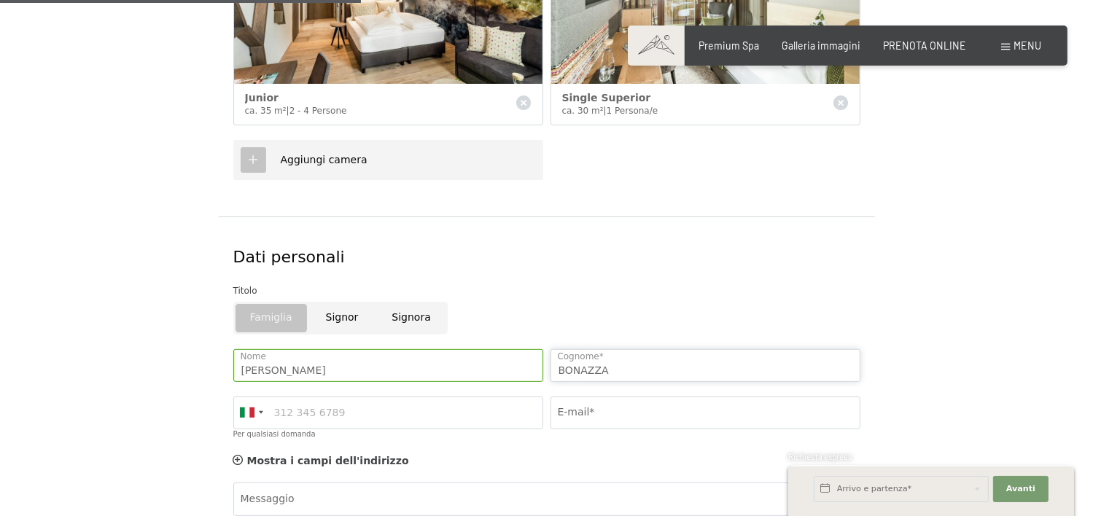
type input "BONAZZA"
click at [305, 411] on input "Per qualsiasi domanda" at bounding box center [388, 413] width 310 height 33
type input "3487494237"
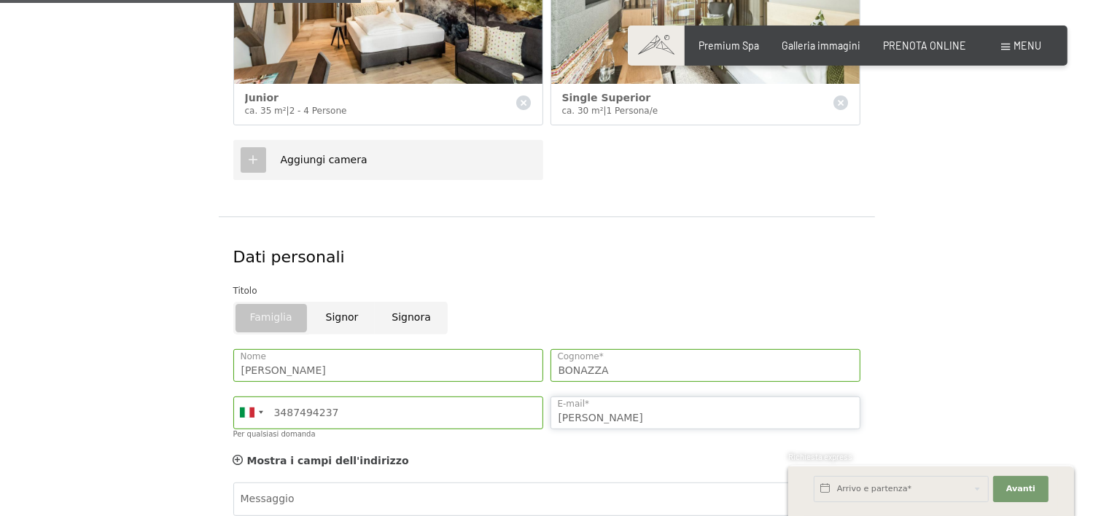
type input "anna@gitanviaggi.it"
select select "IT"
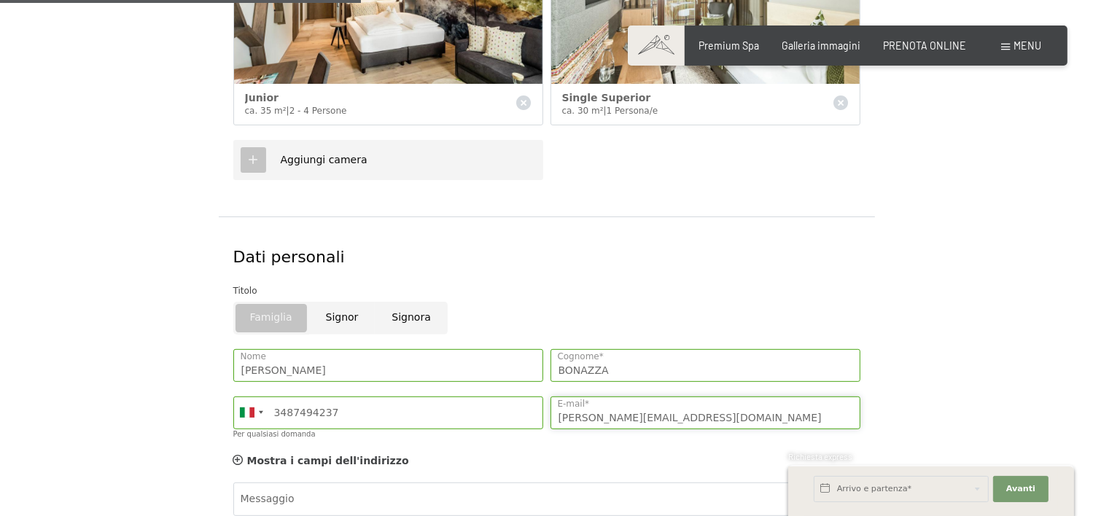
scroll to position [656, 0]
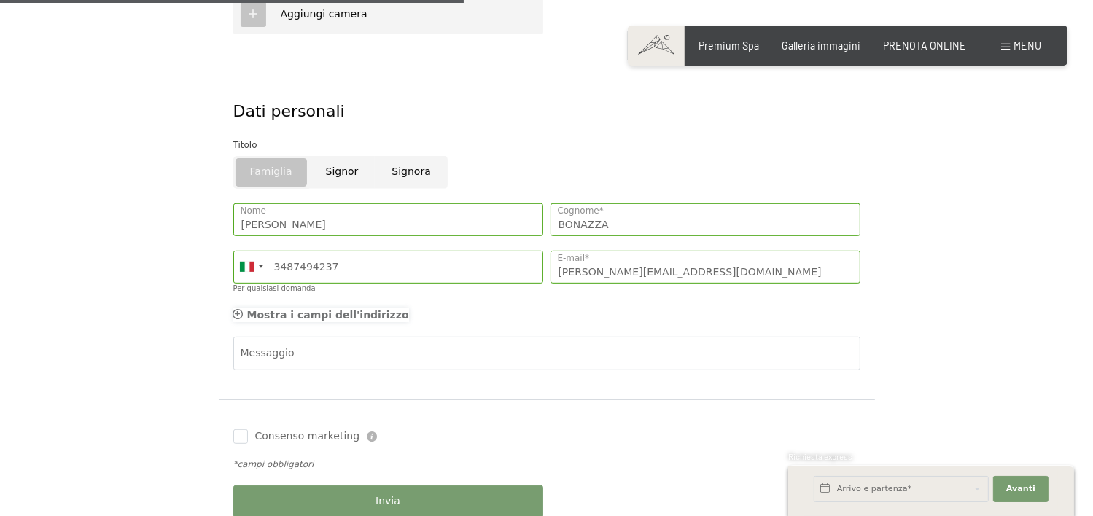
click at [234, 312] on icon at bounding box center [238, 314] width 10 height 10
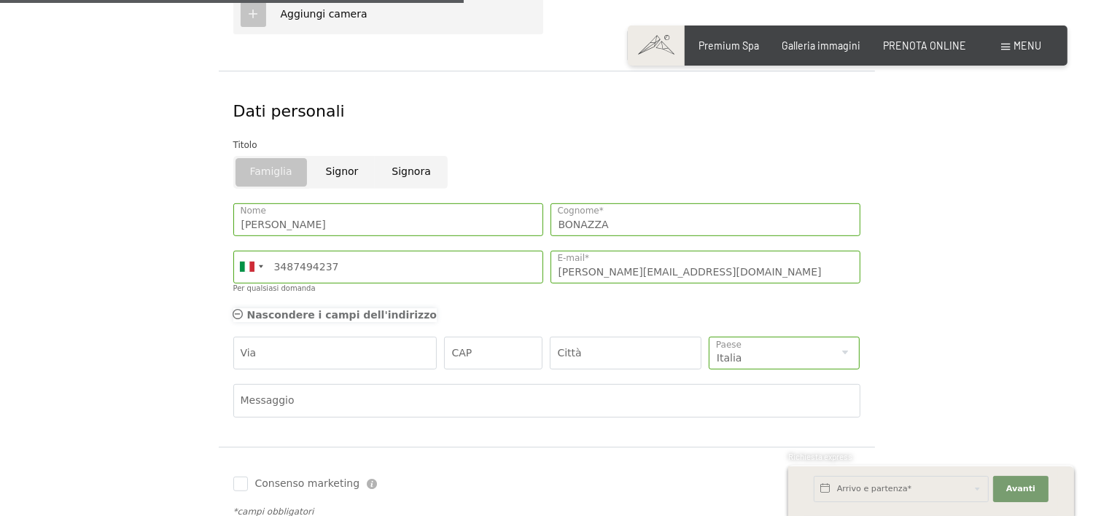
click at [237, 310] on icon at bounding box center [238, 314] width 10 height 10
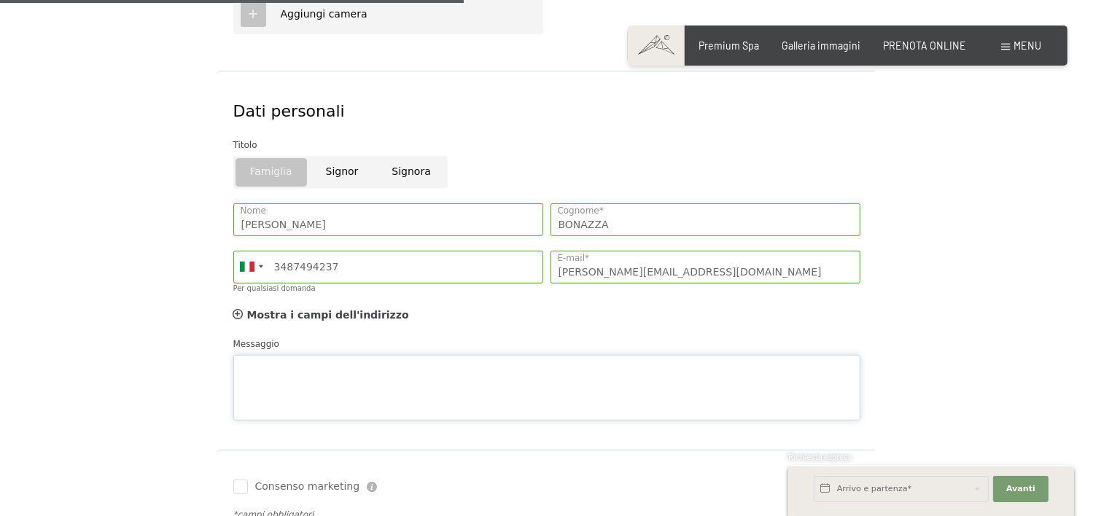
click at [335, 356] on textarea "Messaggio" at bounding box center [546, 388] width 627 height 66
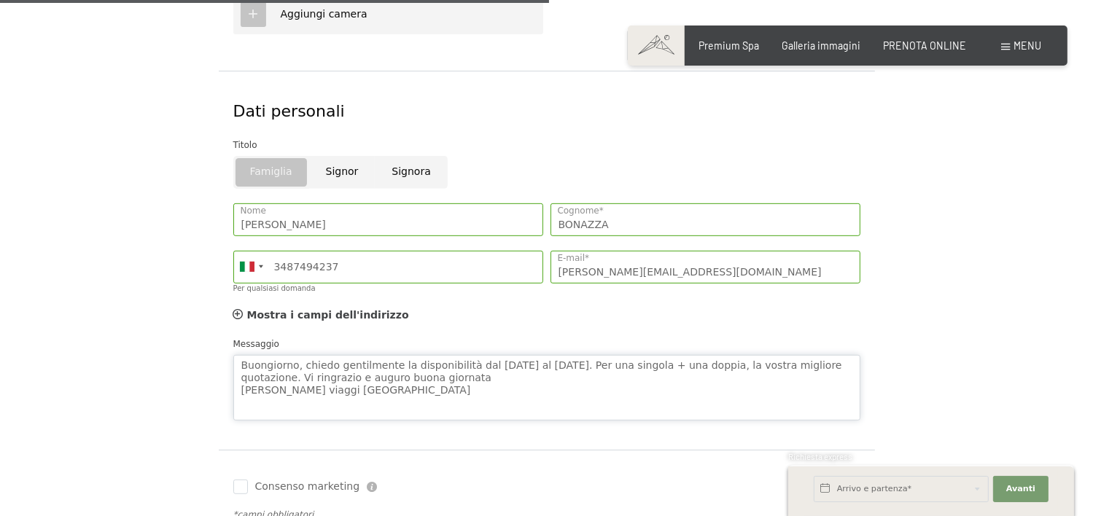
scroll to position [875, 0]
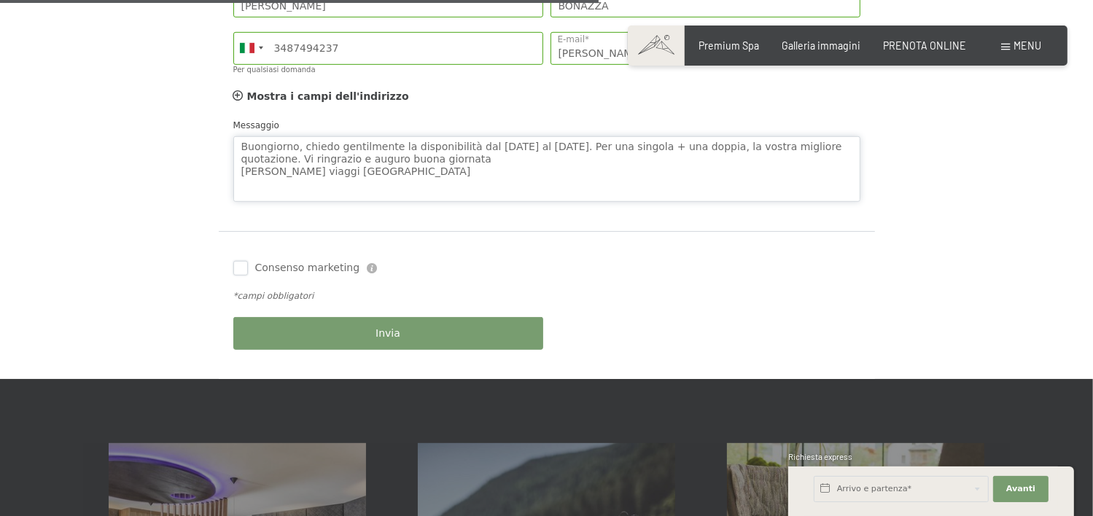
type textarea "Buongiorno, chiedo gentilmente la disponibilità dal 01 al 05 novembre 2025. Per…"
click at [244, 268] on input "Consenso marketing" at bounding box center [240, 268] width 15 height 15
checkbox input "true"
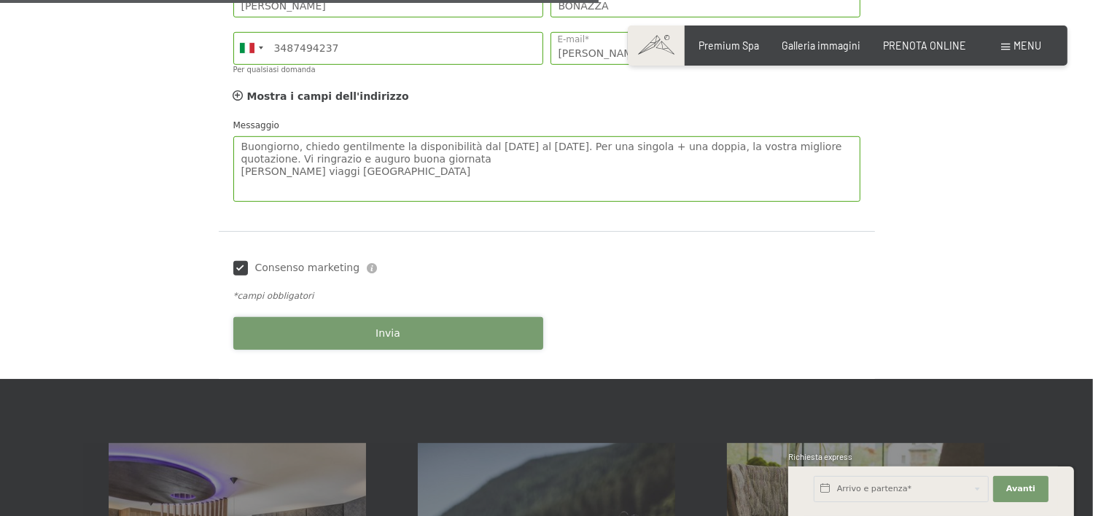
click at [379, 332] on span "Invia" at bounding box center [387, 334] width 25 height 15
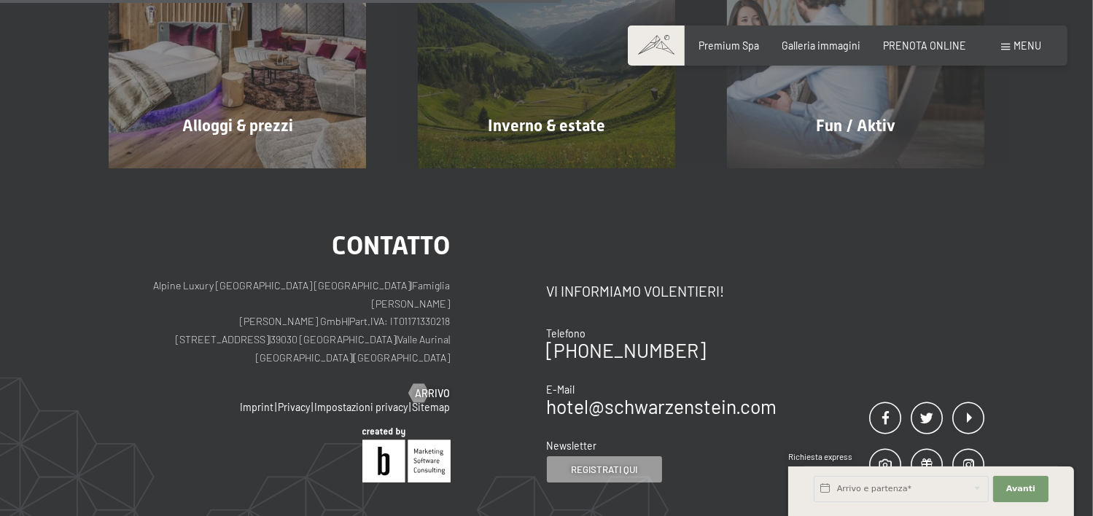
scroll to position [510, 0]
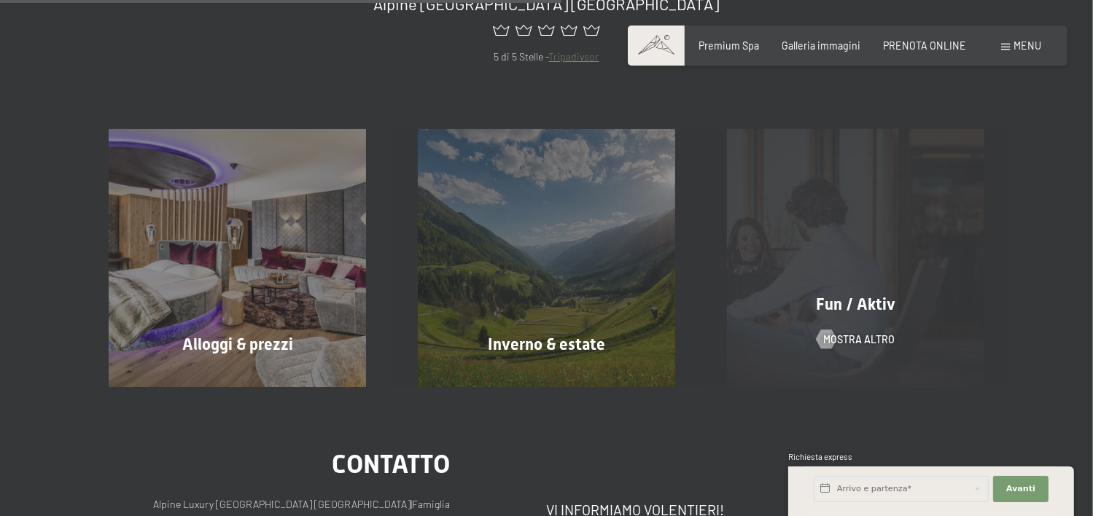
click at [830, 285] on div "Fun / Aktiv mostra altro" at bounding box center [854, 257] width 309 height 257
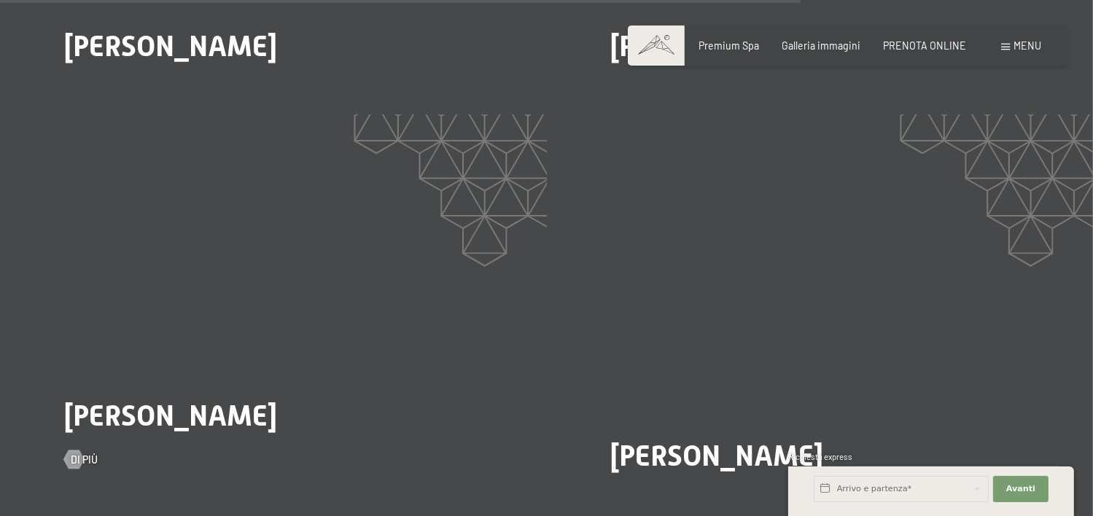
scroll to position [2916, 0]
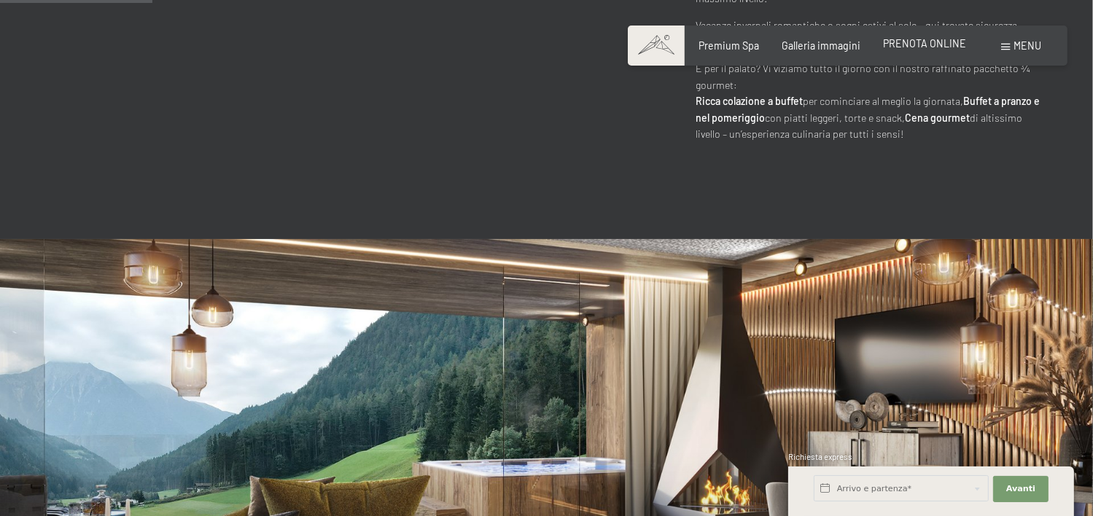
click at [891, 44] on span "PRENOTA ONLINE" at bounding box center [924, 43] width 83 height 12
click at [910, 47] on span "PRENOTA ONLINE" at bounding box center [924, 43] width 83 height 12
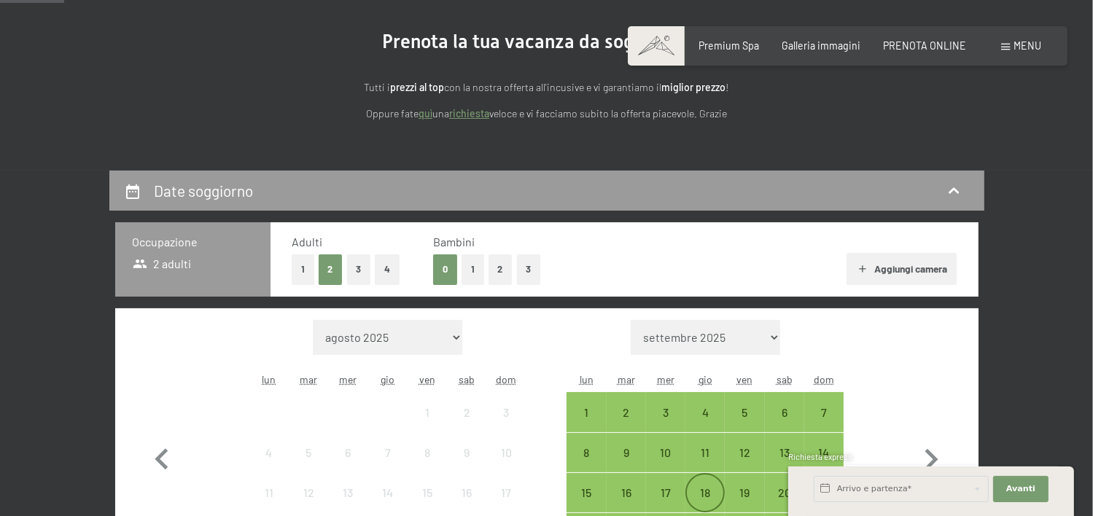
scroll to position [364, 0]
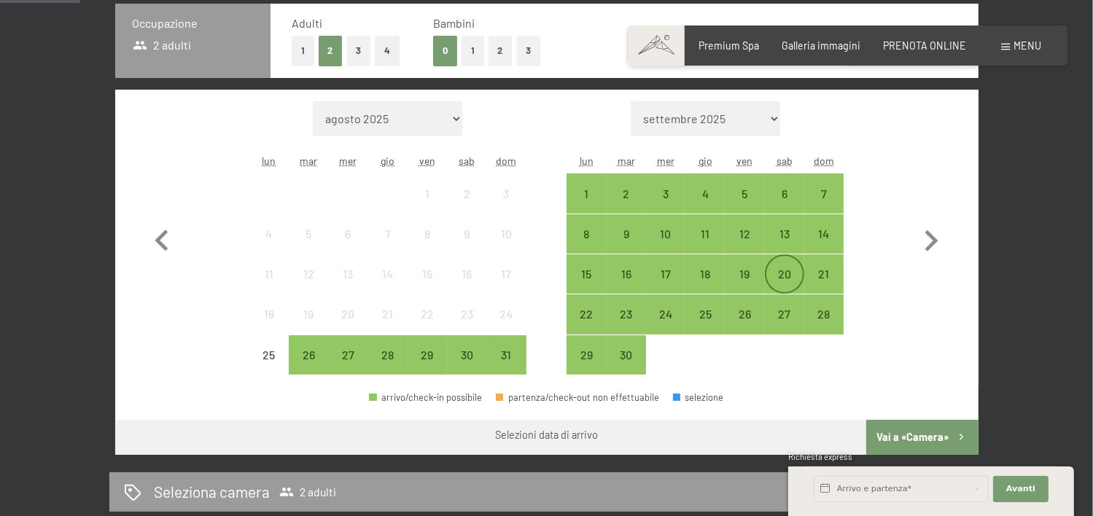
click at [787, 279] on div "20" at bounding box center [784, 286] width 36 height 36
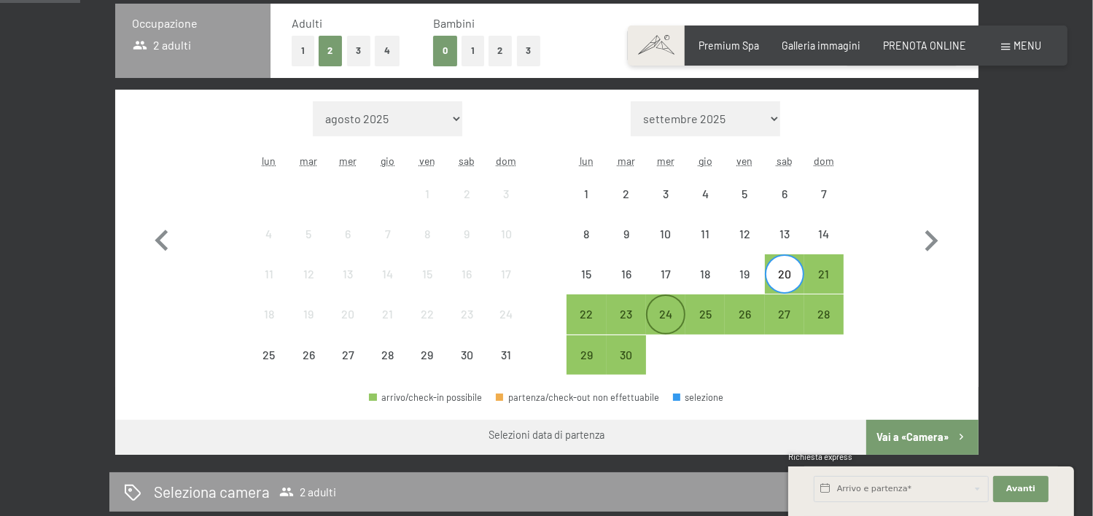
click at [668, 318] on div "24" at bounding box center [665, 326] width 36 height 36
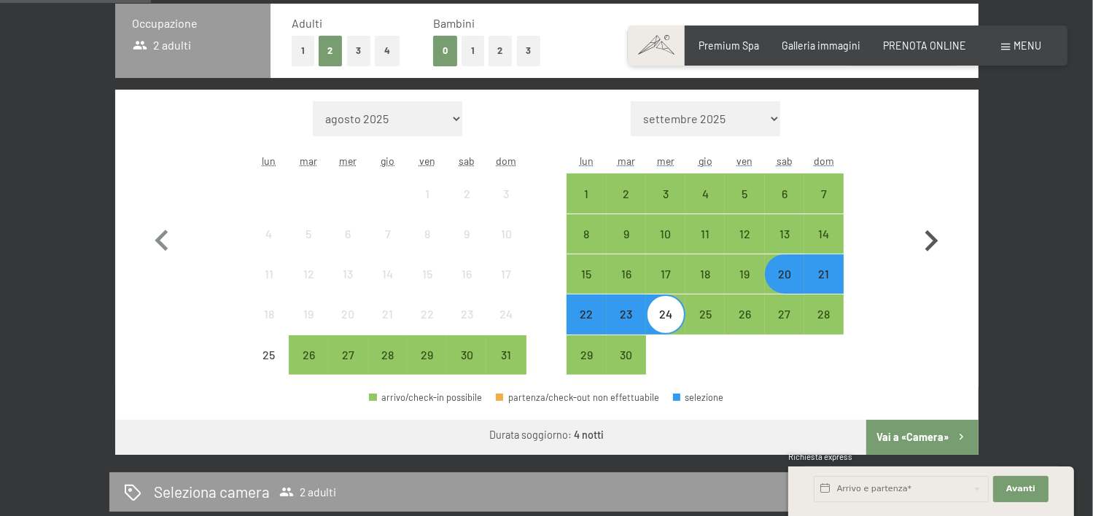
scroll to position [437, 0]
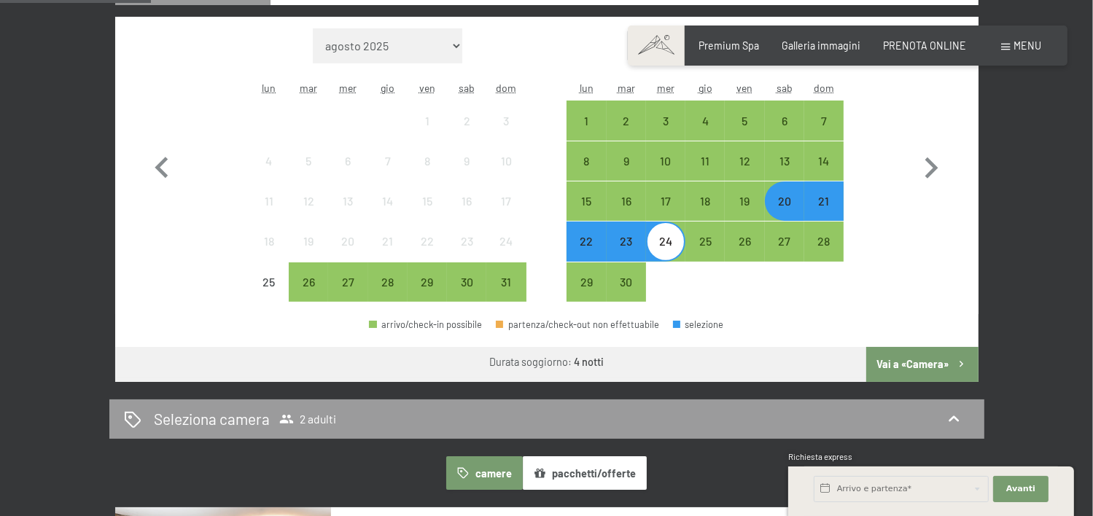
click at [910, 364] on button "Vai a «Camera»" at bounding box center [922, 364] width 112 height 35
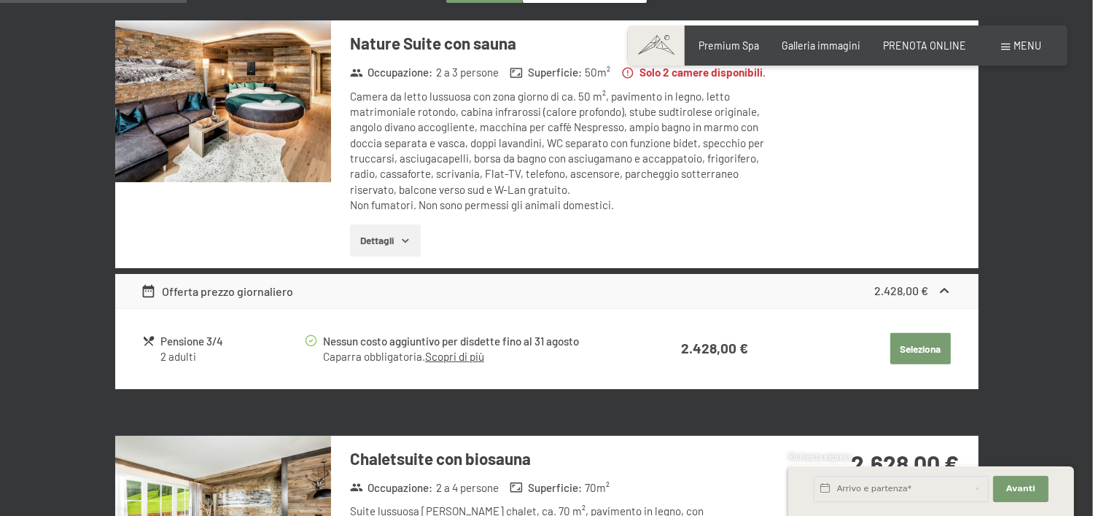
scroll to position [0, 0]
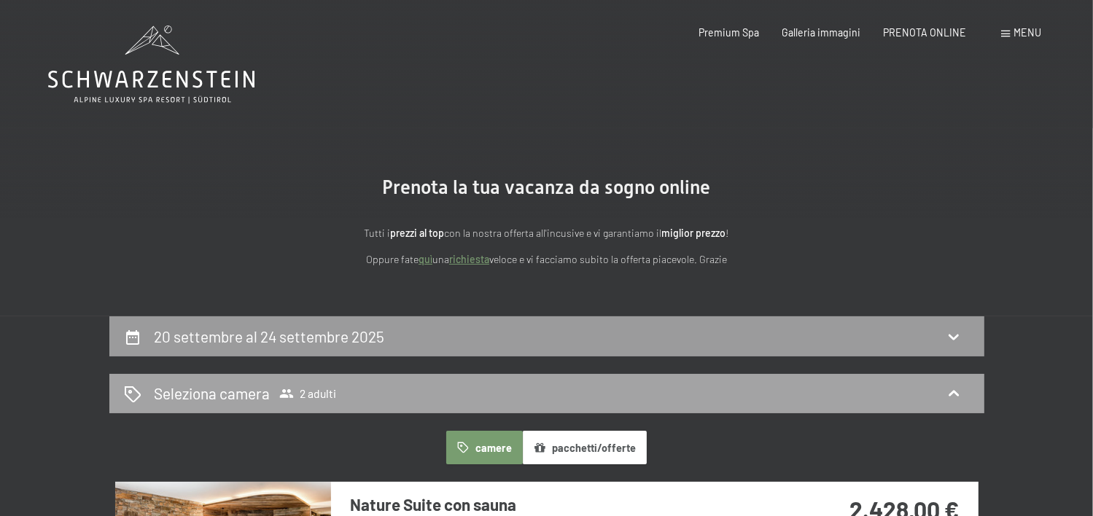
click at [294, 397] on span "2 adulti" at bounding box center [307, 393] width 57 height 15
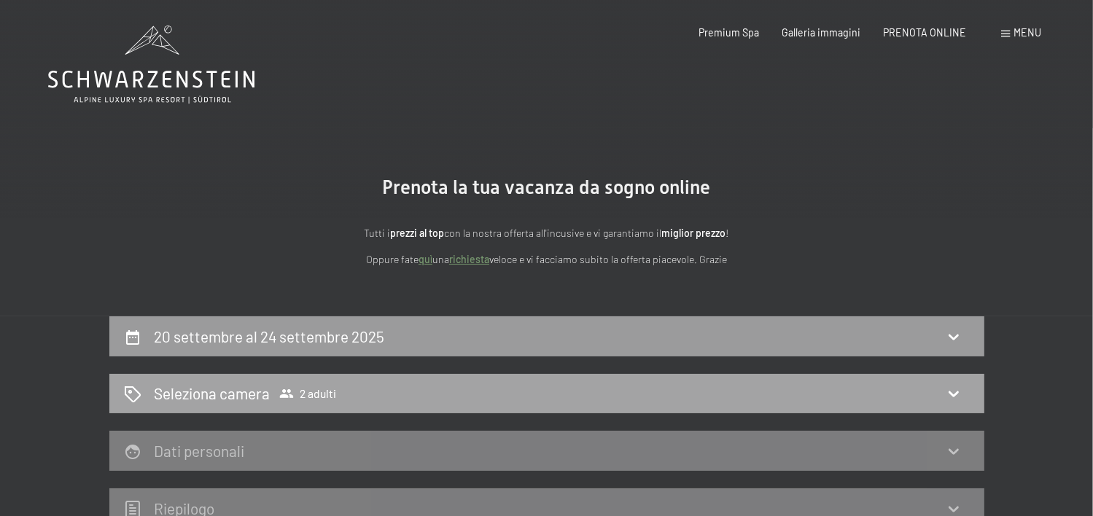
click at [955, 395] on icon at bounding box center [953, 394] width 10 height 6
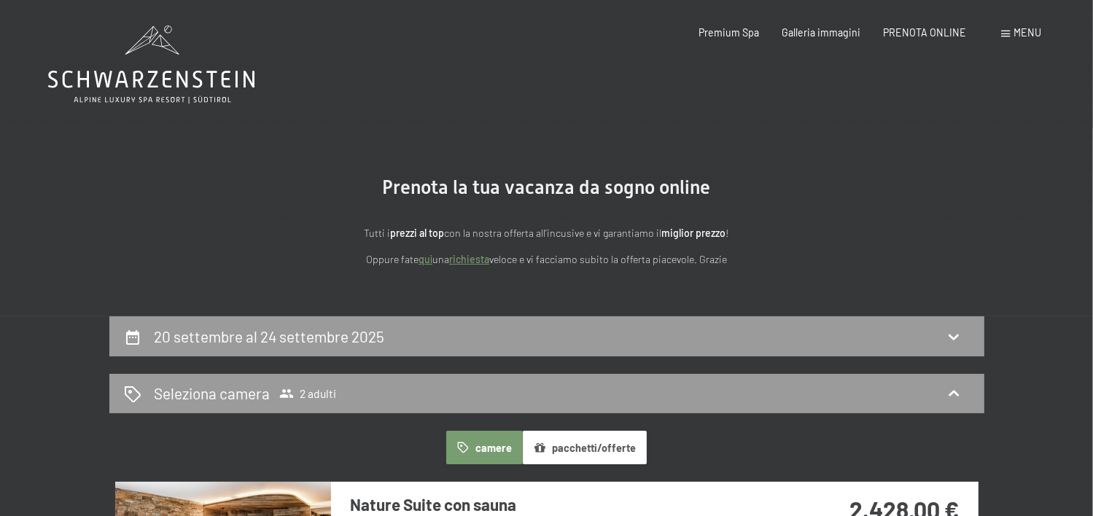
scroll to position [219, 0]
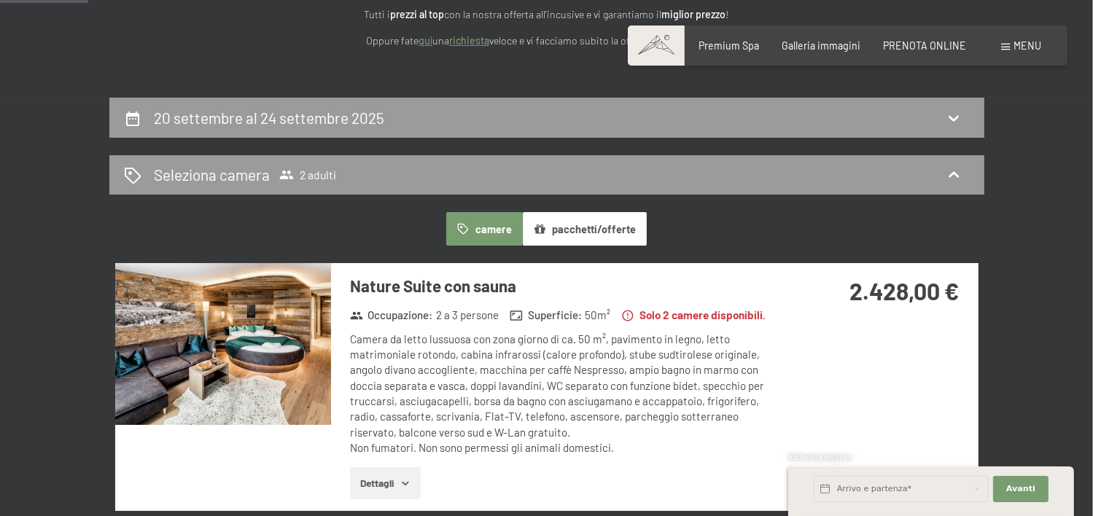
click at [487, 230] on button "camere" at bounding box center [484, 229] width 76 height 34
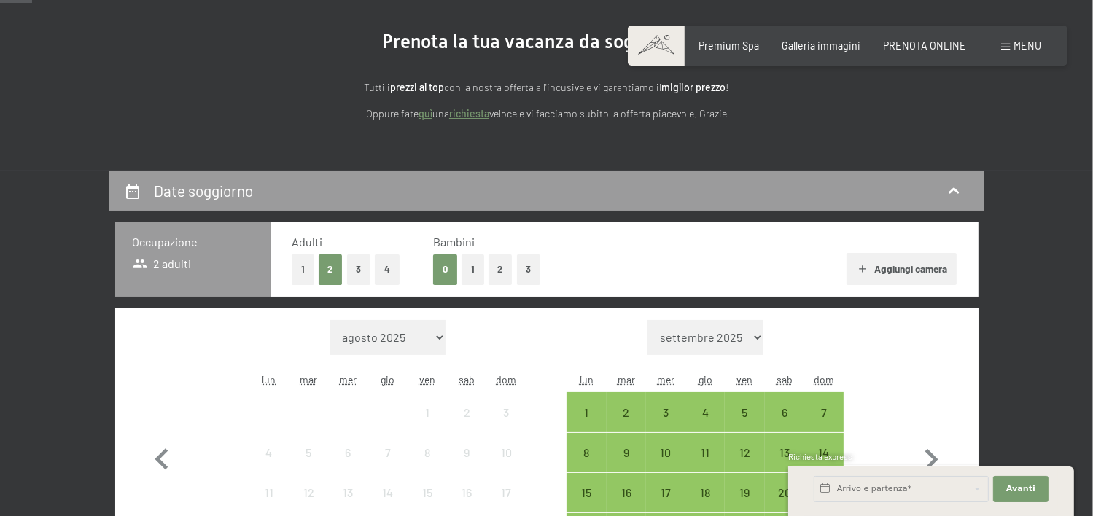
click at [305, 268] on button "1" at bounding box center [303, 269] width 23 height 30
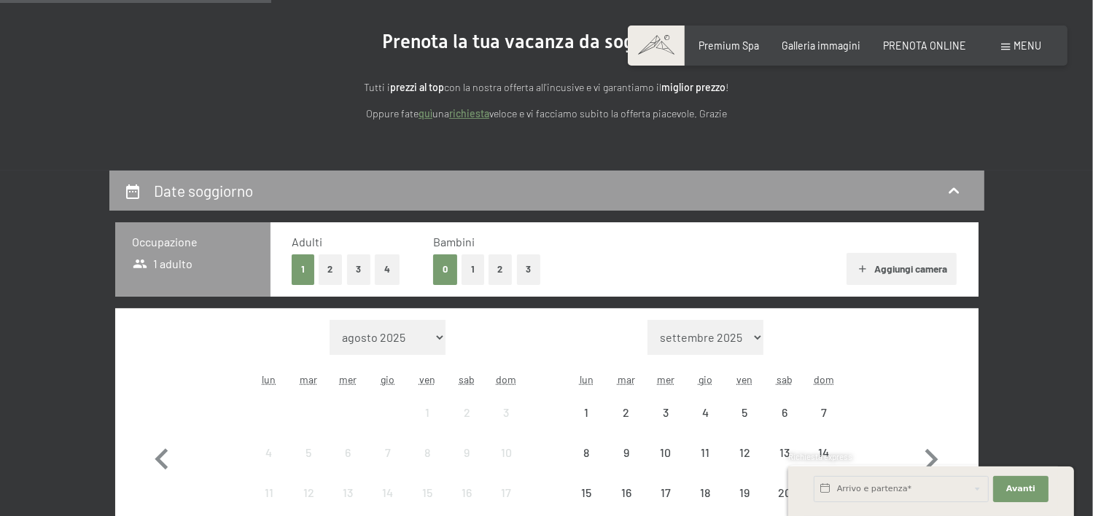
scroll to position [364, 0]
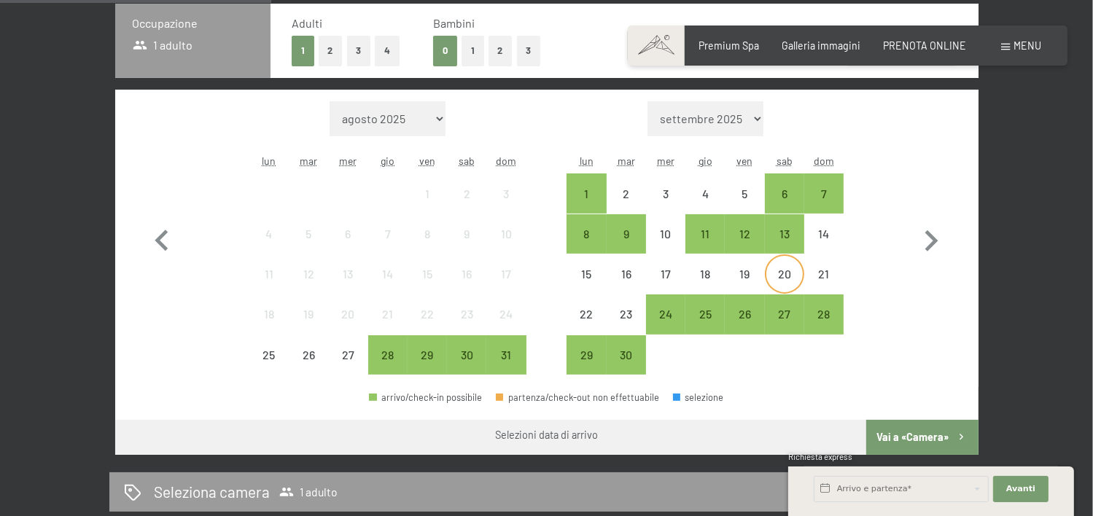
click at [782, 276] on div "20" at bounding box center [784, 286] width 36 height 36
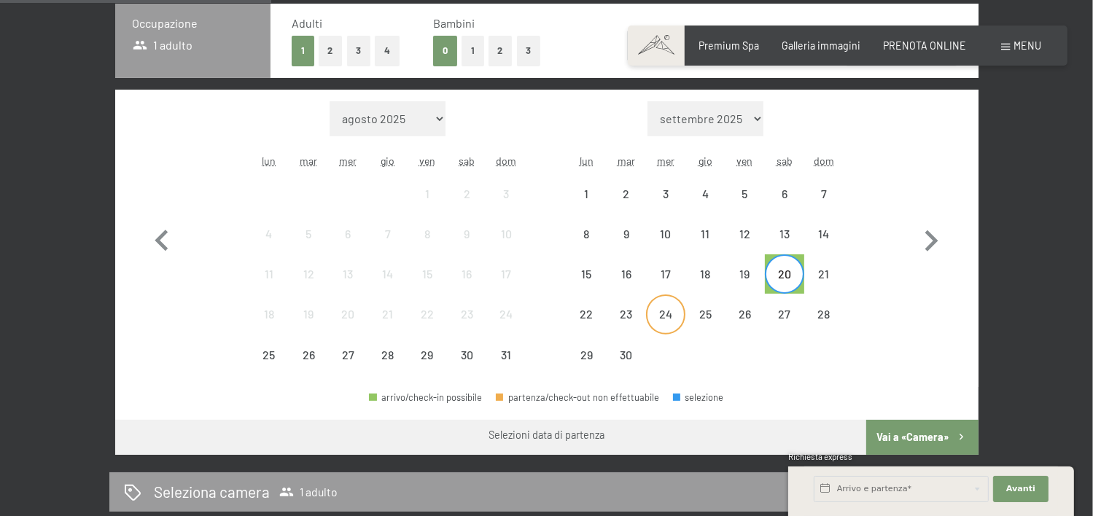
click at [671, 314] on div "24" at bounding box center [665, 326] width 36 height 36
